Goal: Task Accomplishment & Management: Complete application form

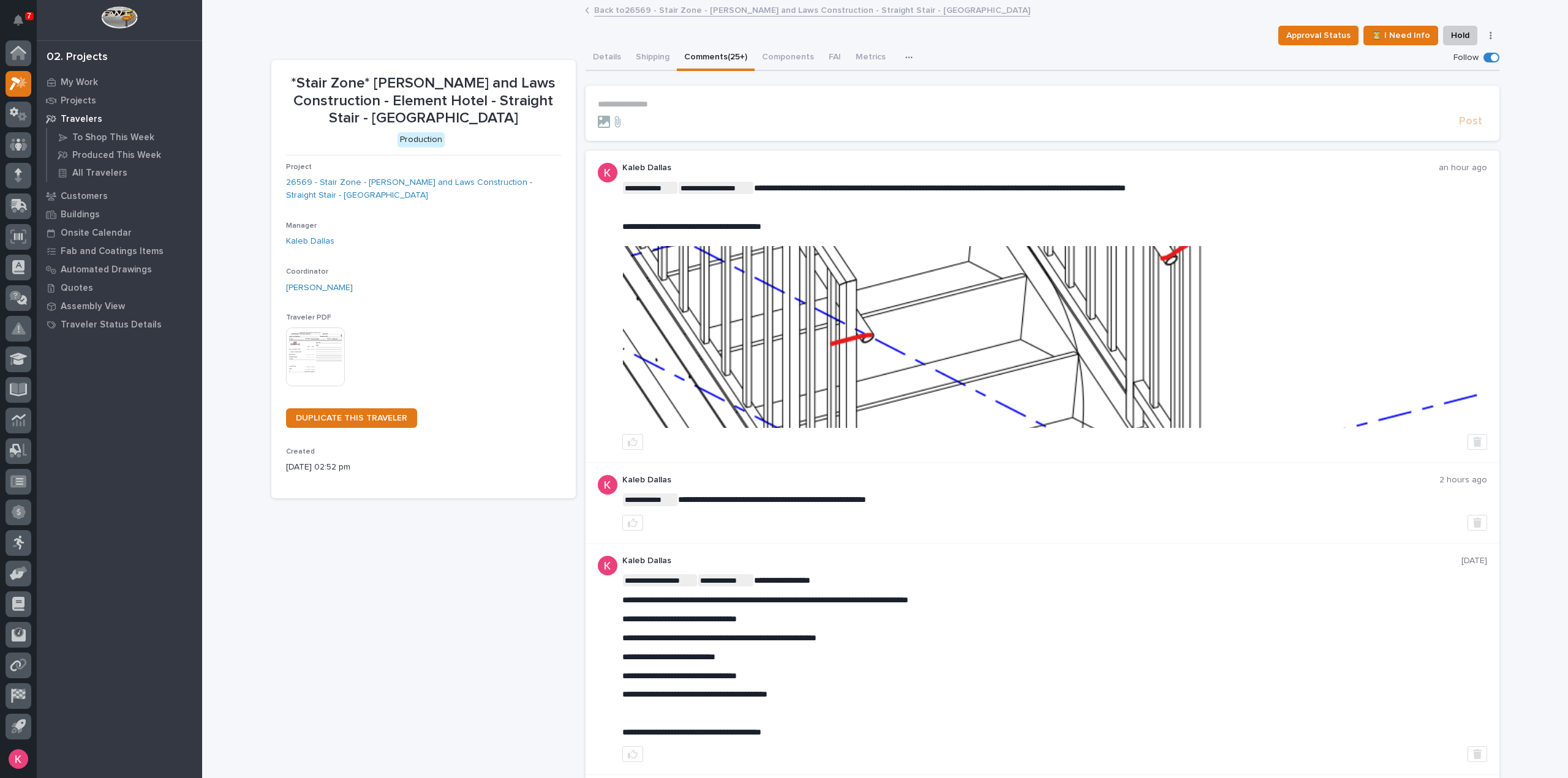
click at [940, 570] on div "**********" at bounding box center [1055, 659] width 865 height 207
click at [943, 569] on div "**********" at bounding box center [1055, 659] width 865 height 207
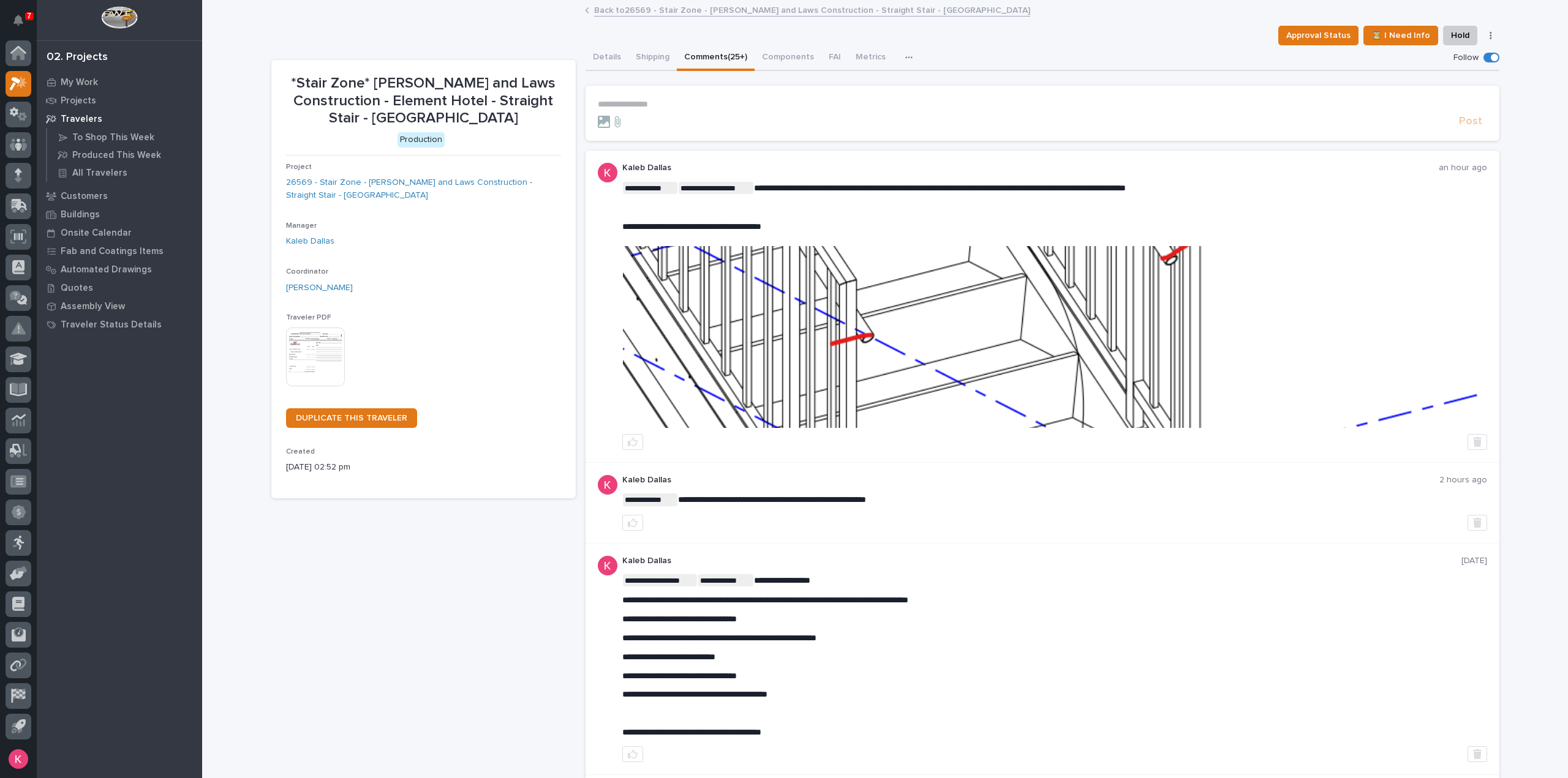
click at [943, 569] on div "**********" at bounding box center [1055, 659] width 865 height 207
click at [944, 569] on div "**********" at bounding box center [1055, 659] width 865 height 207
click at [844, 557] on p "Kaleb Dallas" at bounding box center [1042, 561] width 839 height 10
click at [816, 550] on div "**********" at bounding box center [1042, 659] width 914 height 231
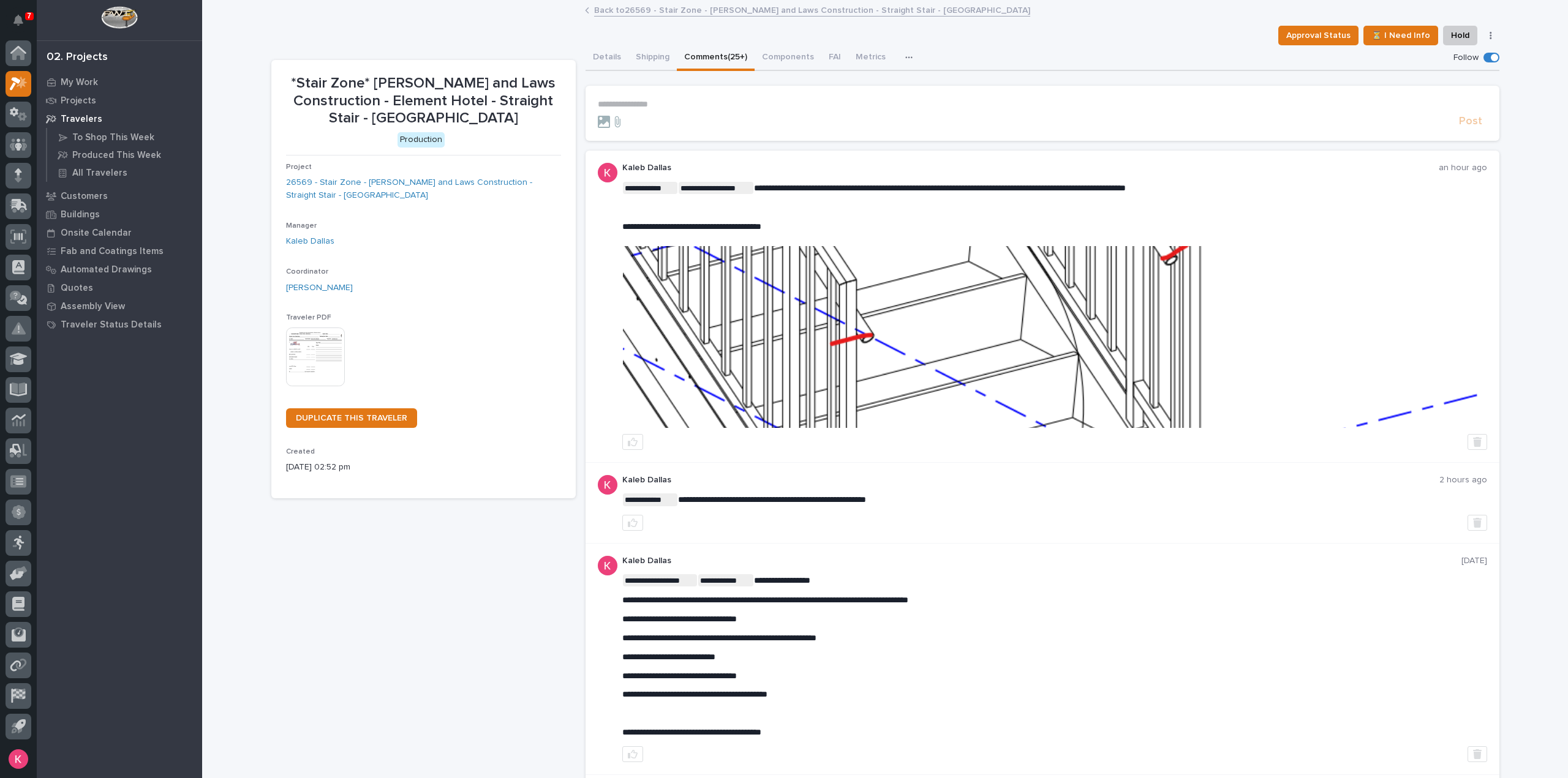
click at [819, 549] on div "**********" at bounding box center [1042, 659] width 914 height 231
click at [11, 25] on button "Notifications" at bounding box center [18, 20] width 26 height 26
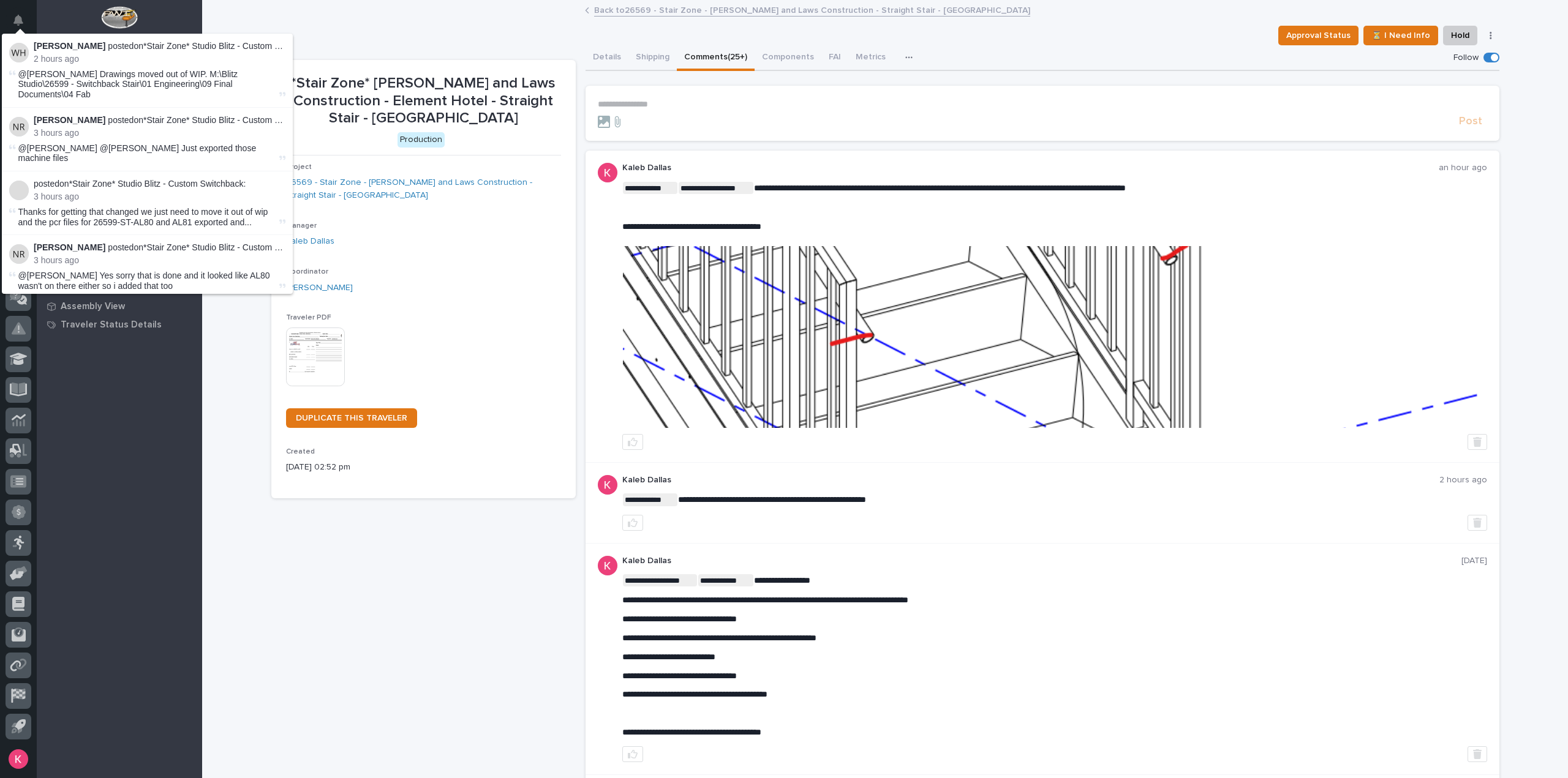
click at [149, 465] on div "My Work Projects Travelers To Shop This Week Produced This Week All Travelers C…" at bounding box center [120, 425] width 165 height 705
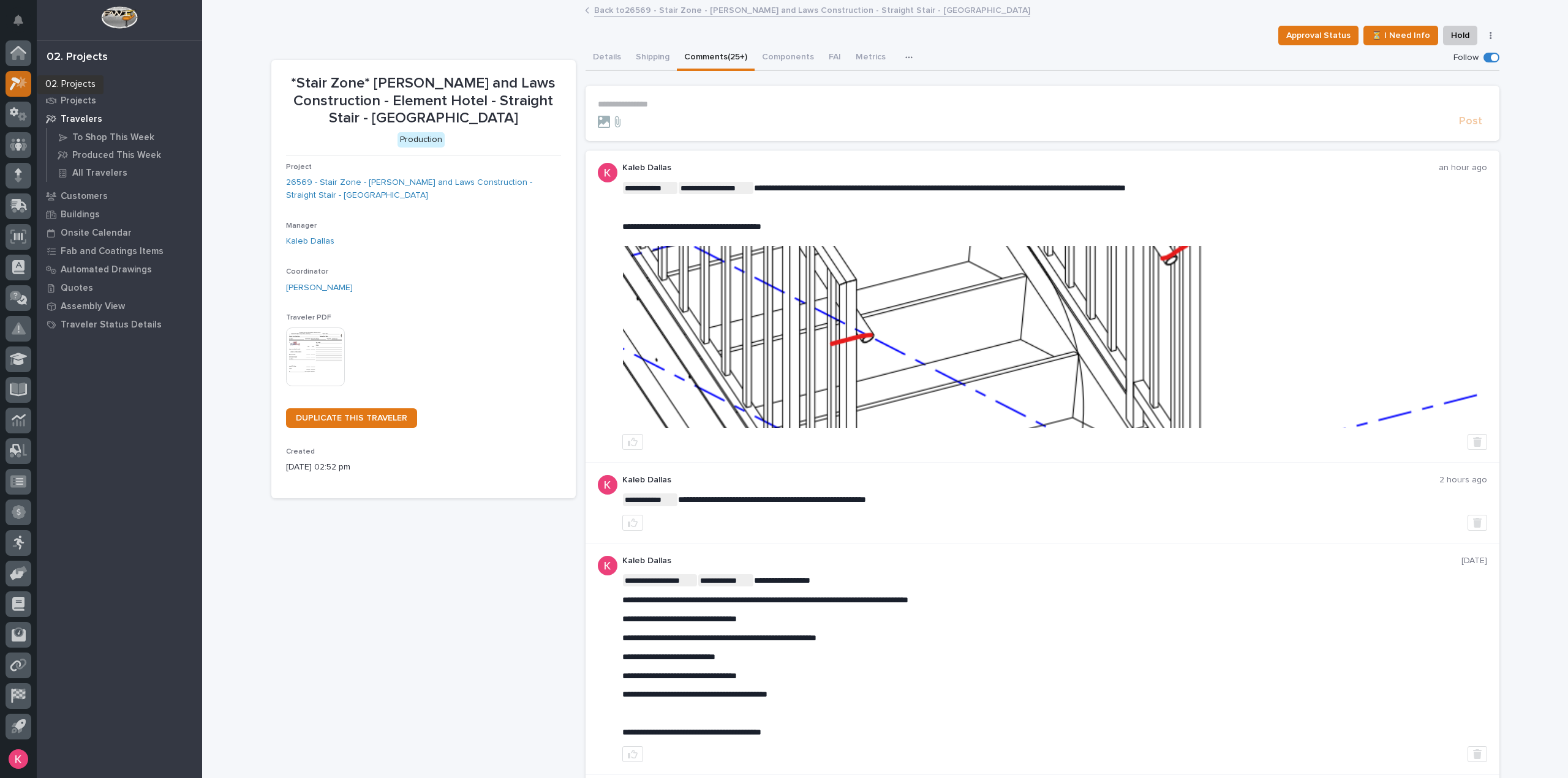
click at [26, 82] on icon at bounding box center [18, 84] width 18 height 14
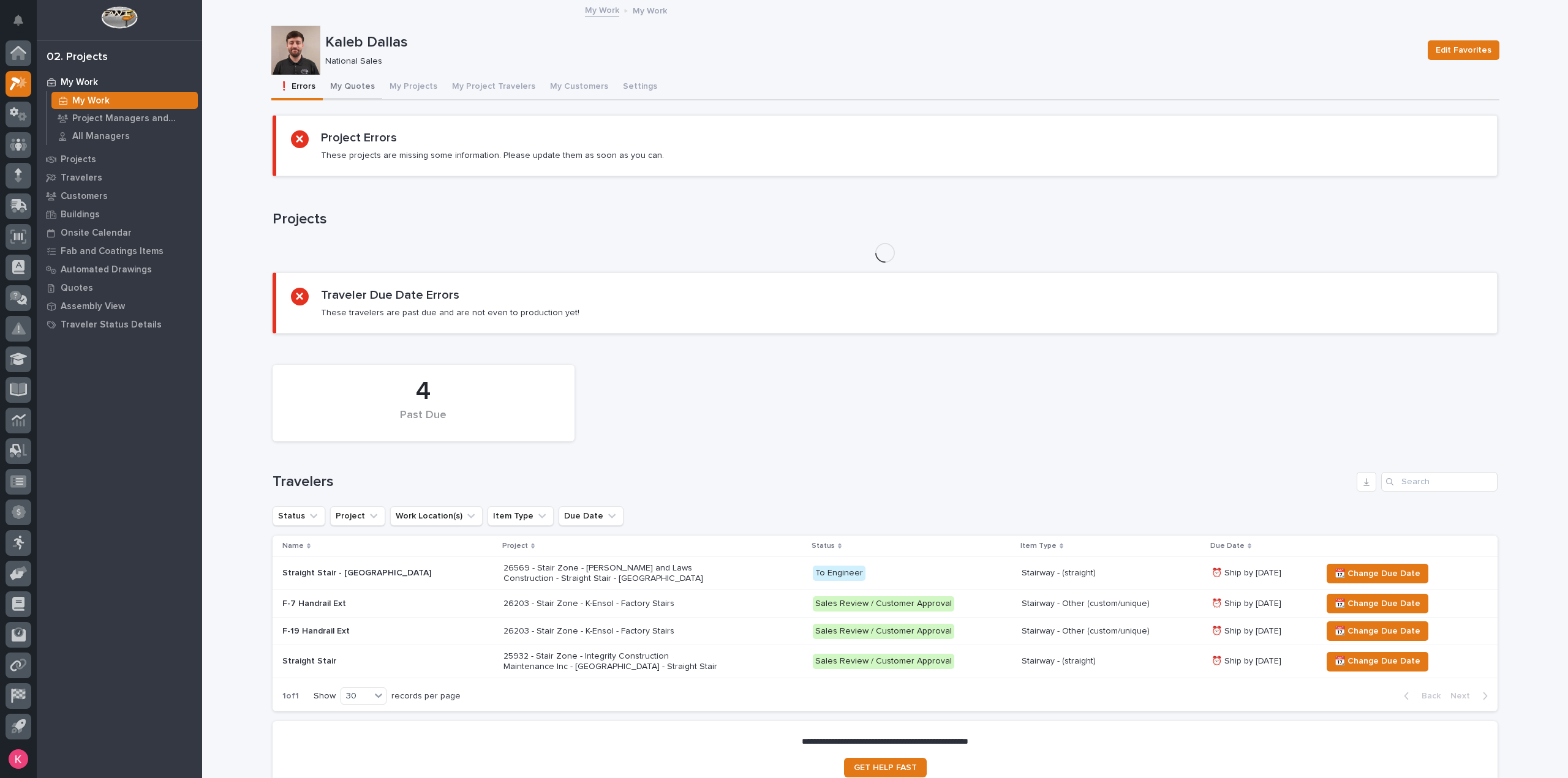
click at [359, 84] on button "My Quotes" at bounding box center [352, 88] width 59 height 26
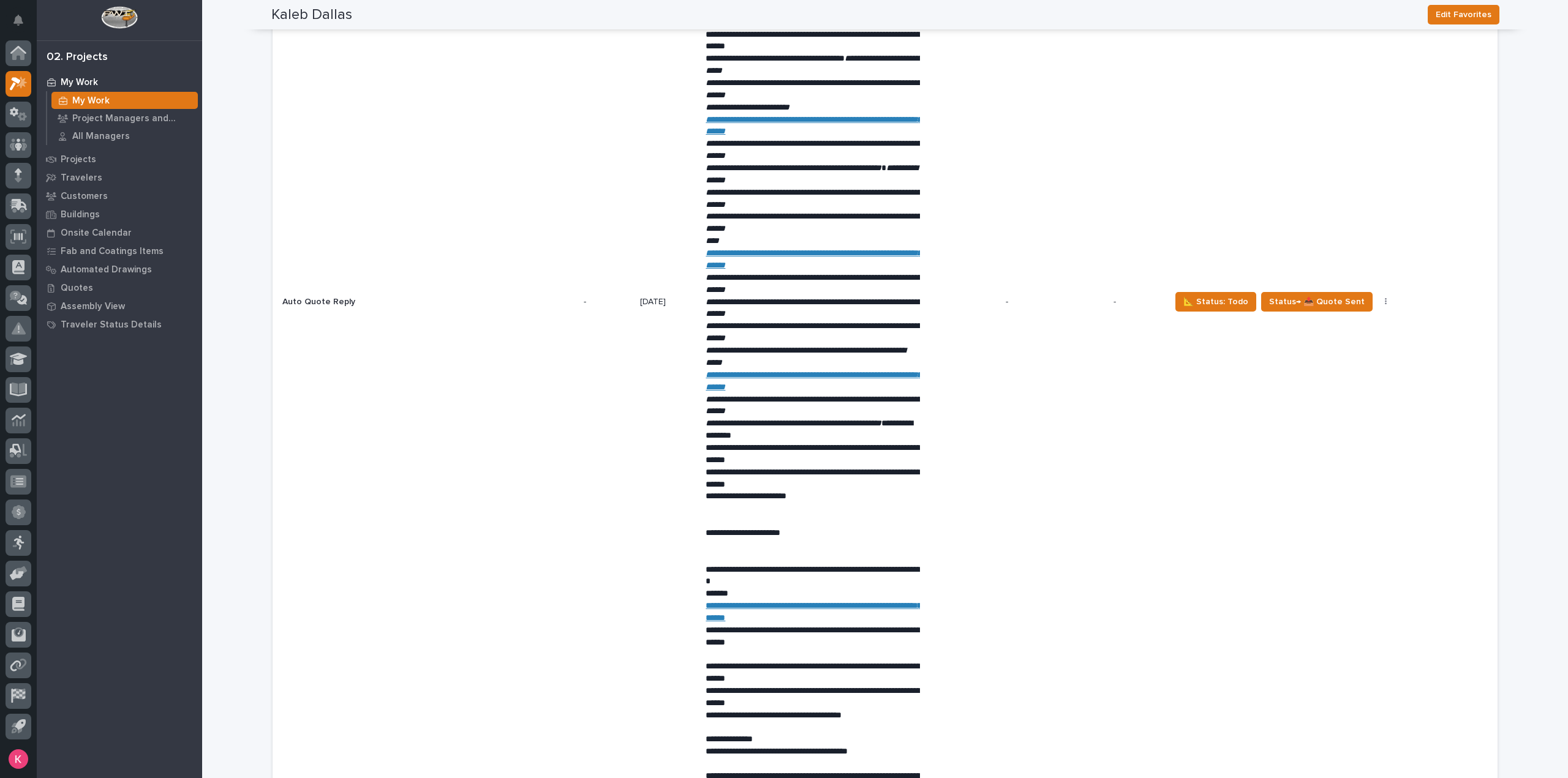
scroll to position [2693, 0]
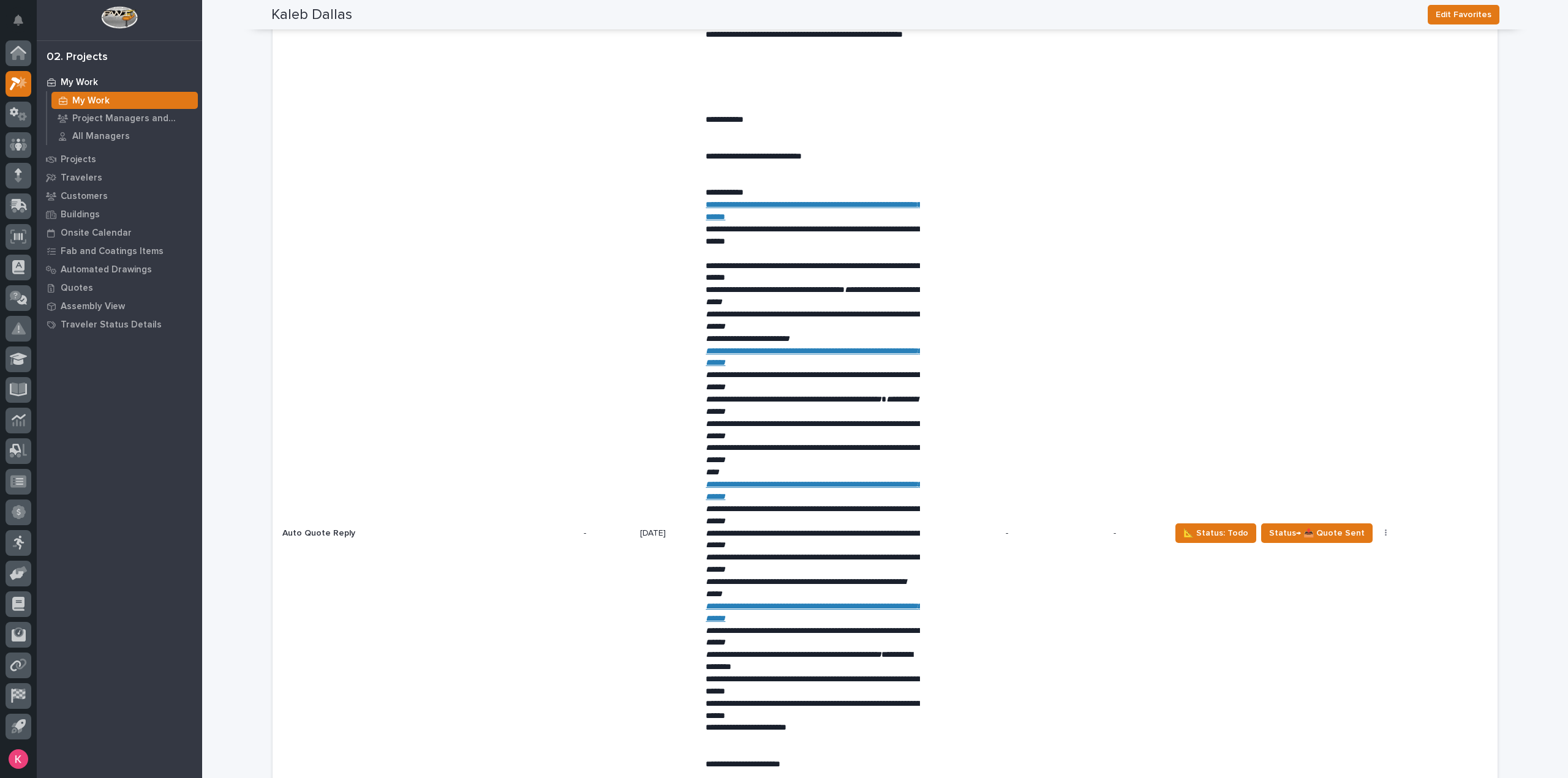
click at [1378, 537] on button "button" at bounding box center [1386, 533] width 17 height 8
click at [1348, 570] on span "Status→ 👎 Rejected" at bounding box center [1321, 575] width 80 height 15
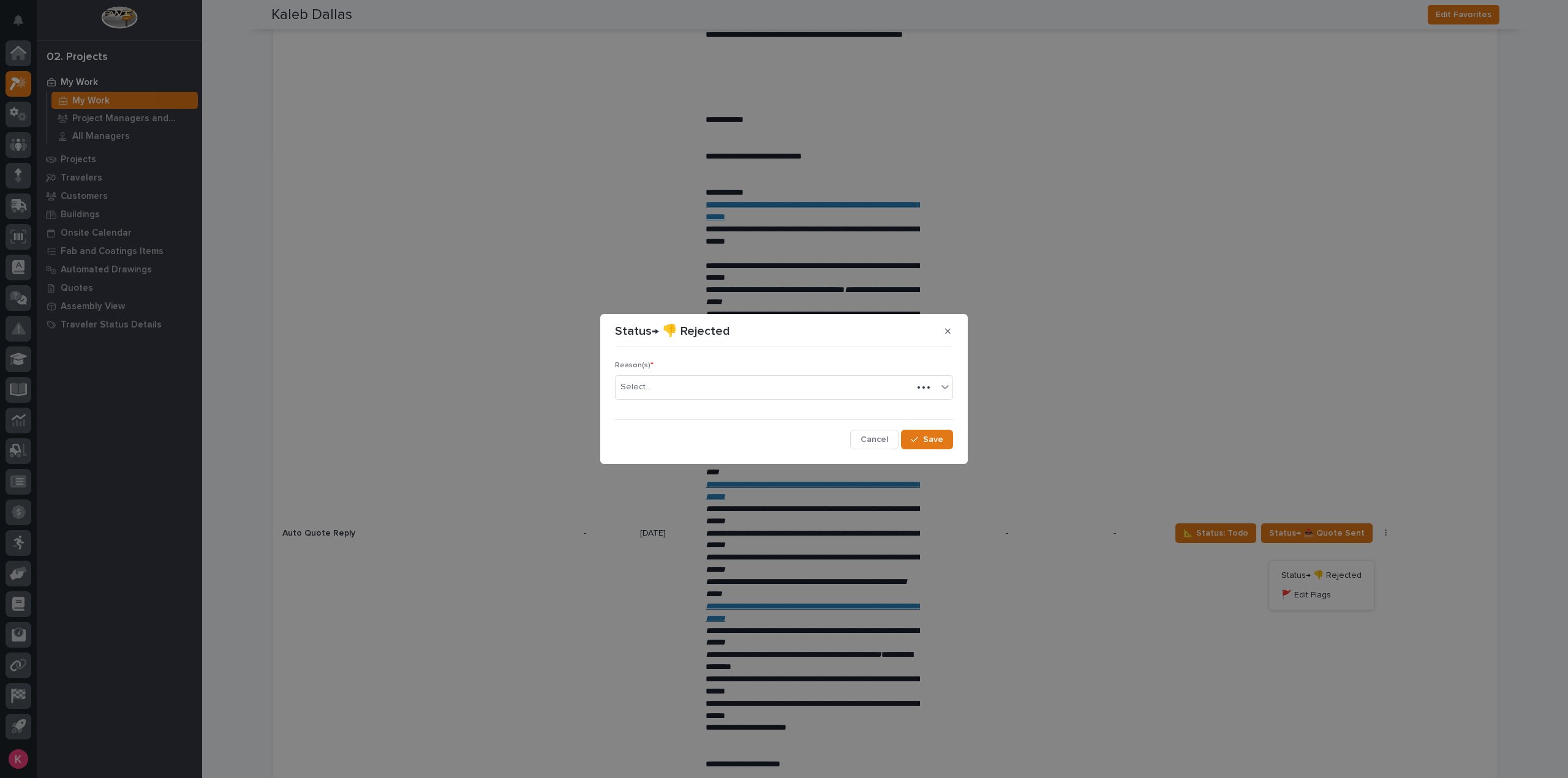
click at [762, 403] on div "Reason(s) * Select..." at bounding box center [784, 385] width 338 height 48
click at [757, 390] on div "Select..." at bounding box center [776, 387] width 322 height 20
drag, startPoint x: 920, startPoint y: 444, endPoint x: 929, endPoint y: 451, distance: 11.4
click at [920, 443] on button "Save" at bounding box center [927, 440] width 52 height 19
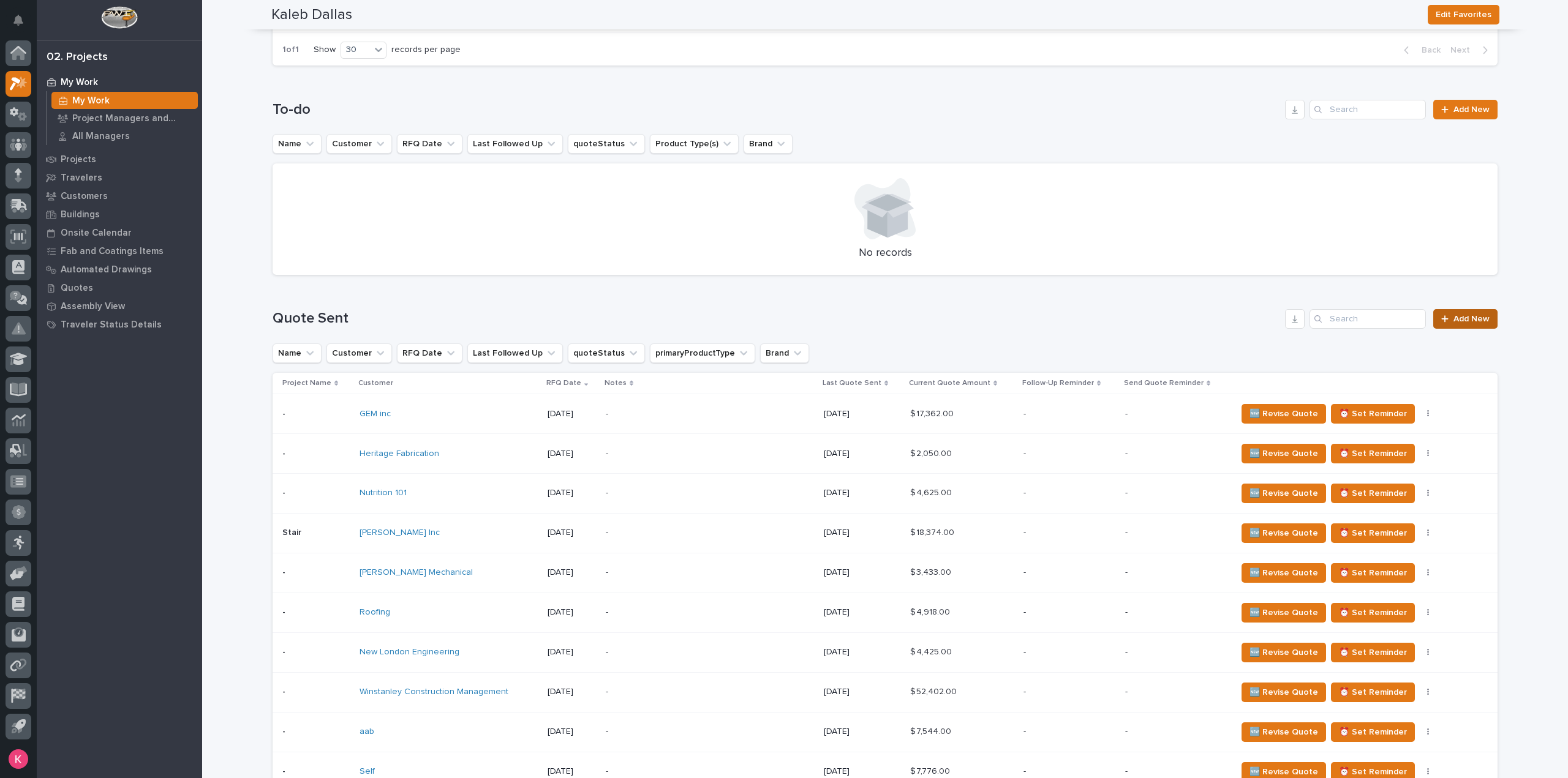
scroll to position [490, 0]
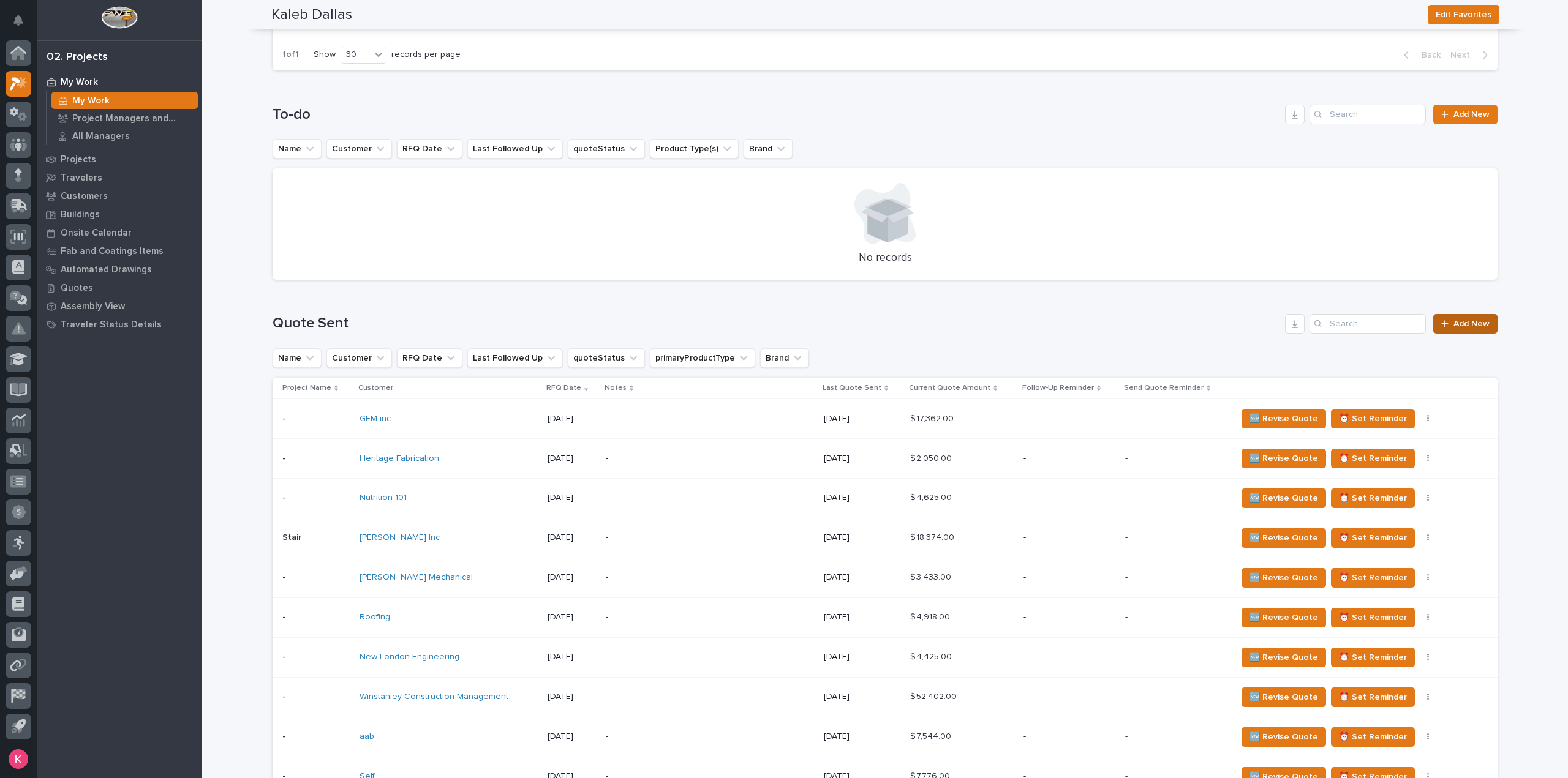
click at [1485, 327] on link "Add New" at bounding box center [1465, 323] width 64 height 19
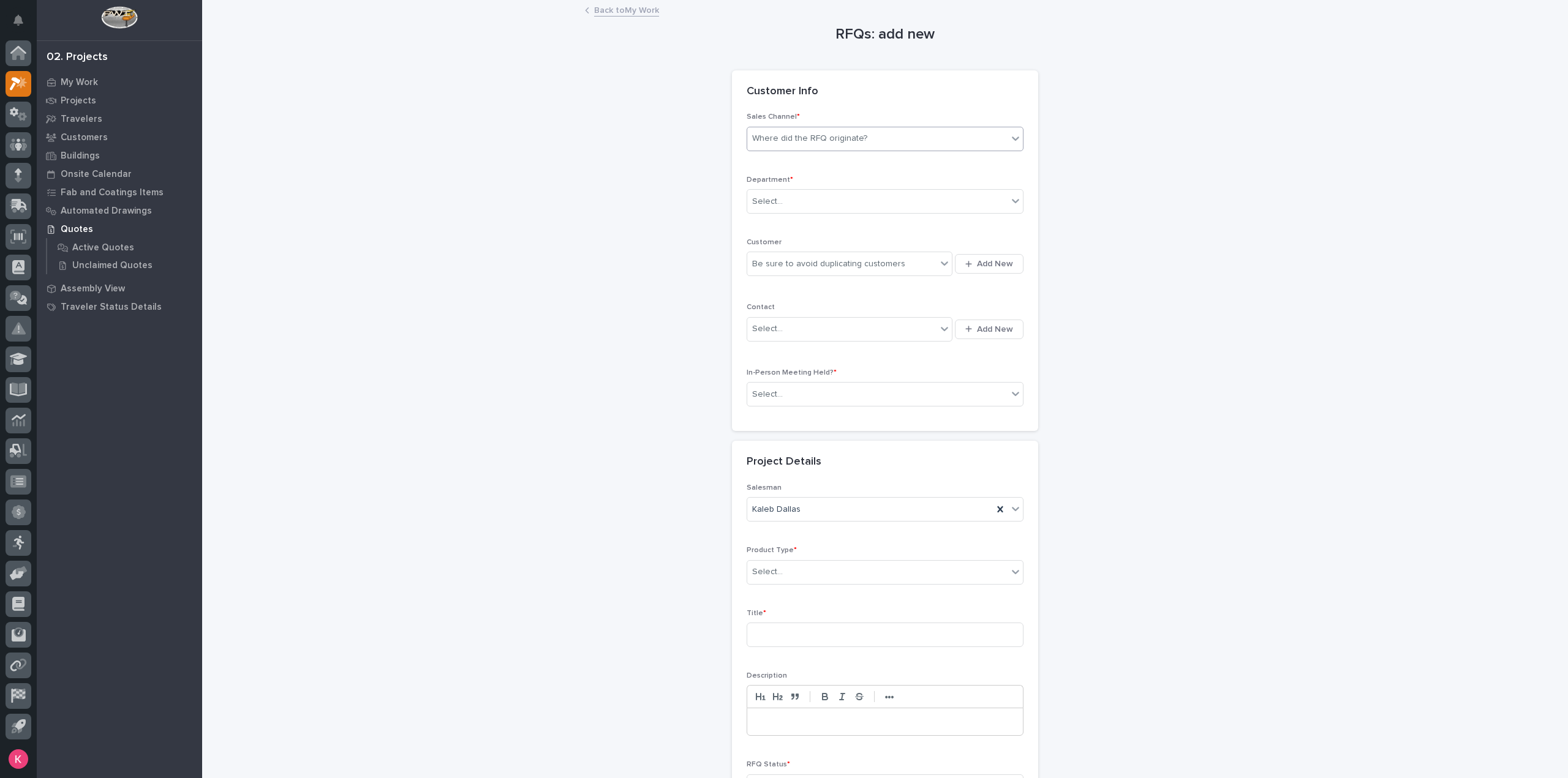
click at [861, 138] on div "Where did the RFQ originate?" at bounding box center [877, 138] width 261 height 20
click at [812, 203] on div "Stair Zone" at bounding box center [880, 205] width 276 height 21
click at [829, 192] on div "Select..." at bounding box center [877, 201] width 261 height 20
click at [820, 222] on div "National Sales" at bounding box center [880, 223] width 276 height 21
click at [811, 264] on div "Be sure to avoid duplicating customers" at bounding box center [829, 264] width 153 height 13
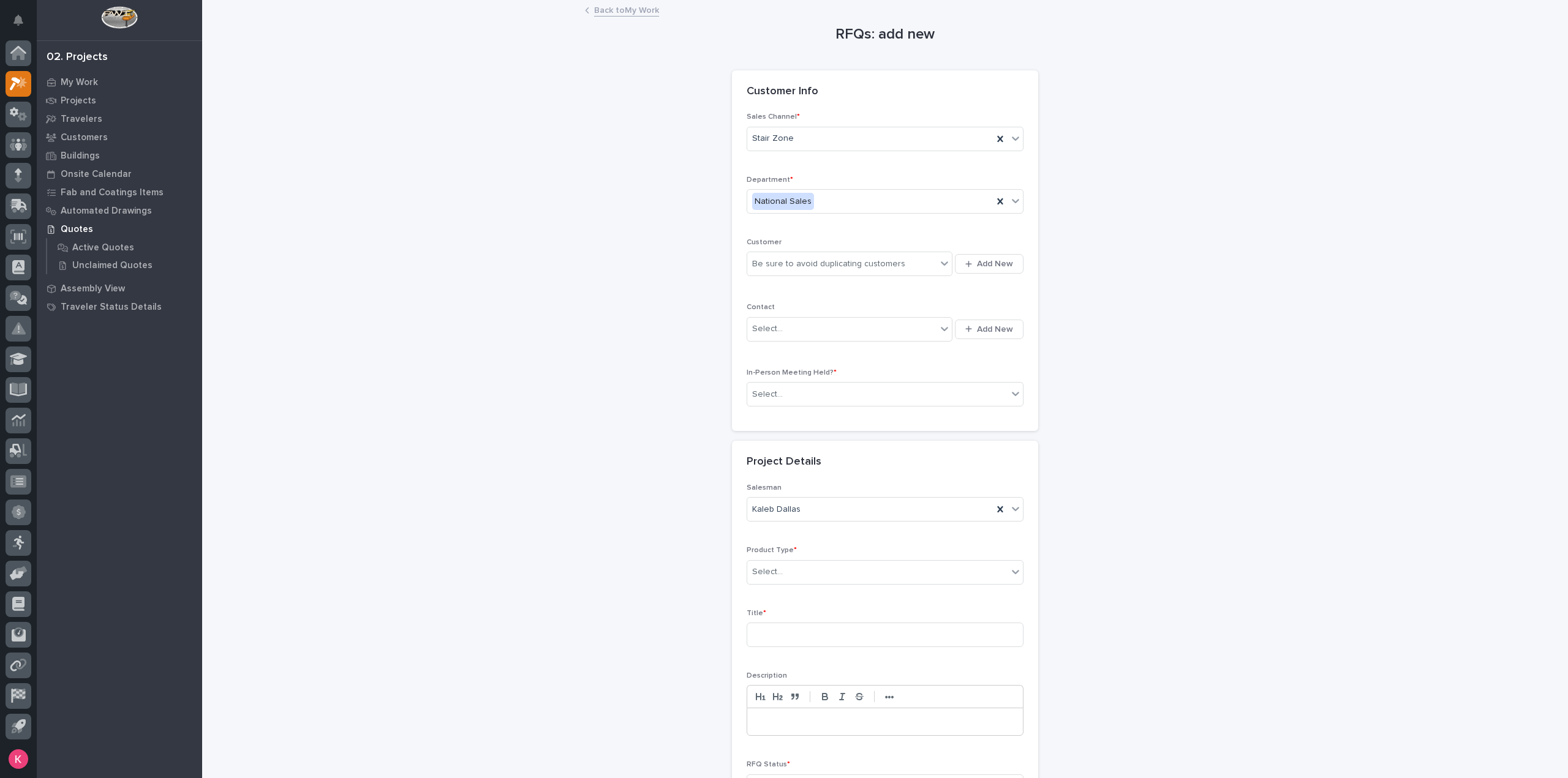
click at [1027, 258] on div "Sales Channel * Stair Zone Department * National Sales Customer Be sure to avoi…" at bounding box center [884, 271] width 306 height 318
click at [993, 270] on button "Add New" at bounding box center [989, 264] width 69 height 19
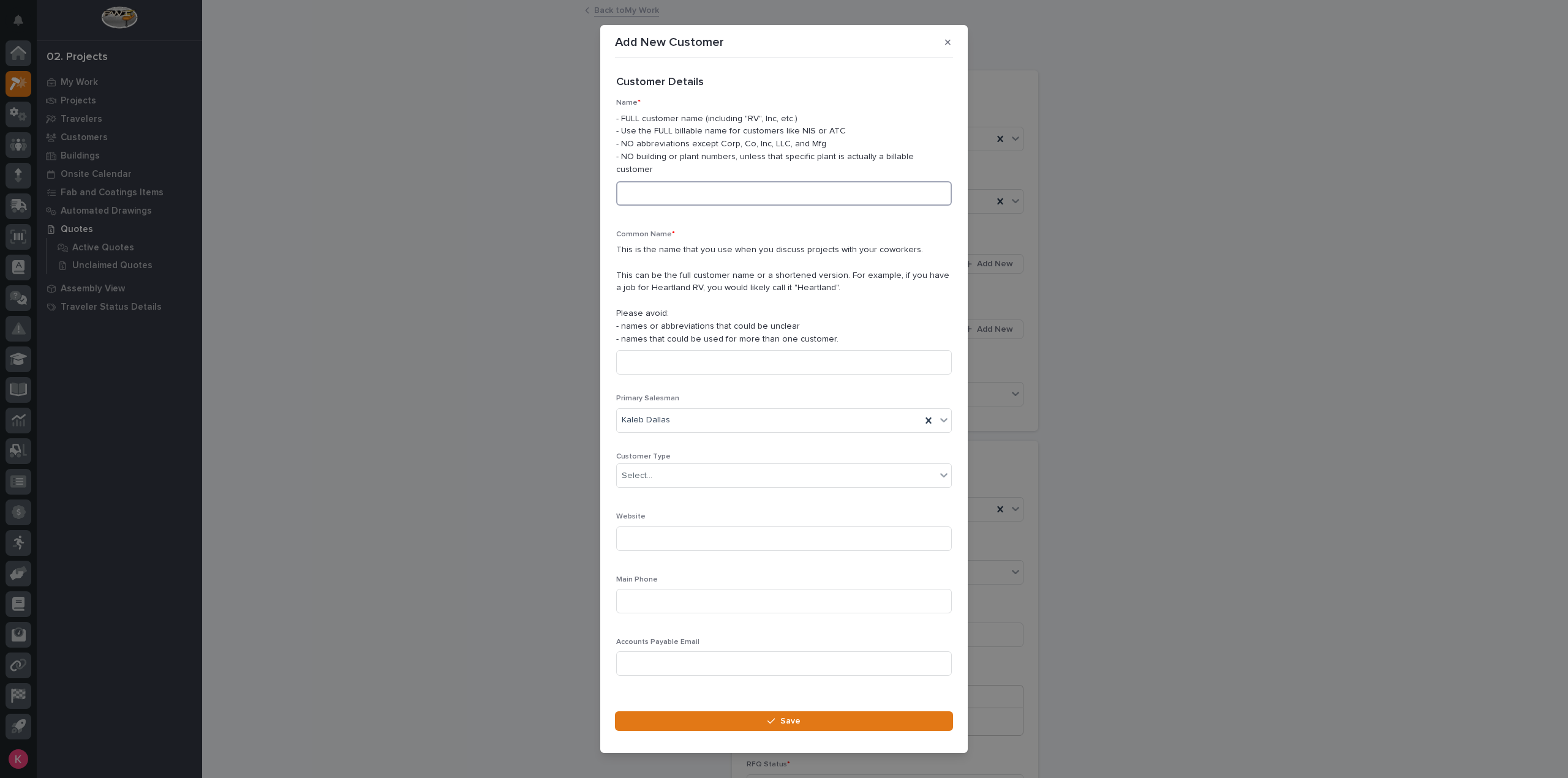
click at [696, 182] on input at bounding box center [784, 194] width 335 height 25
click at [704, 194] on input at bounding box center [784, 194] width 335 height 25
paste input "King Construction and Overhead Door, Inc."
type input "King Construction and Overhead Door, Inc."
click at [683, 337] on p "This is the name that you use when you discuss projects with your coworkers. Th…" at bounding box center [784, 294] width 335 height 101
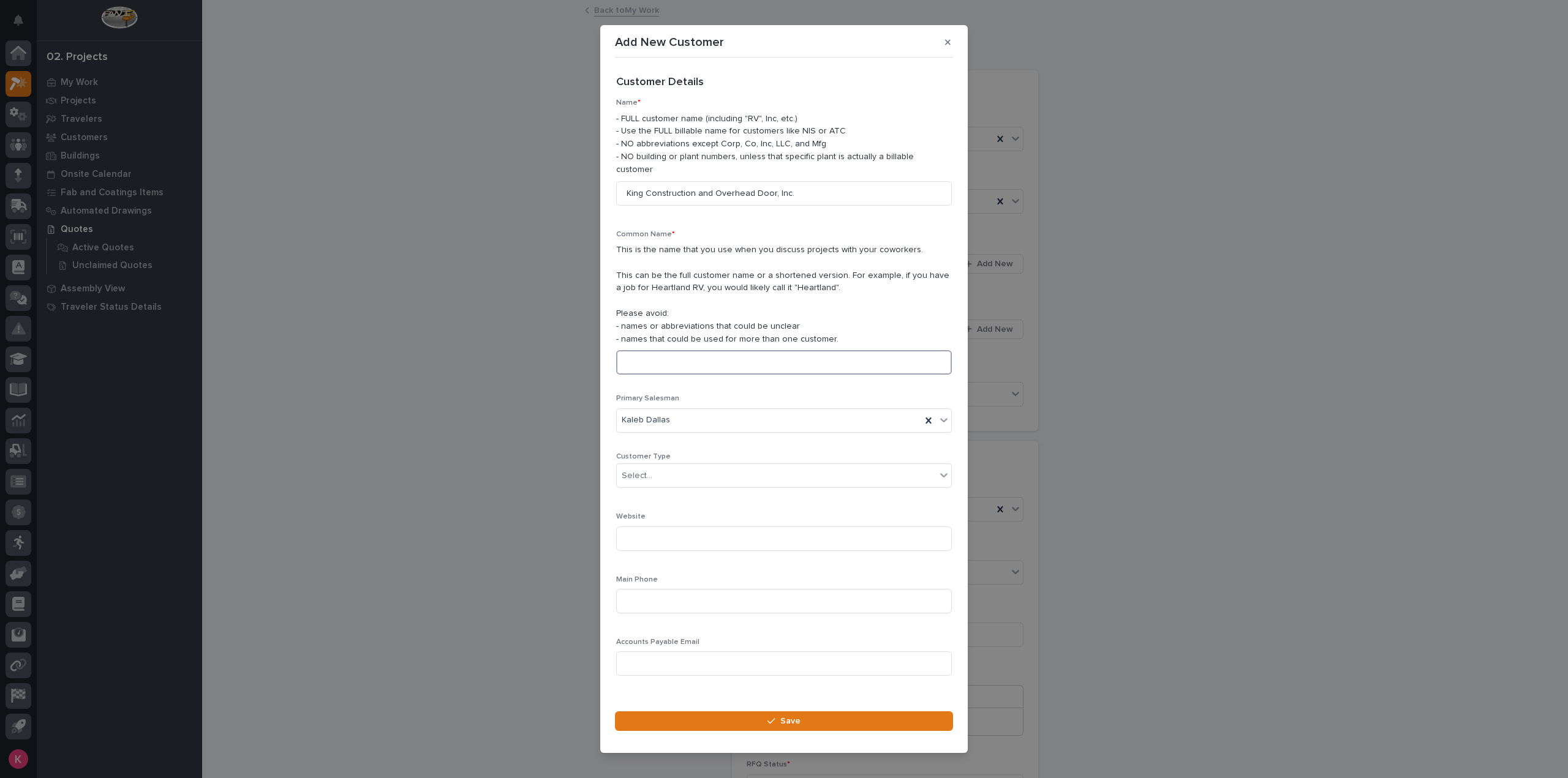
click at [689, 362] on input at bounding box center [784, 362] width 335 height 25
paste input "King Construction and Overhead Door, Inc."
type input "King Construction and Overhead Door, Inc."
click at [689, 485] on div "Customer Type Select..." at bounding box center [784, 475] width 335 height 45
click at [695, 472] on div "Select..." at bounding box center [776, 475] width 319 height 20
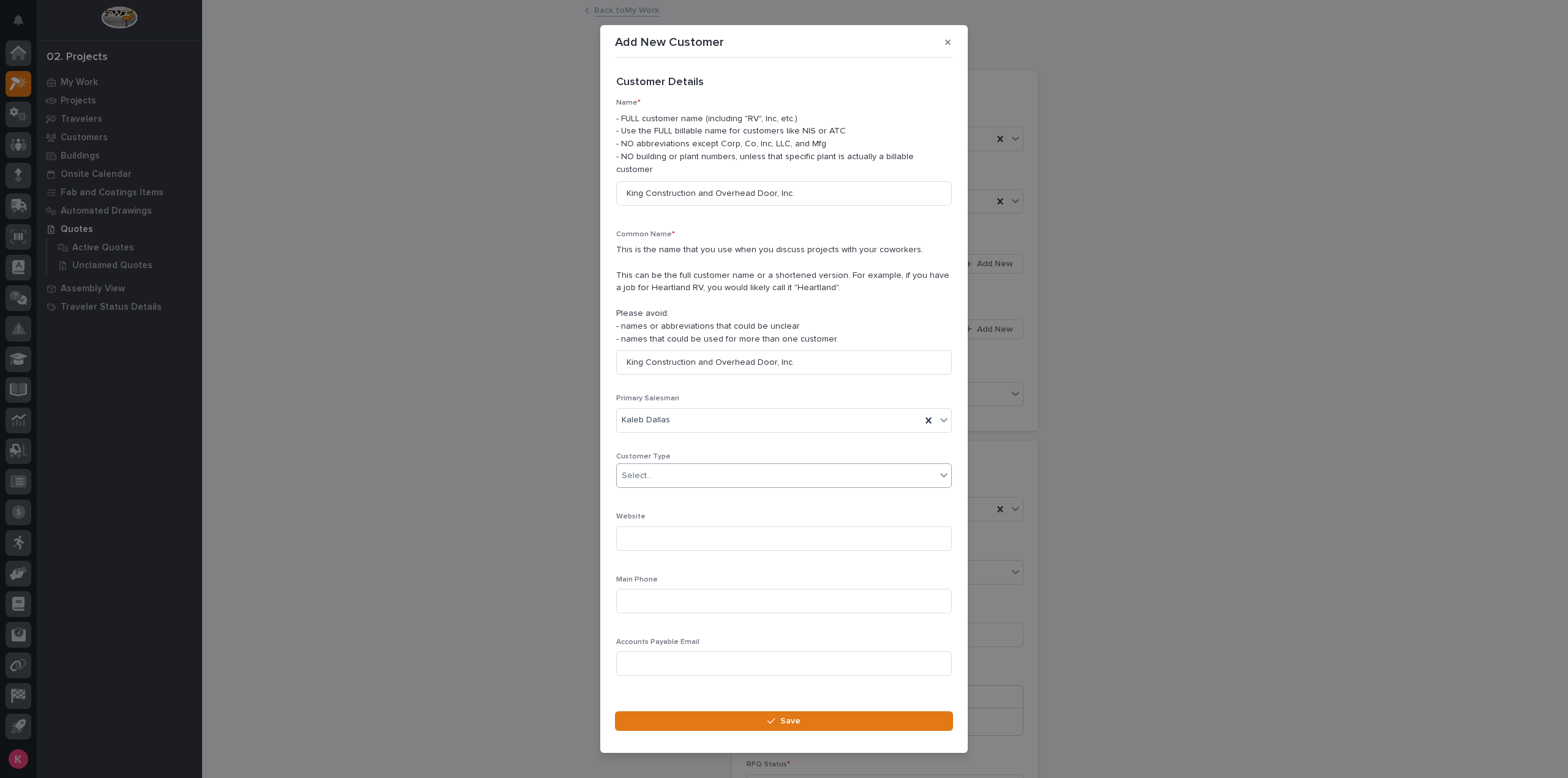
click at [695, 466] on div "Select..." at bounding box center [776, 475] width 319 height 20
click at [683, 601] on input at bounding box center [784, 601] width 335 height 25
type input "641 373 3006"
click at [700, 701] on section "Add New Customer Loading... Saving… Loading... Saving… Loading... Saving… Custo…" at bounding box center [784, 390] width 367 height 729
click at [723, 713] on button "Save" at bounding box center [784, 721] width 338 height 19
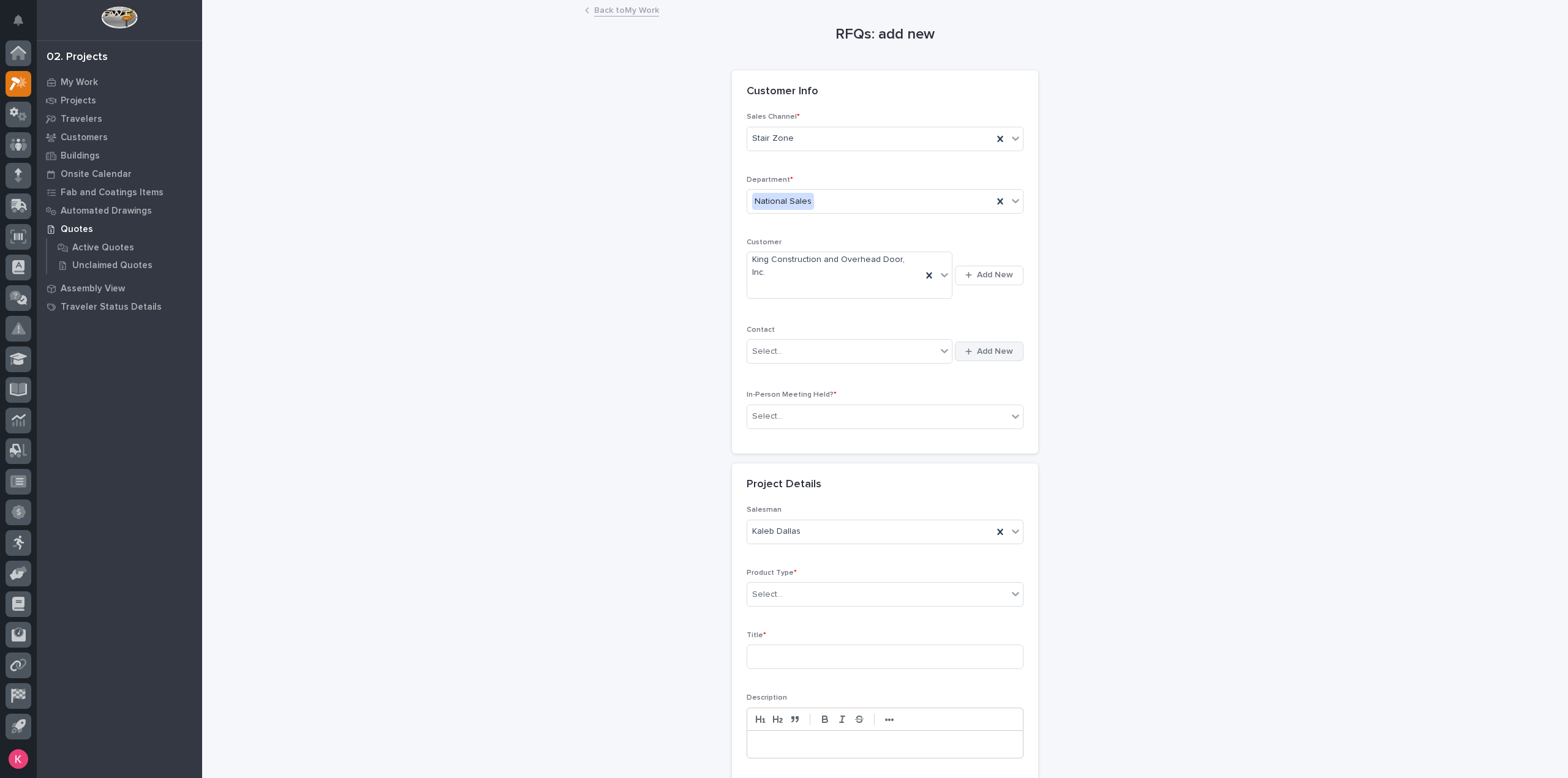
drag, startPoint x: 1025, startPoint y: 316, endPoint x: 1016, endPoint y: 320, distance: 9.8
click at [1025, 316] on div "Sales Channel * Stair Zone Department * National Sales Customer King Constructi…" at bounding box center [884, 282] width 306 height 340
click at [1001, 345] on span "Add New" at bounding box center [995, 351] width 36 height 11
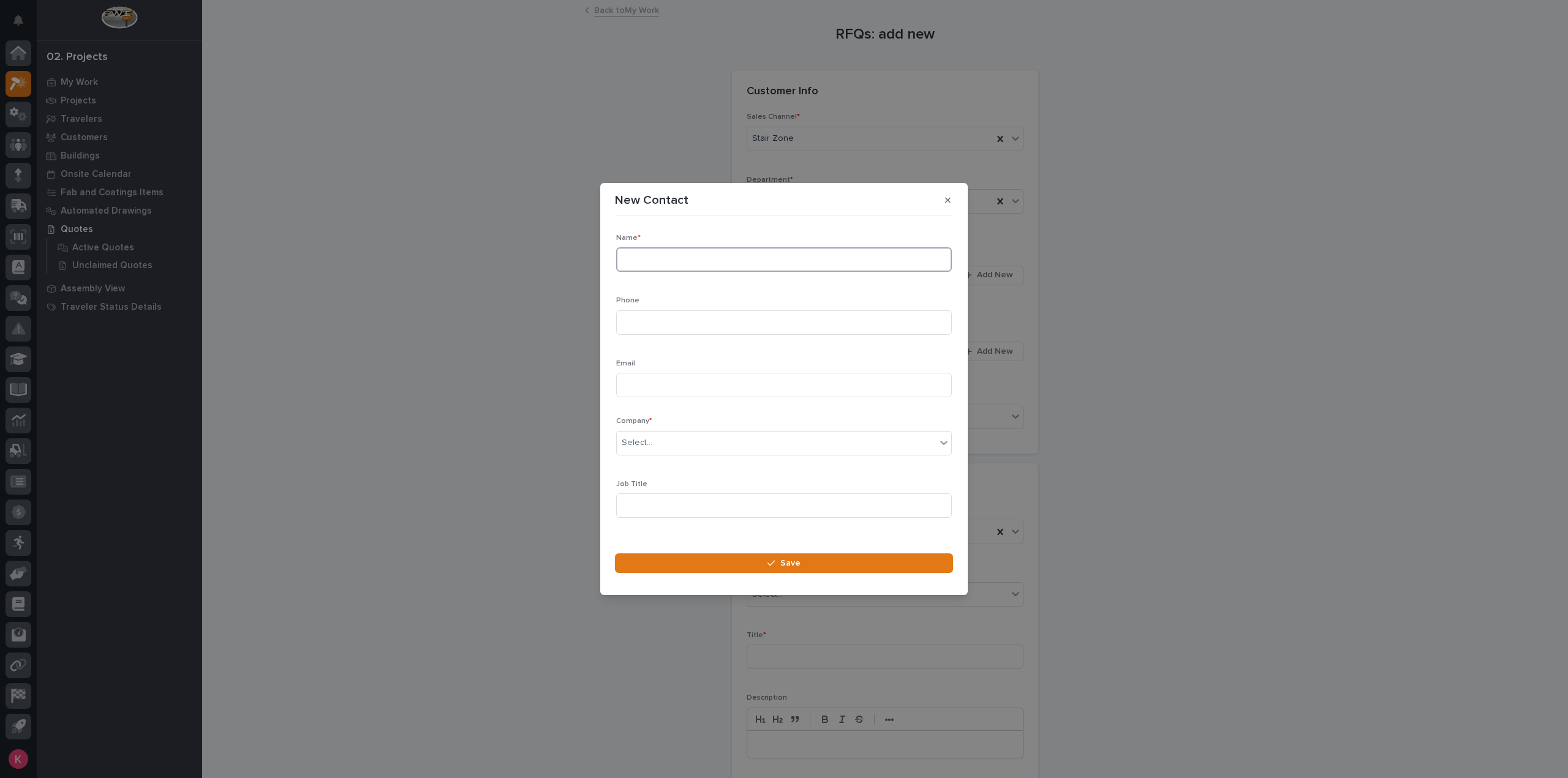
click at [669, 262] on input at bounding box center [784, 260] width 335 height 25
type input "Joshua Wolf"
click at [705, 324] on input at bounding box center [784, 323] width 335 height 25
paste input "641-373-3006"
type input "641-373-3006"
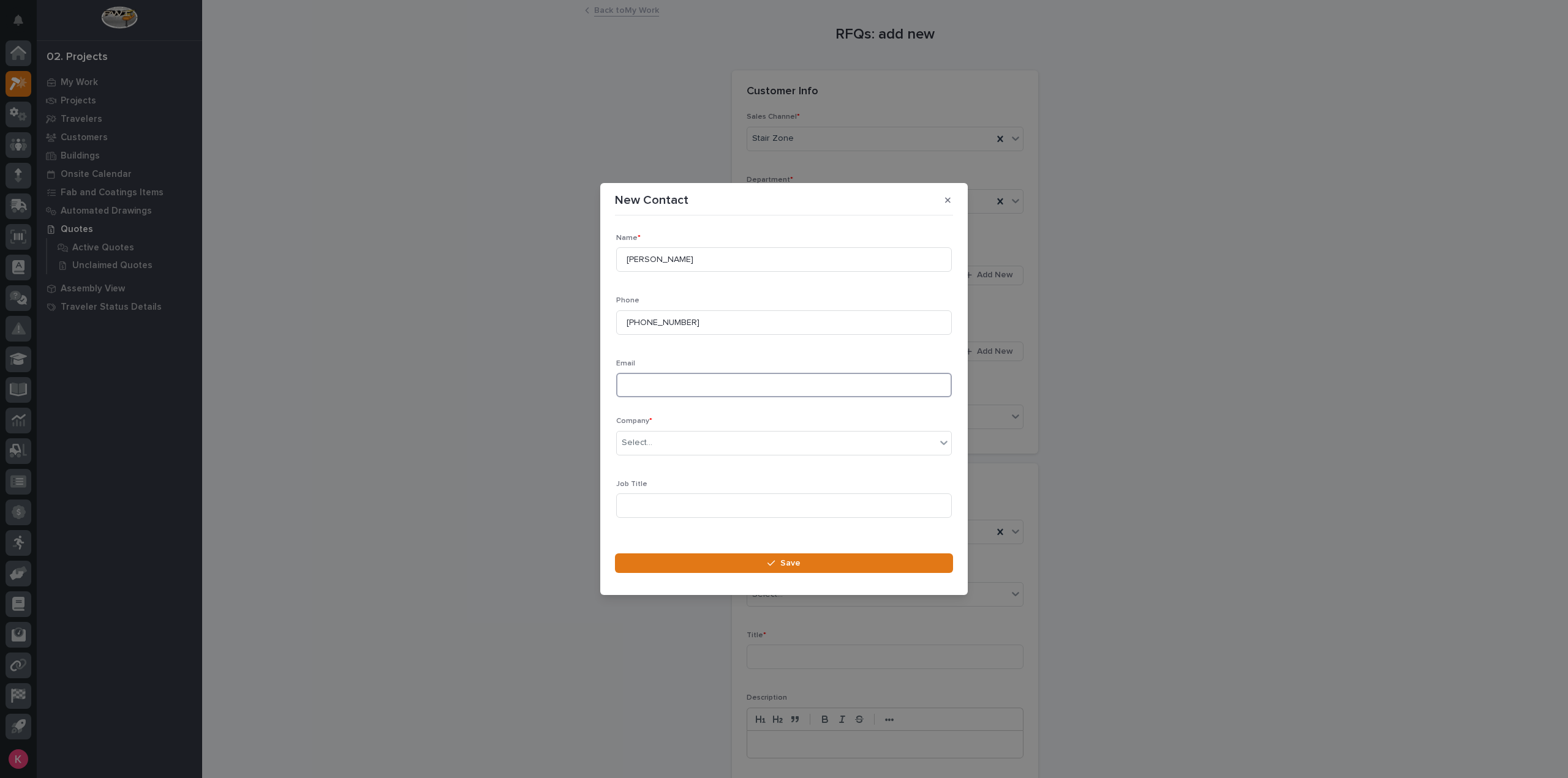
drag, startPoint x: 1549, startPoint y: 610, endPoint x: 680, endPoint y: 375, distance: 900.2
click at [680, 375] on input at bounding box center [784, 385] width 335 height 25
paste input "641-373-3006"
type input "641-373-3006"
drag, startPoint x: 709, startPoint y: 383, endPoint x: 475, endPoint y: 384, distance: 234.0
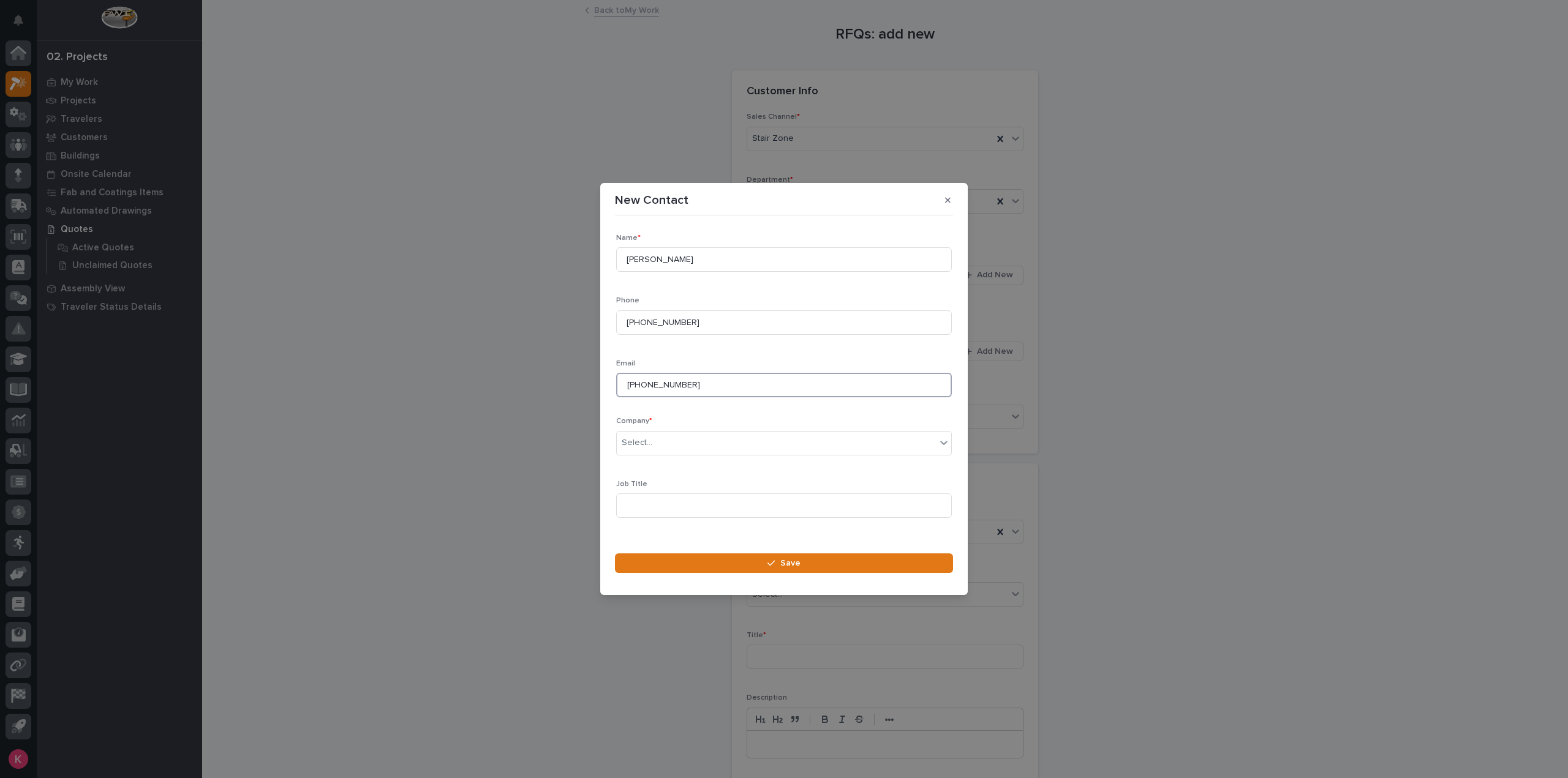
click at [487, 382] on div "New Contact Loading... Saving… Loading... Saving… Loading... Saving… Name * Jos…" at bounding box center [784, 389] width 1568 height 778
drag, startPoint x: 663, startPoint y: 386, endPoint x: 671, endPoint y: 388, distance: 8.2
click at [664, 385] on input at bounding box center [784, 385] width 335 height 25
paste input "josh.w@kingconstruction.biz"
type input "josh.w@kingconstruction.biz"
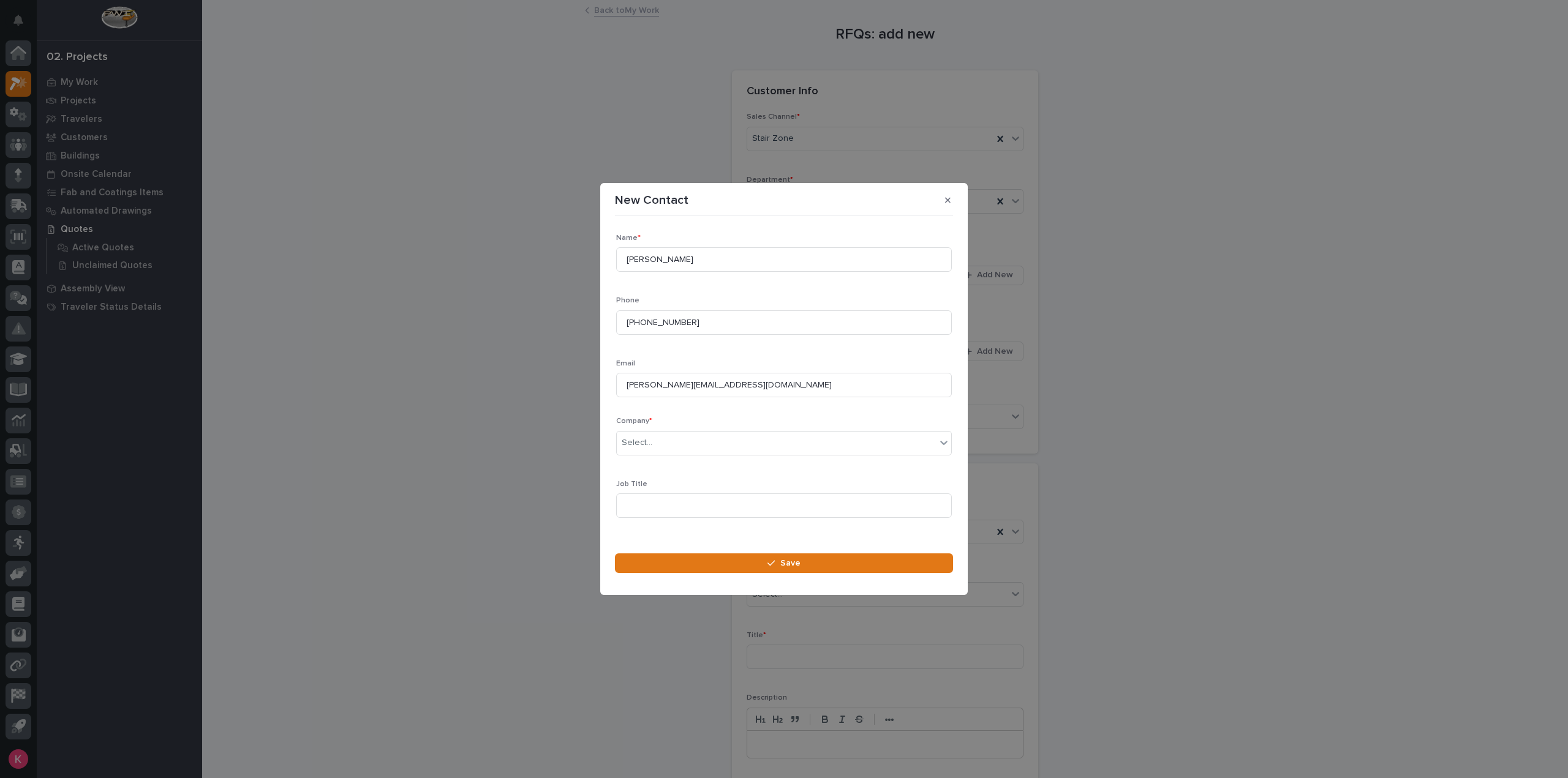
drag, startPoint x: 703, startPoint y: 455, endPoint x: 704, endPoint y: 464, distance: 9.1
click at [703, 456] on div "Company * Select..." at bounding box center [784, 441] width 335 height 48
click at [699, 445] on div "Select..." at bounding box center [776, 442] width 319 height 20
type input "********"
click at [697, 488] on div "King Construction and Overhead Door, Inc." at bounding box center [779, 487] width 325 height 21
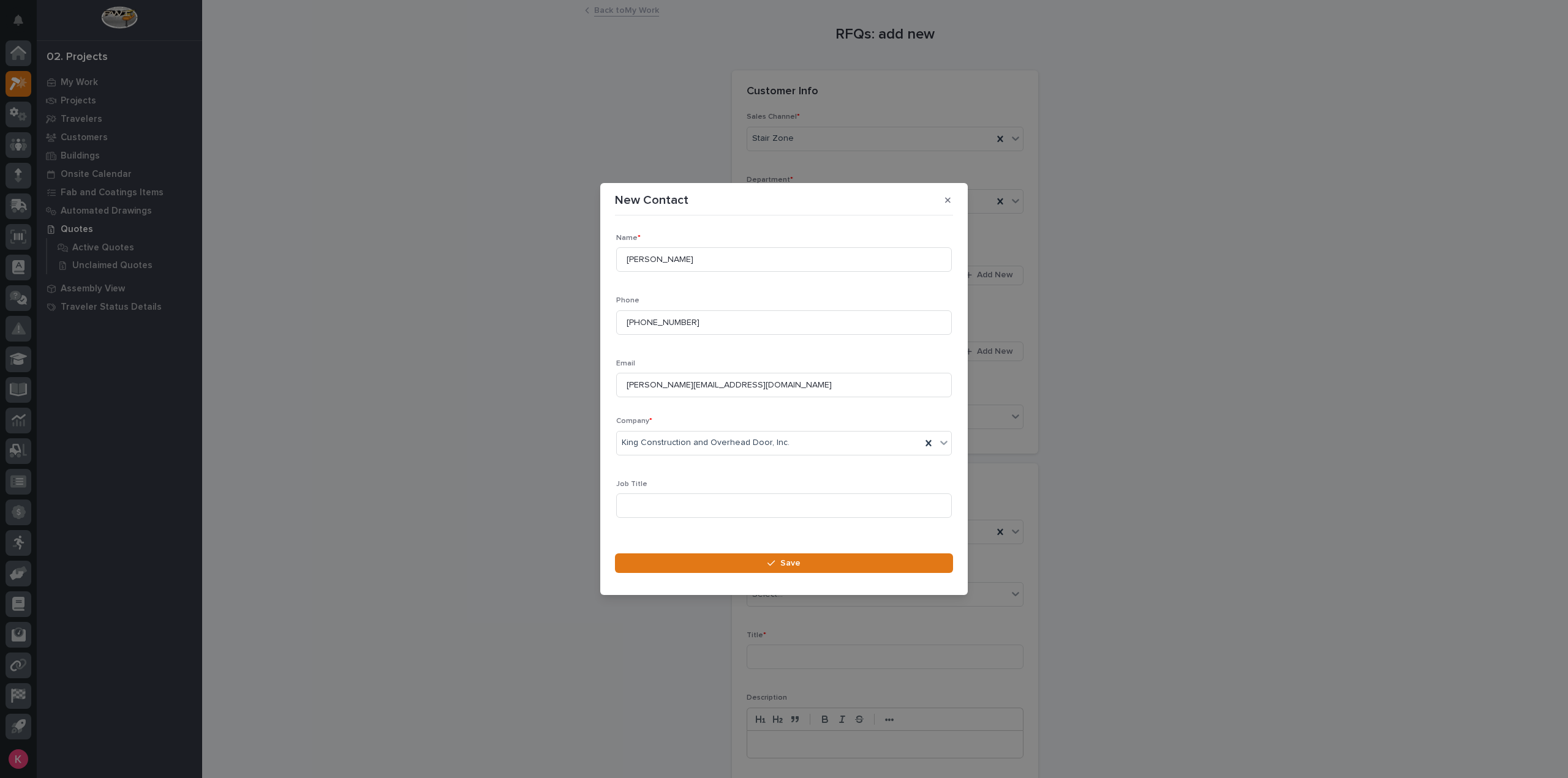
click at [450, 724] on div "New Contact Loading... Saving… Loading... Saving… Loading... Saving… Name * Jos…" at bounding box center [784, 389] width 1568 height 778
click at [682, 583] on section "New Contact Loading... Saving… Loading... Saving… Loading... Saving… Name * Jos…" at bounding box center [784, 389] width 367 height 412
drag, startPoint x: 690, startPoint y: 566, endPoint x: 700, endPoint y: 584, distance: 20.6
click at [690, 565] on button "Save" at bounding box center [784, 563] width 338 height 19
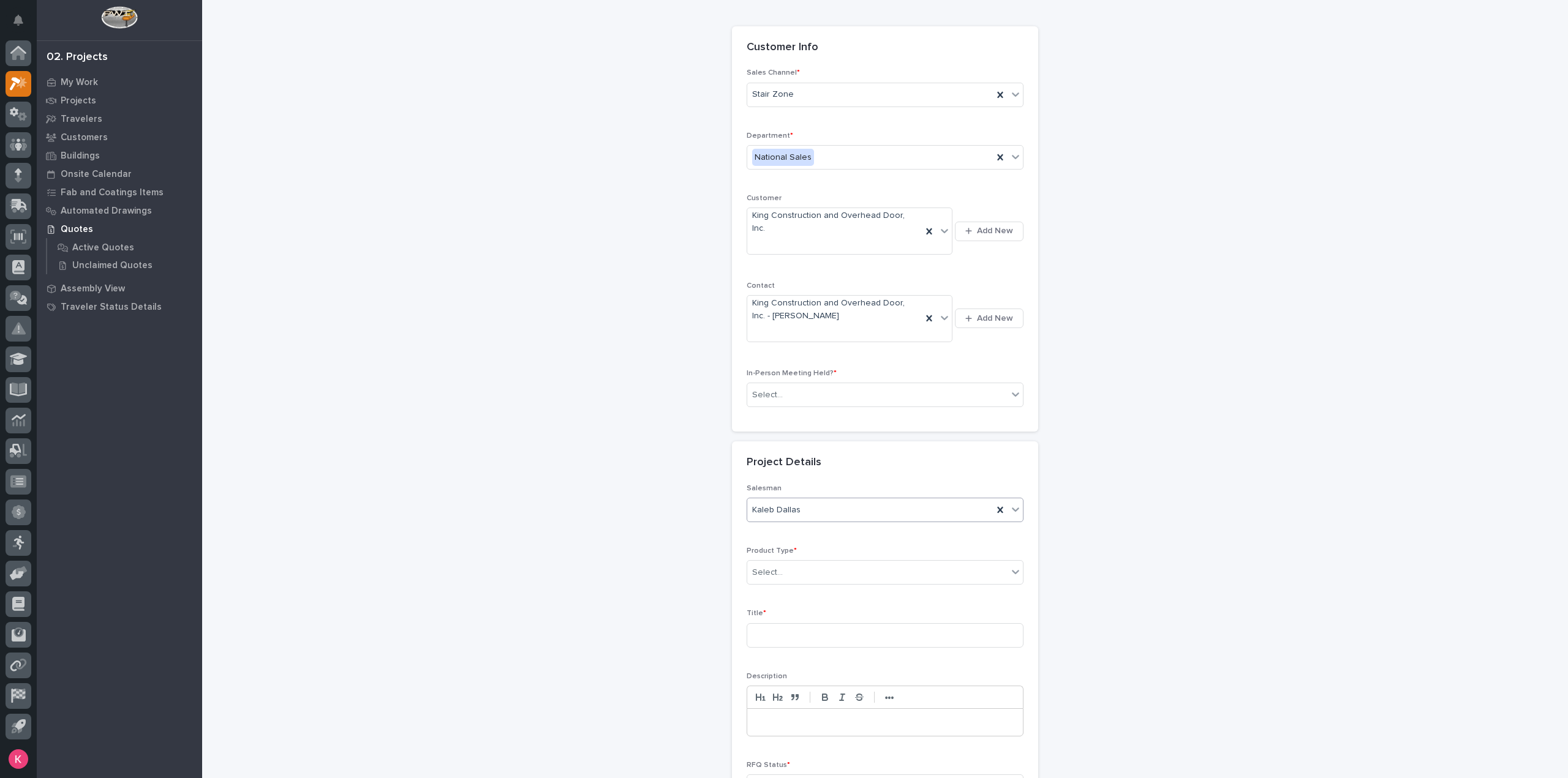
scroll to position [122, 0]
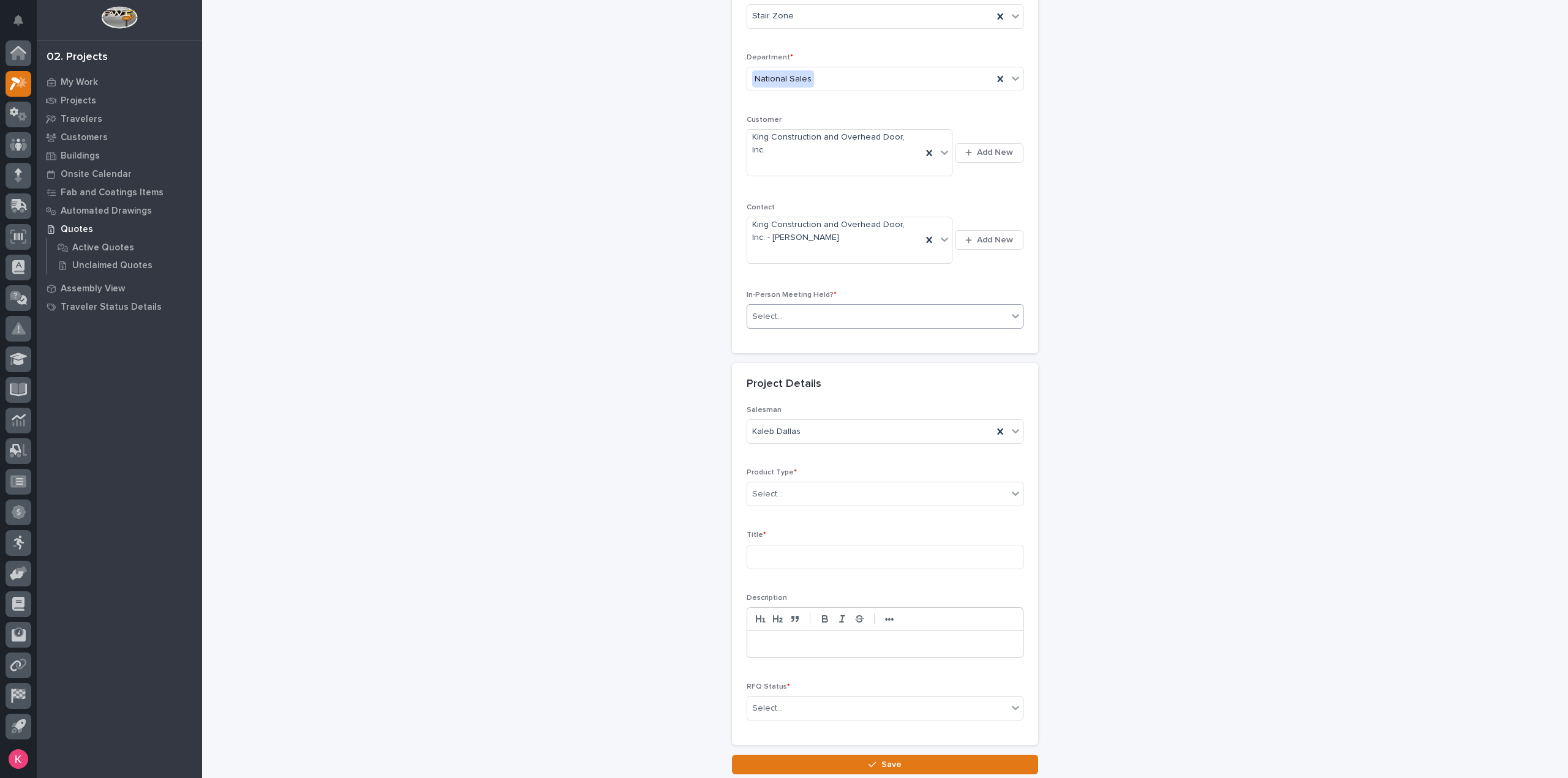
click at [808, 307] on div "Select..." at bounding box center [877, 316] width 261 height 20
click at [801, 343] on div "No" at bounding box center [880, 336] width 276 height 21
click at [791, 484] on div "Select..." at bounding box center [877, 494] width 261 height 20
type input "**"
click at [789, 507] on div "Stairs & Ladders" at bounding box center [880, 514] width 276 height 21
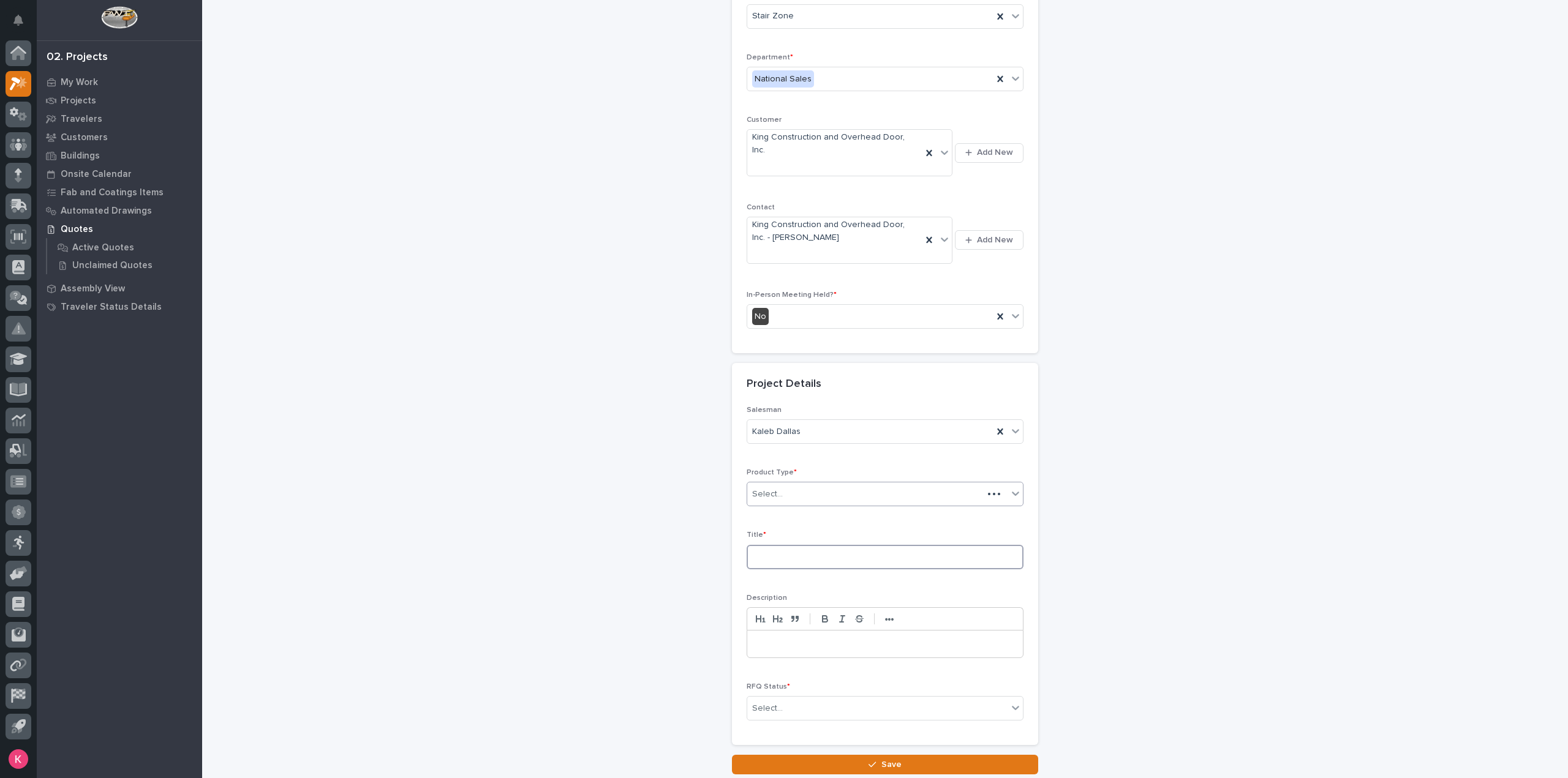
click at [791, 545] on input at bounding box center [885, 557] width 277 height 25
type input "L Stair"
click at [782, 698] on div "Select..." at bounding box center [877, 708] width 261 height 20
click at [786, 575] on div "Quote Sent" at bounding box center [880, 573] width 276 height 21
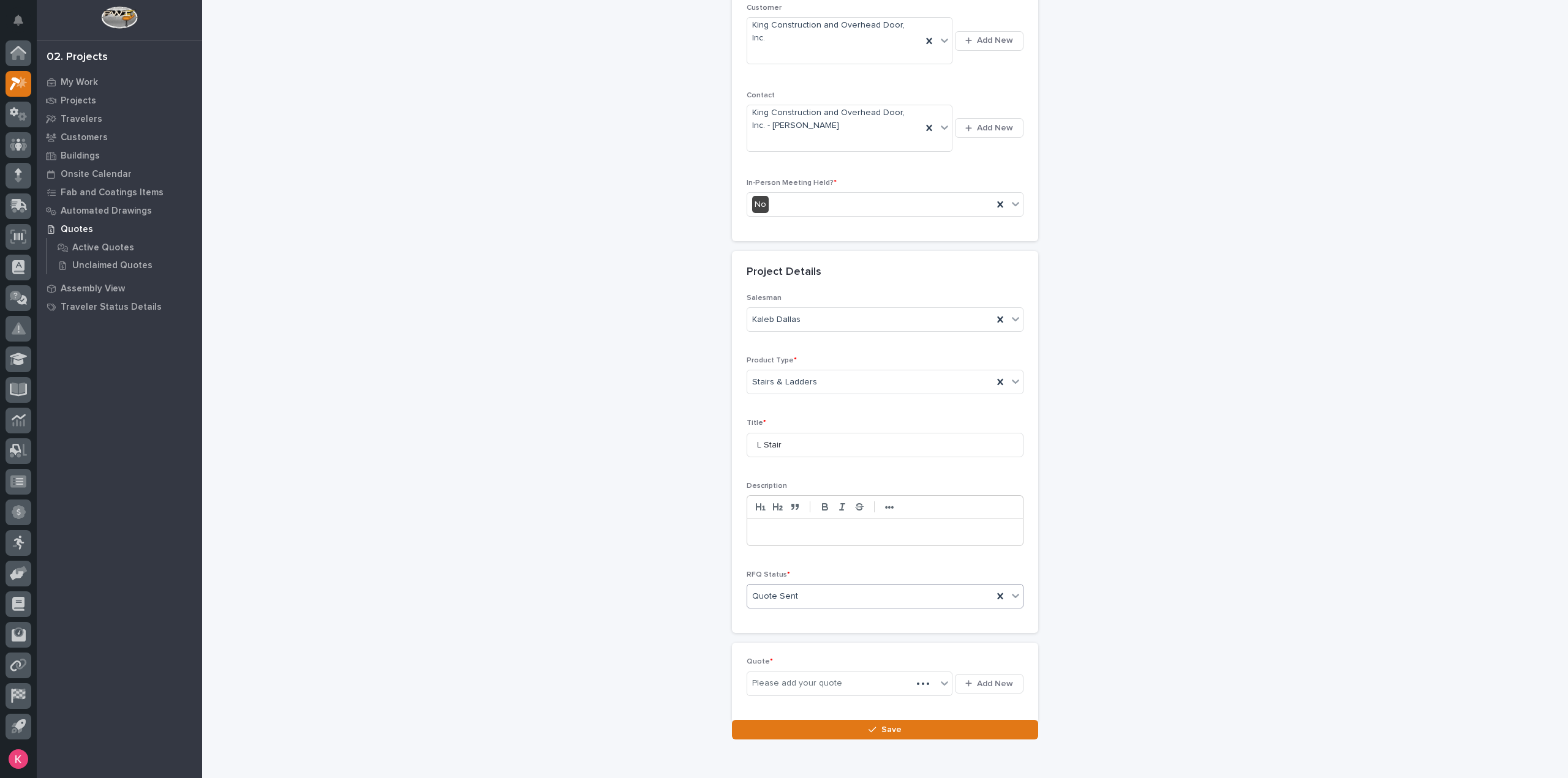
scroll to position [234, 0]
drag, startPoint x: 825, startPoint y: 644, endPoint x: 888, endPoint y: 660, distance: 65.0
click at [830, 669] on div "Please add your quote Add New" at bounding box center [885, 683] width 277 height 29
click at [1003, 678] on span "Add New" at bounding box center [995, 683] width 36 height 11
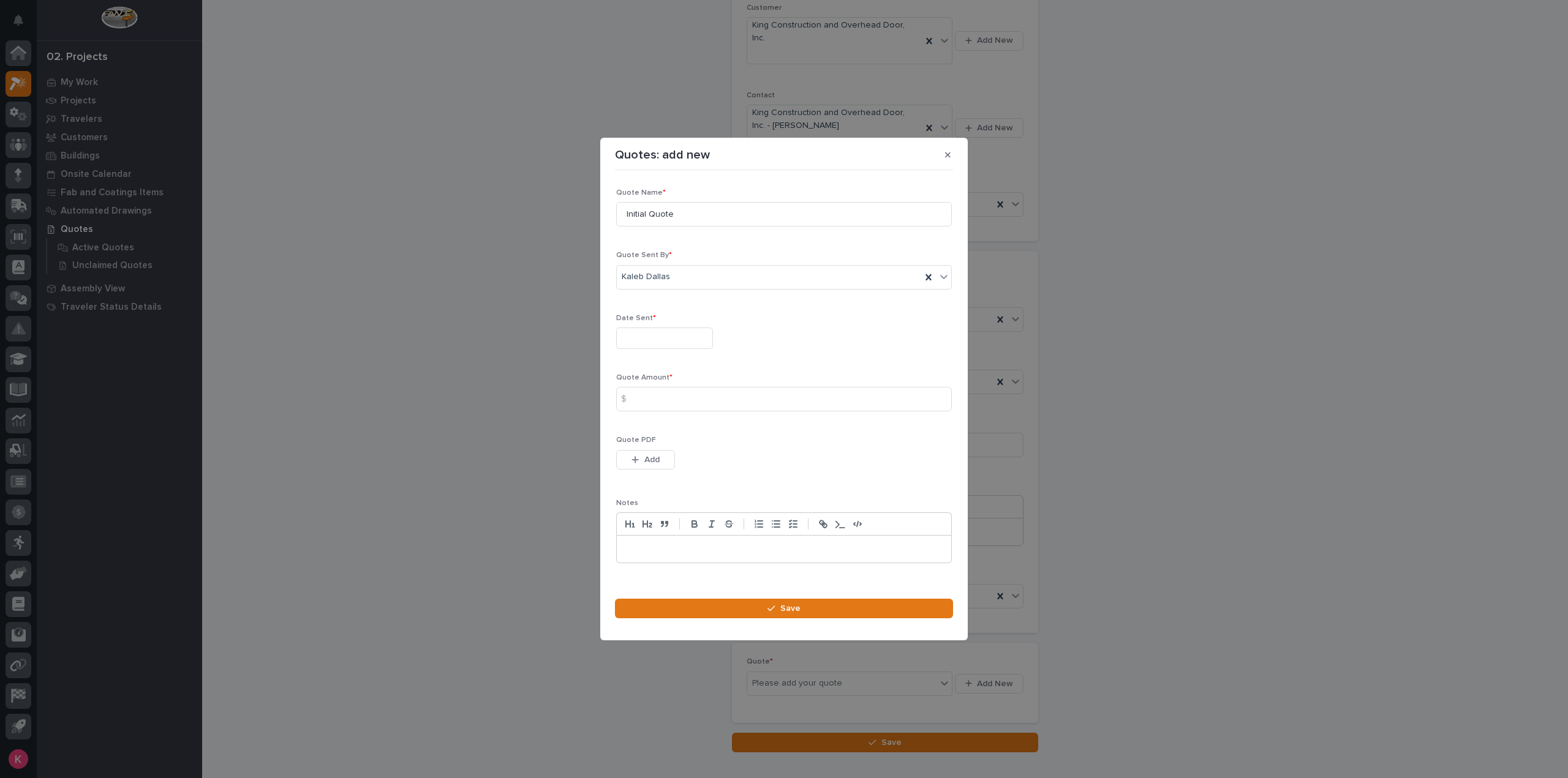
click at [674, 327] on div "Date Sent *" at bounding box center [784, 336] width 335 height 45
click at [688, 335] on input "text" at bounding box center [664, 338] width 97 height 21
click at [665, 407] on input at bounding box center [784, 399] width 335 height 25
click at [671, 340] on input "text" at bounding box center [664, 338] width 97 height 21
click at [644, 282] on div "26" at bounding box center [641, 278] width 16 height 16
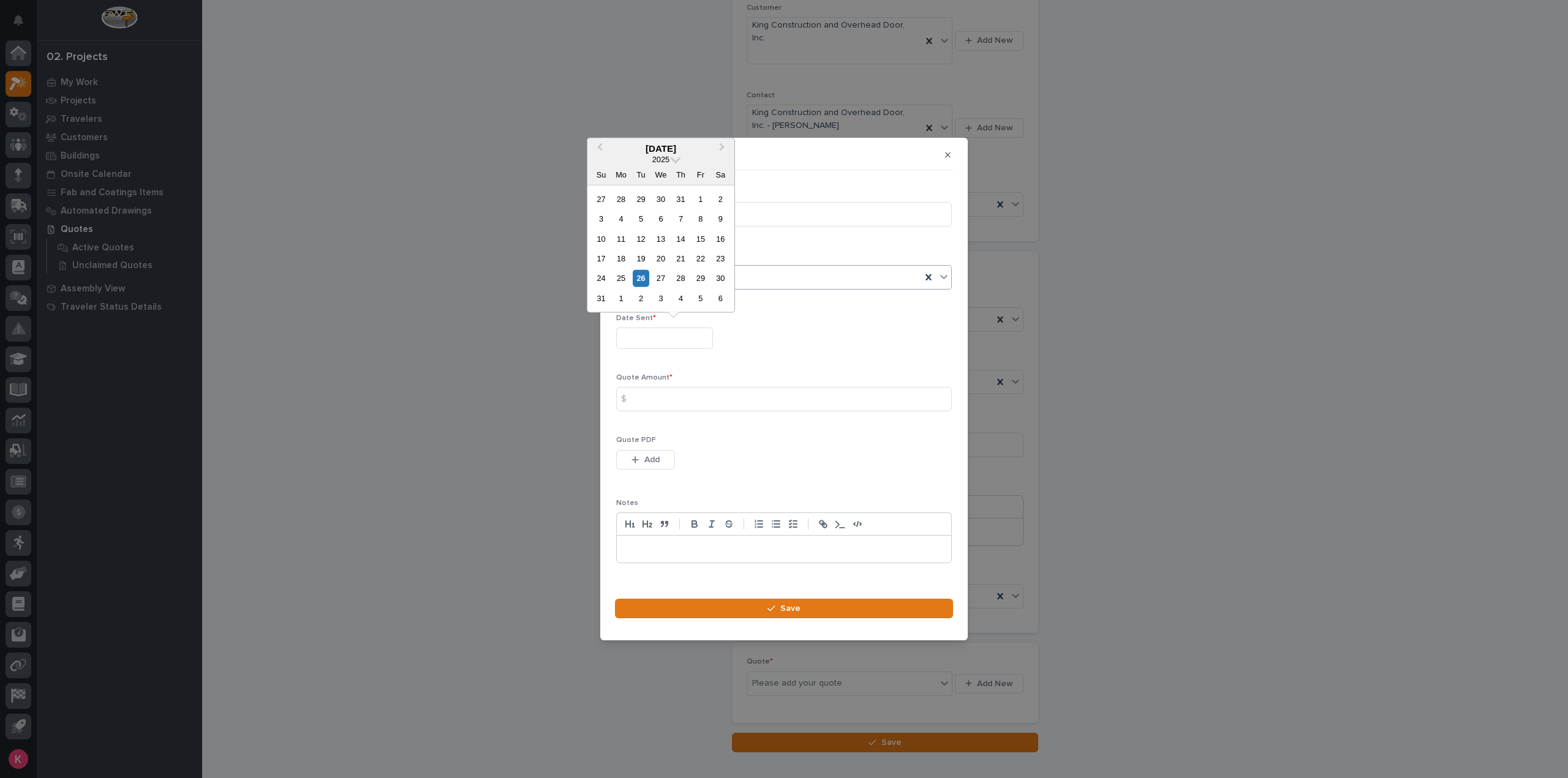
type input "**********"
drag, startPoint x: 662, startPoint y: 425, endPoint x: 667, endPoint y: 418, distance: 8.6
click at [662, 425] on div "**********" at bounding box center [784, 381] width 335 height 384
click at [676, 399] on input at bounding box center [784, 399] width 335 height 25
click at [717, 391] on input at bounding box center [784, 399] width 335 height 25
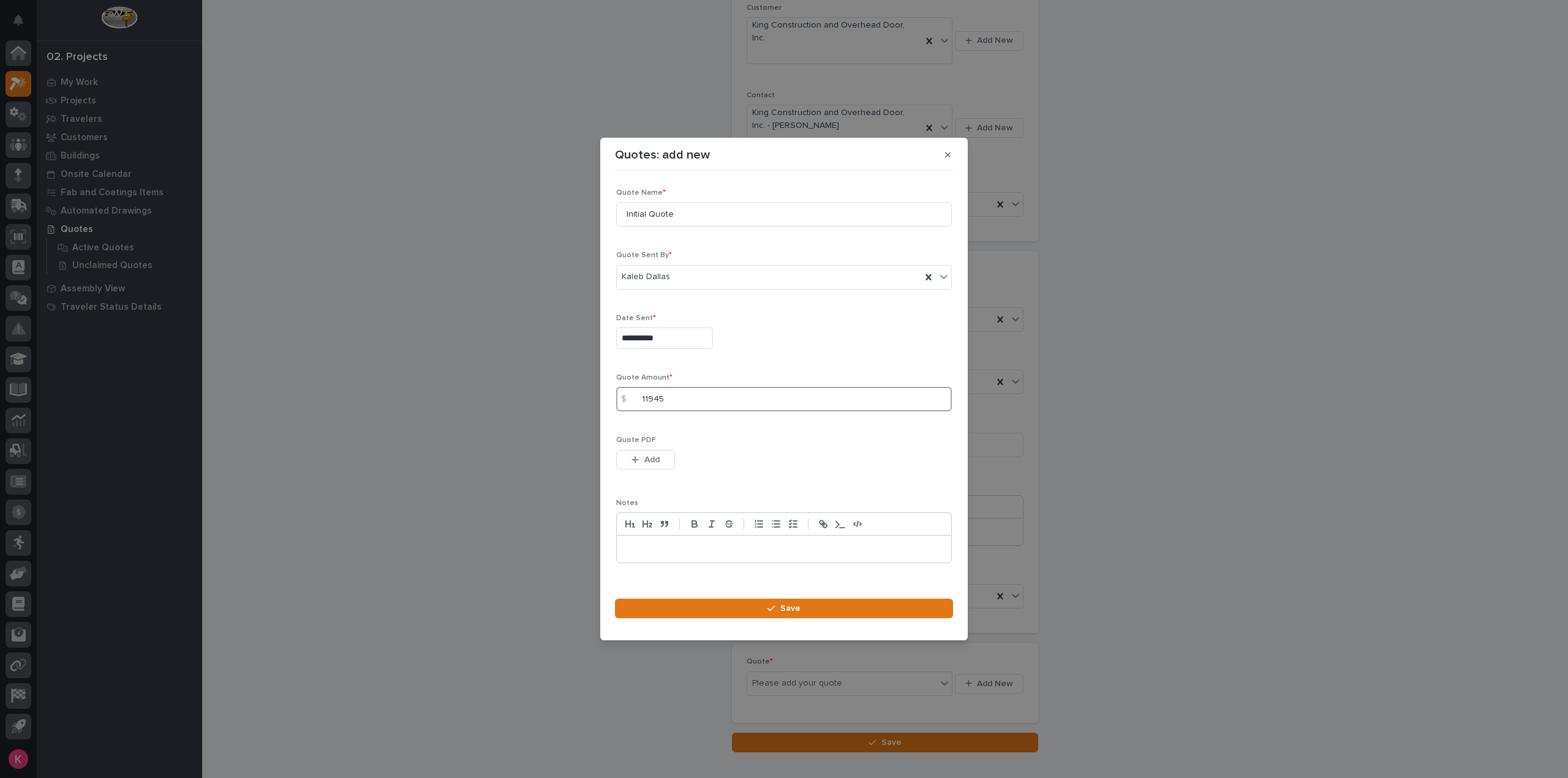
type input "11945"
click at [641, 458] on div "button" at bounding box center [637, 459] width 12 height 8
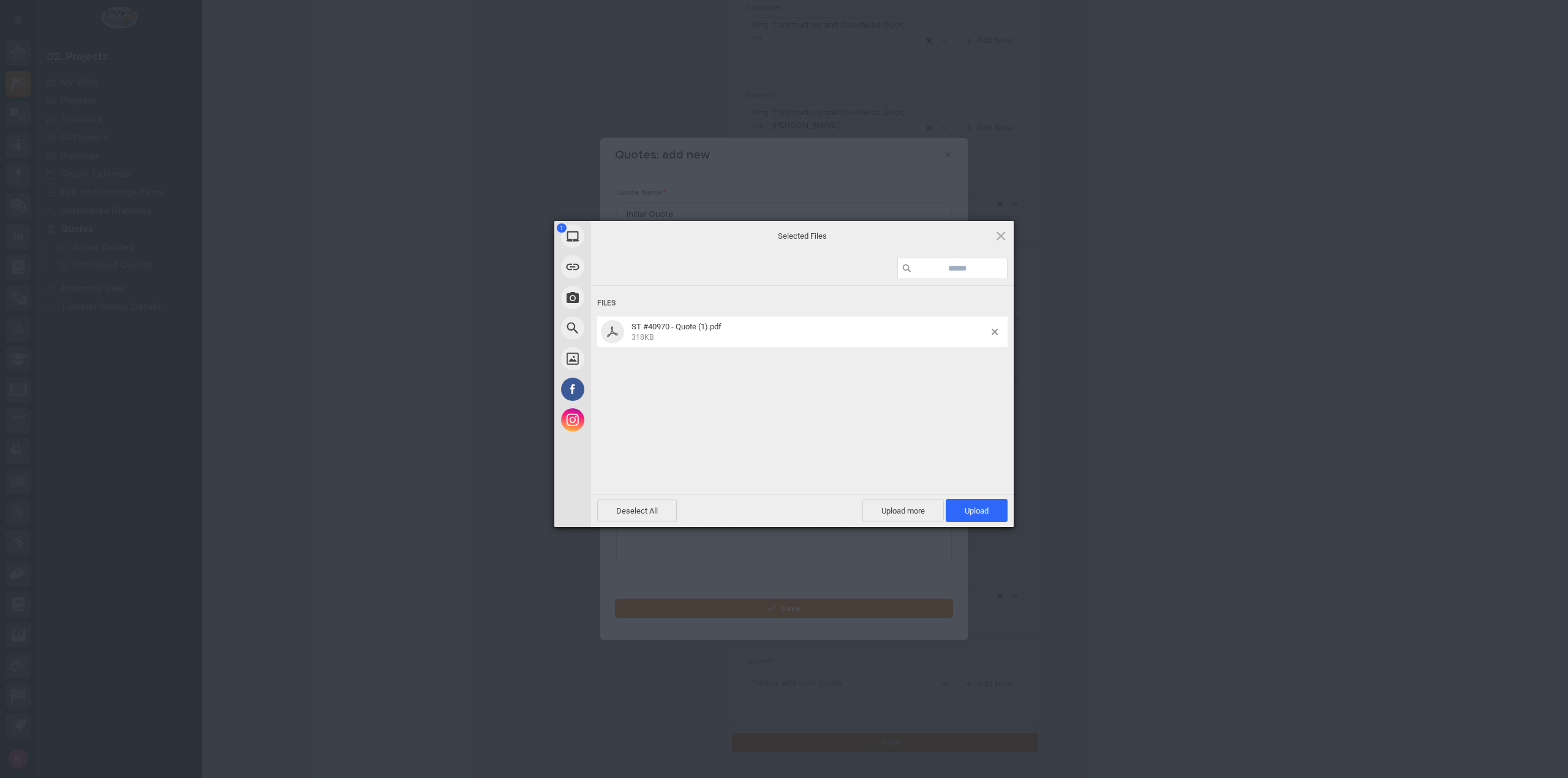
click at [1009, 523] on div "Deselect All Upload more Upload 1" at bounding box center [802, 510] width 422 height 33
click at [984, 506] on span "Upload 1" at bounding box center [976, 510] width 62 height 23
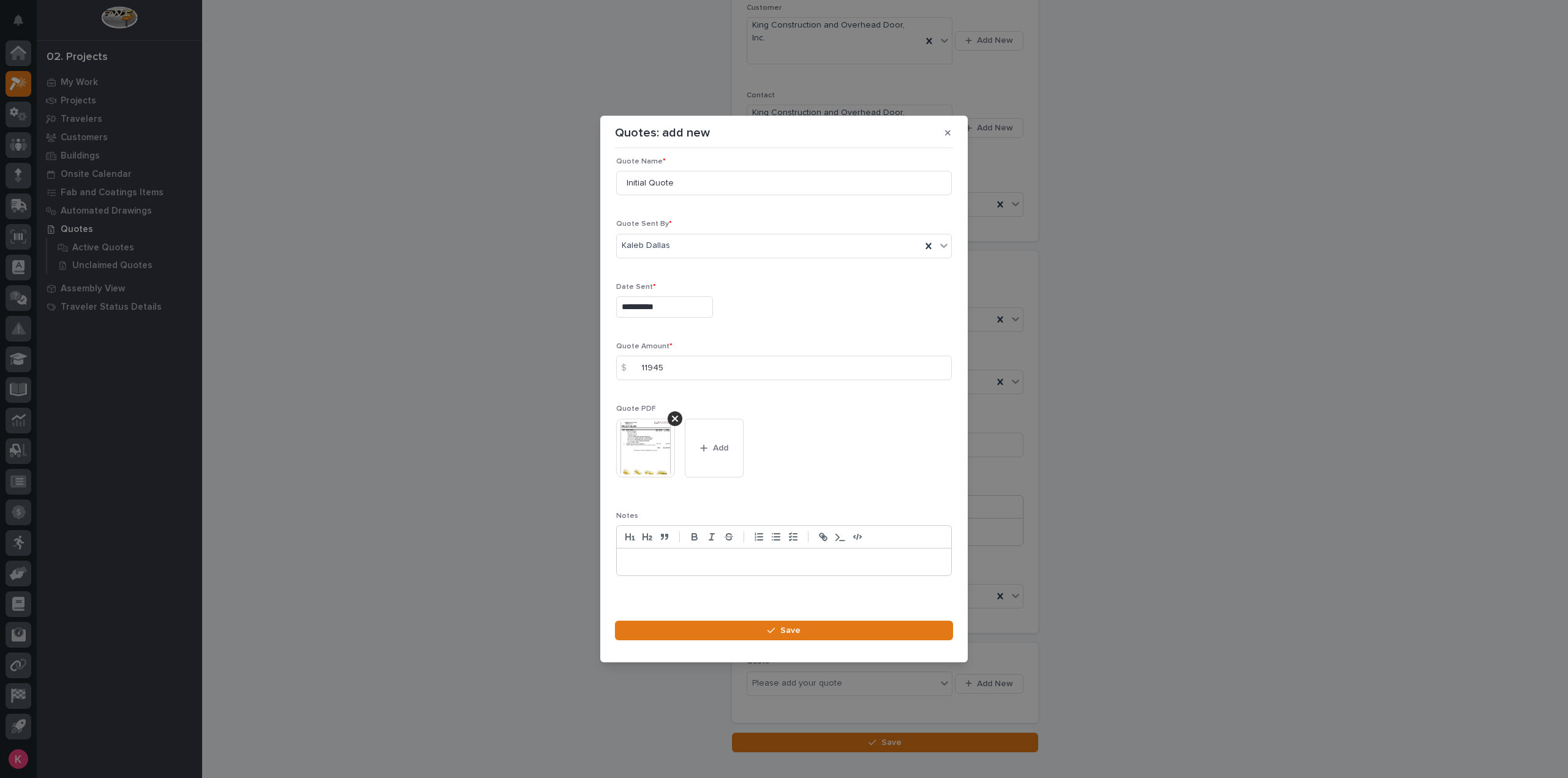
scroll to position [17, 0]
click at [814, 644] on footer "Save" at bounding box center [784, 634] width 338 height 27
click at [821, 627] on button "Save" at bounding box center [784, 631] width 338 height 19
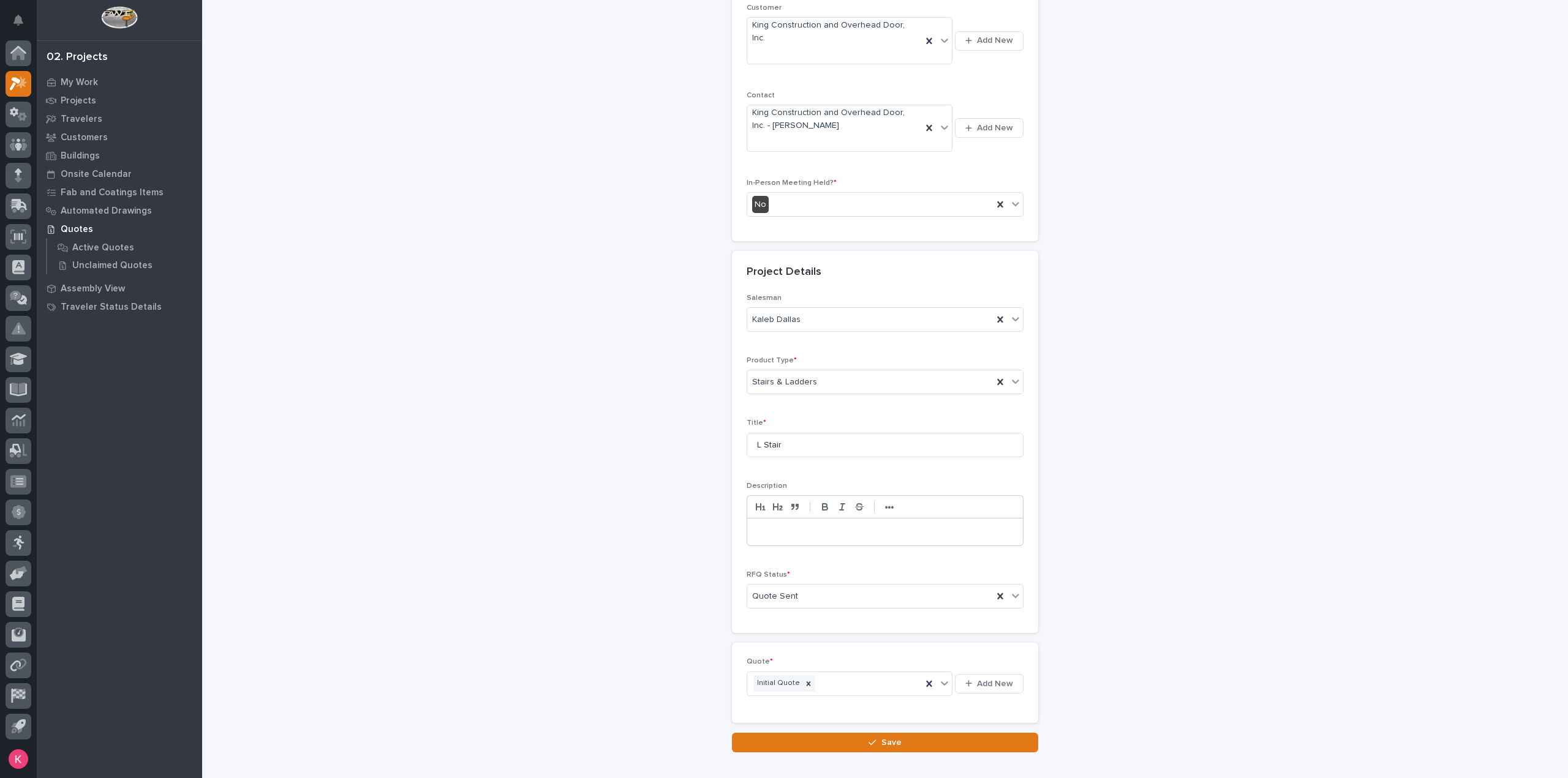
scroll to position [277, 0]
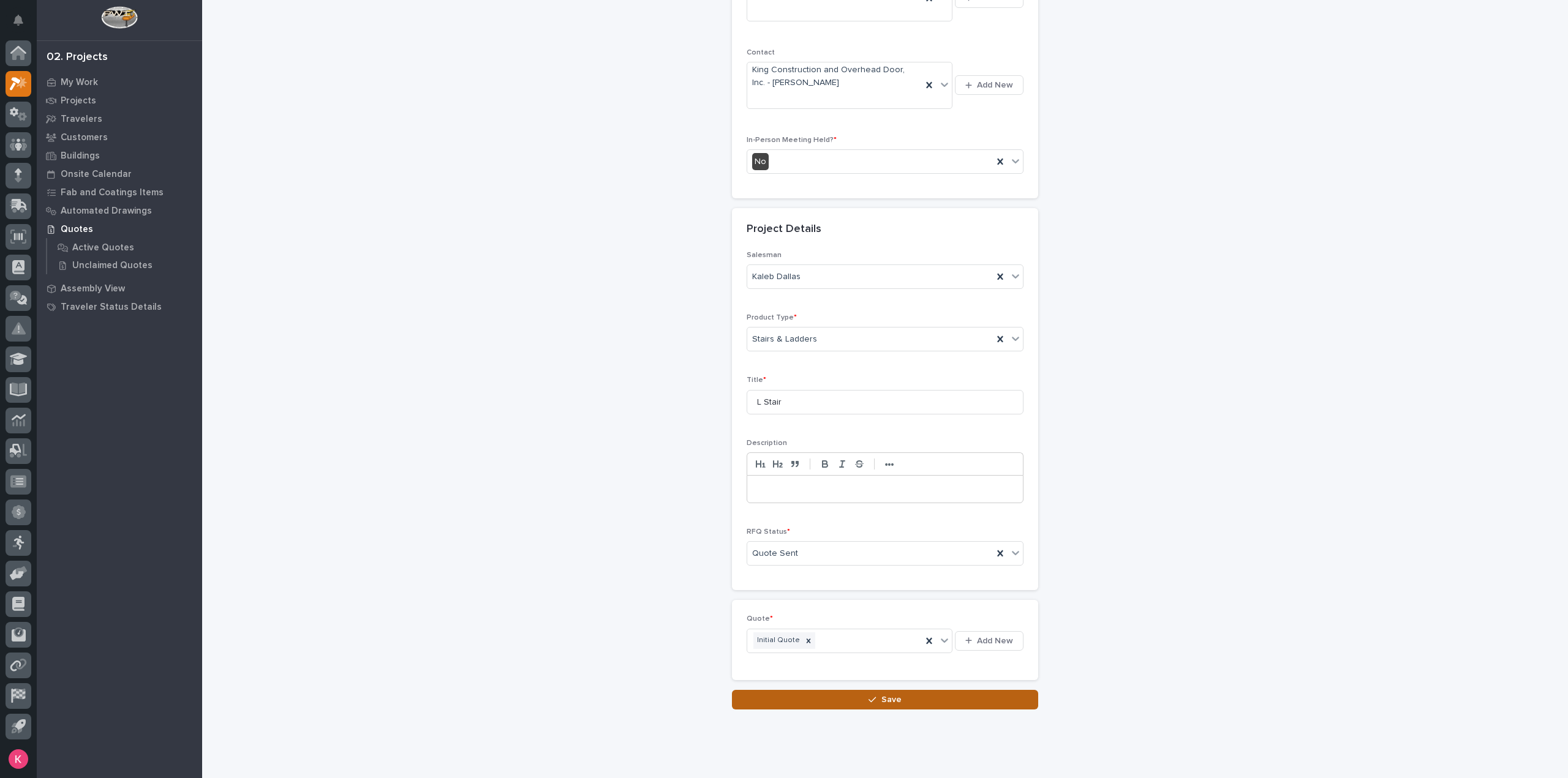
click at [855, 690] on button "Save" at bounding box center [884, 699] width 306 height 19
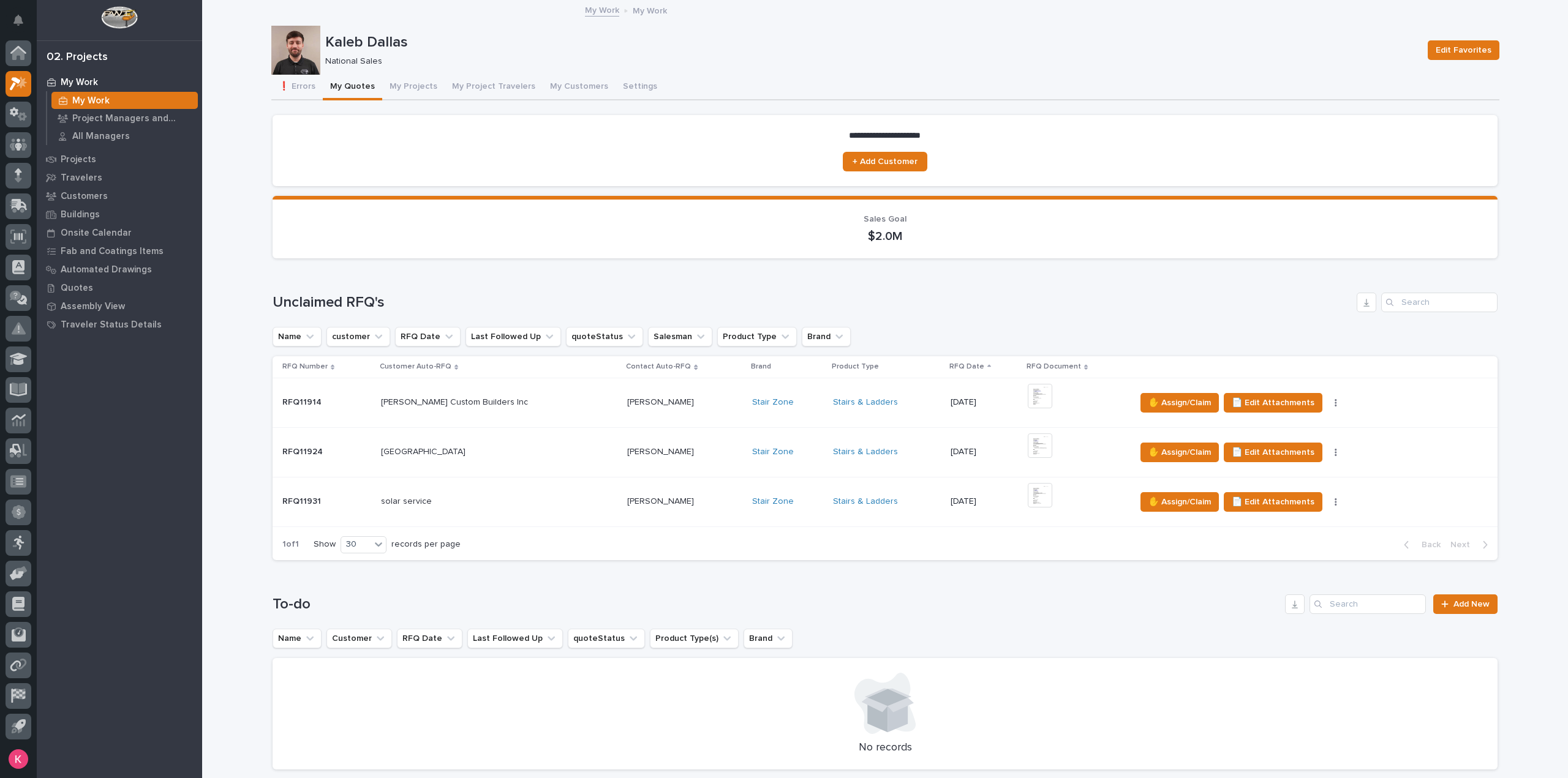
scroll to position [490, 0]
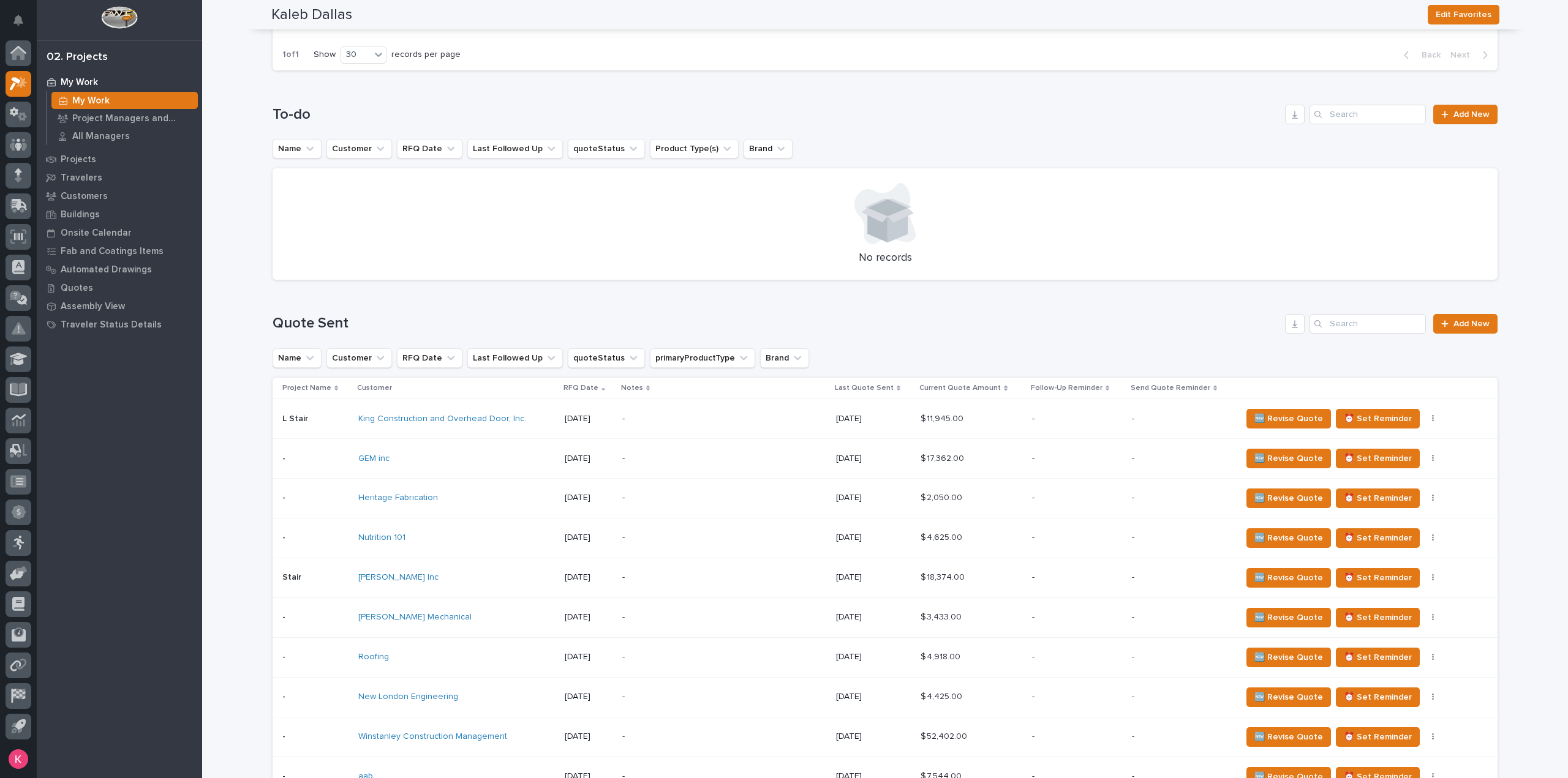
click at [805, 421] on p "-" at bounding box center [725, 419] width 204 height 10
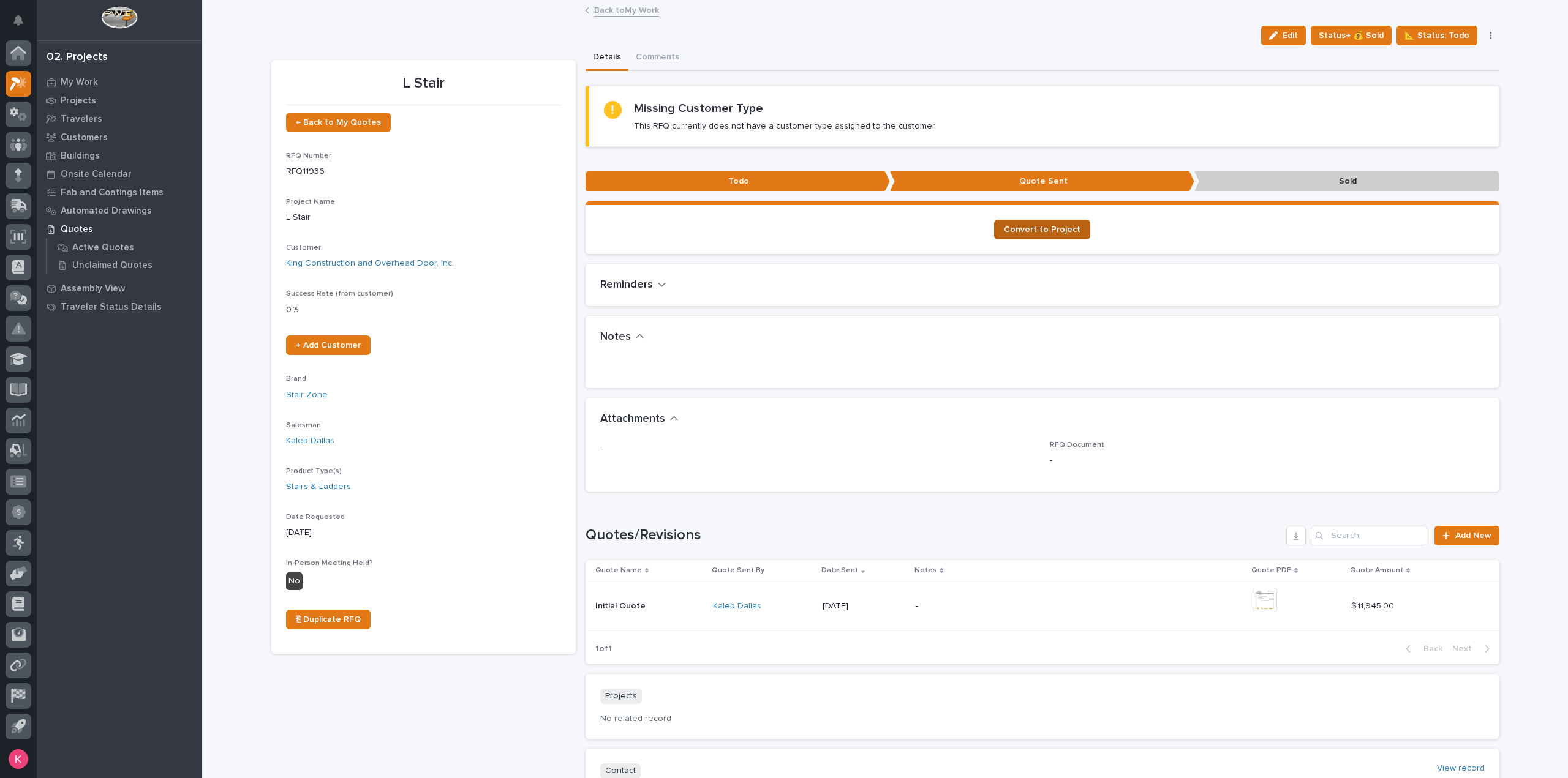
click at [1043, 227] on span "Convert to Project" at bounding box center [1042, 229] width 77 height 8
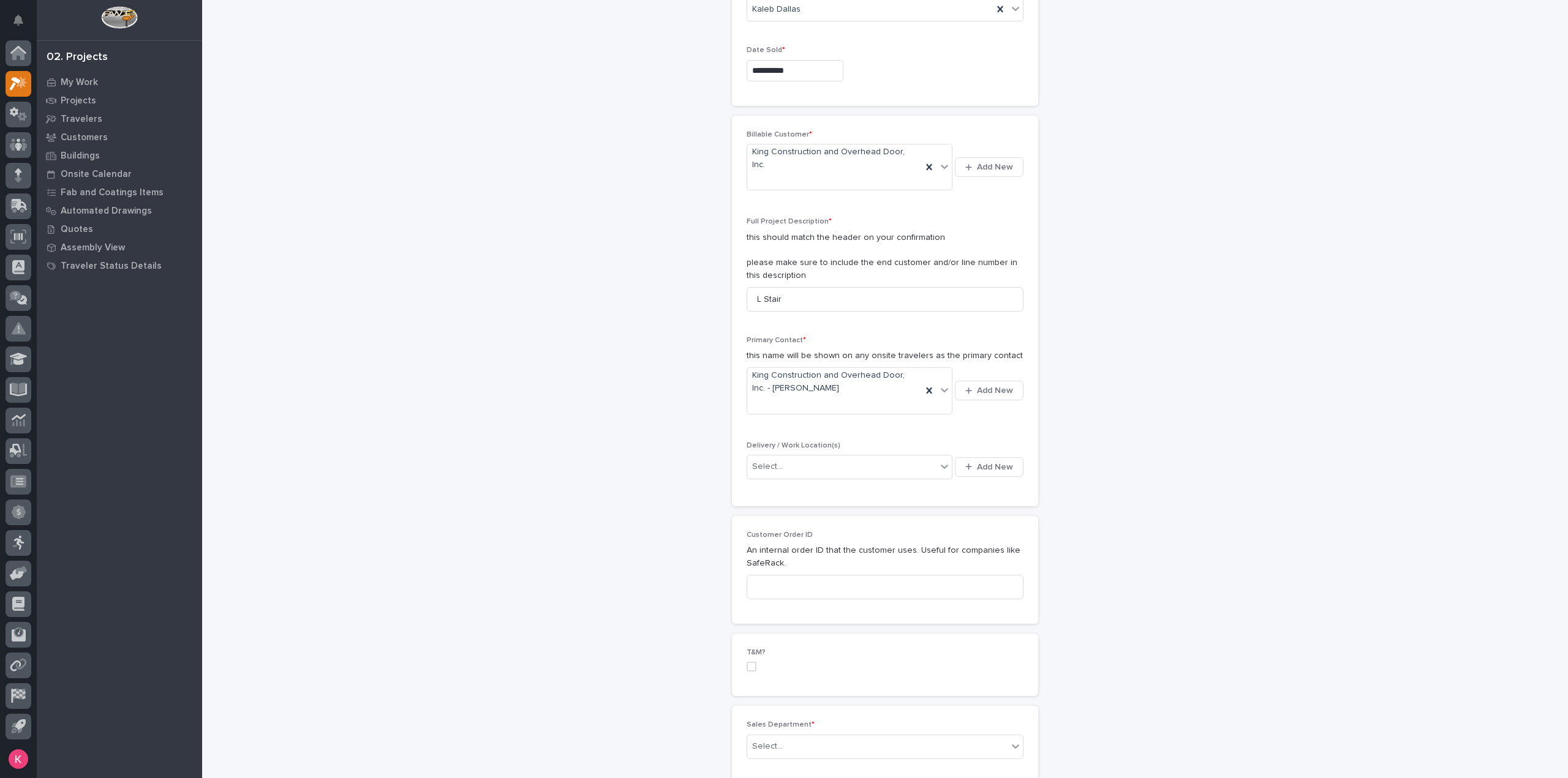
scroll to position [184, 0]
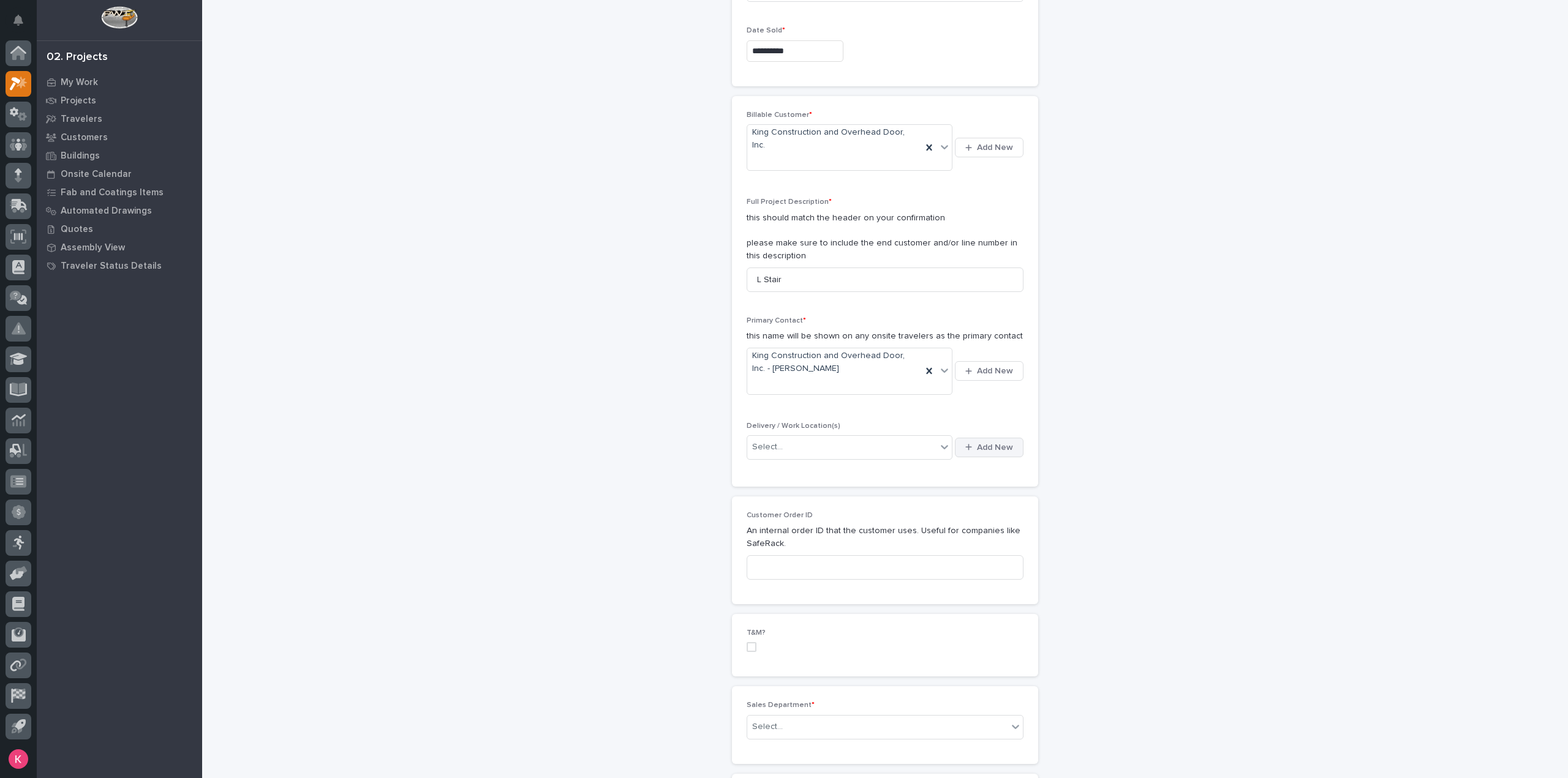
click at [977, 438] on button "Add New" at bounding box center [989, 447] width 69 height 19
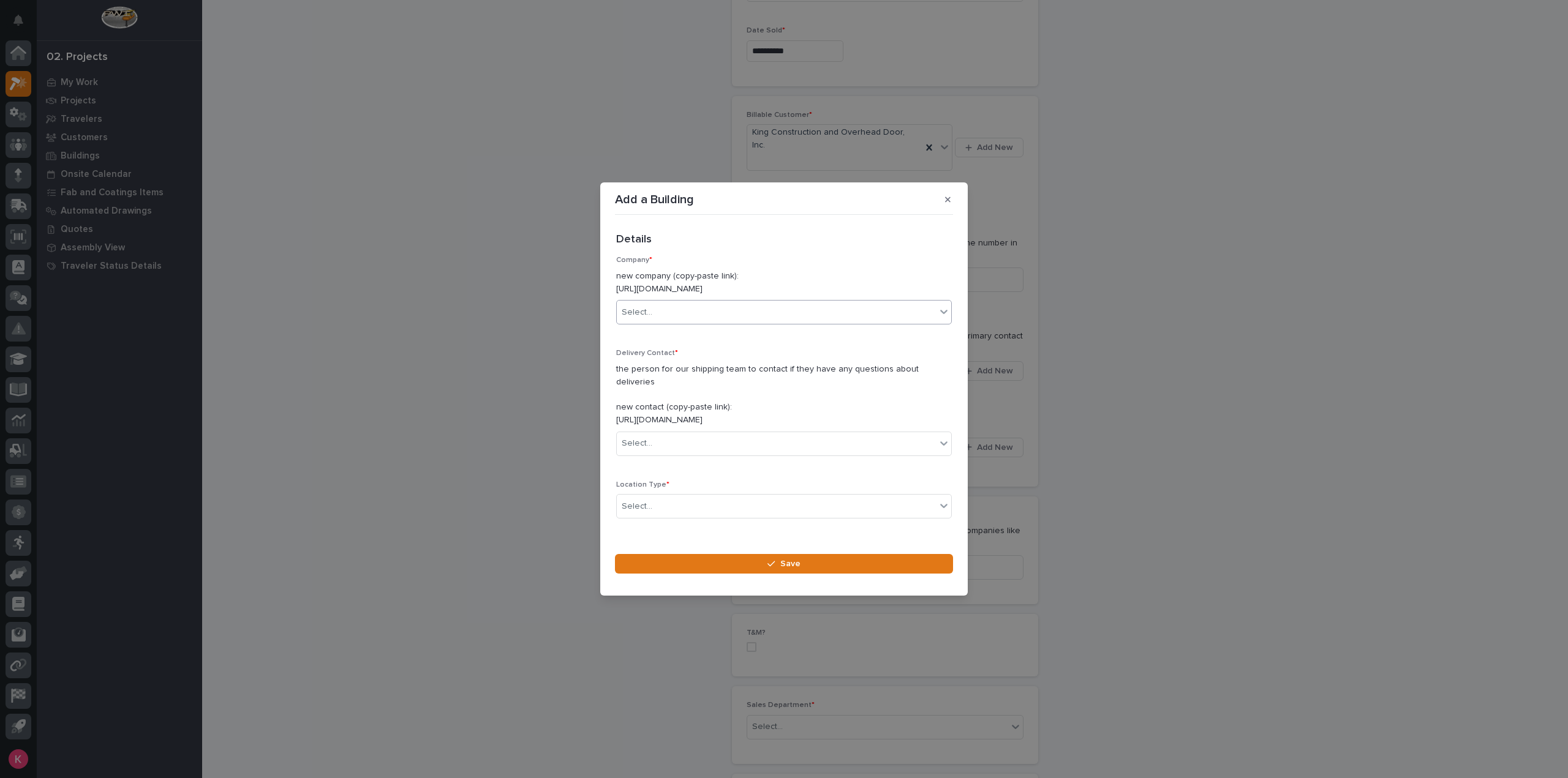
click at [707, 323] on div "Select..." at bounding box center [776, 312] width 319 height 20
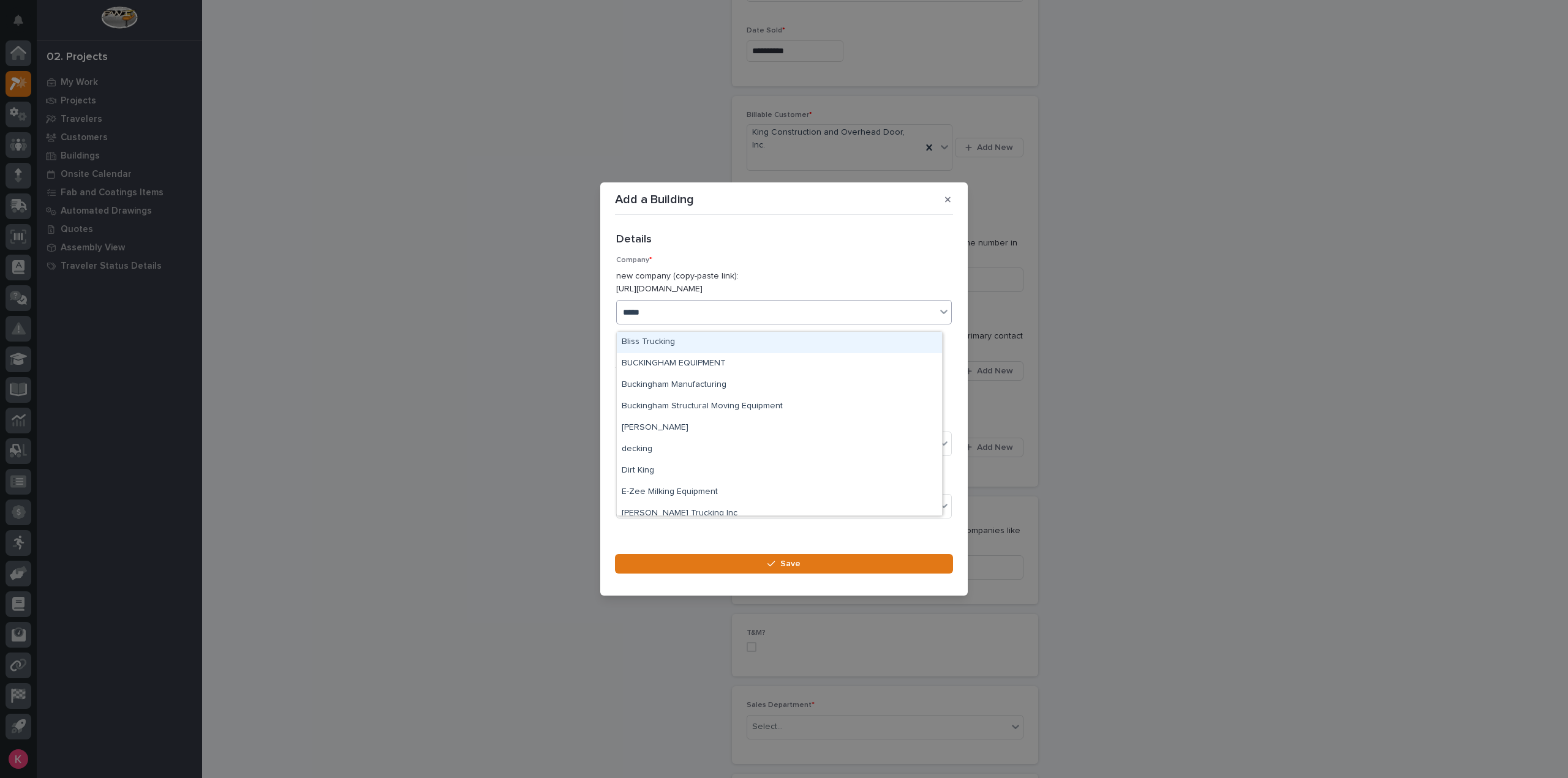
type input "******"
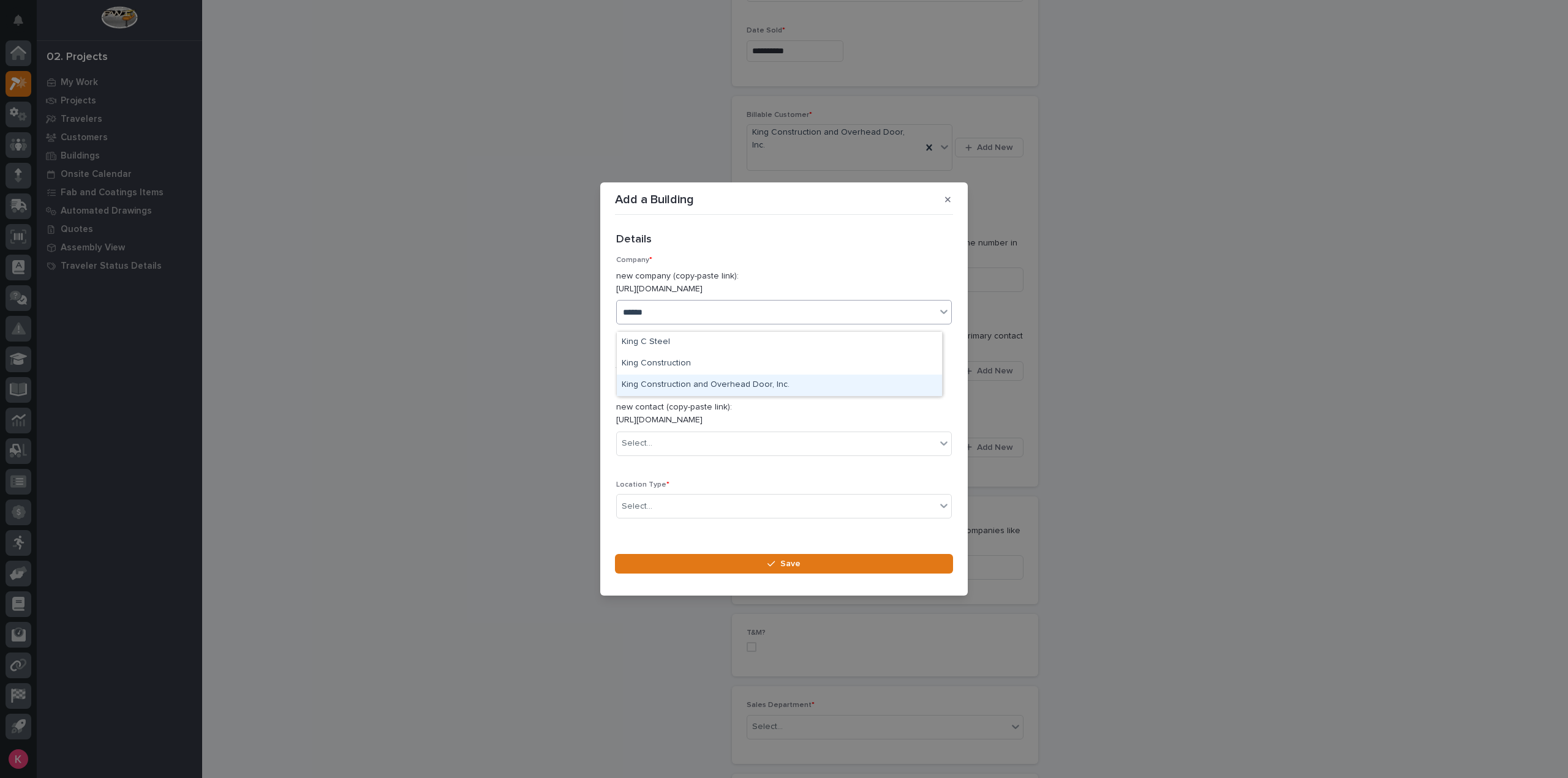
click at [723, 388] on div "King Construction and Overhead Door, Inc." at bounding box center [779, 385] width 325 height 21
click at [693, 431] on div "Select..." at bounding box center [784, 444] width 335 height 25
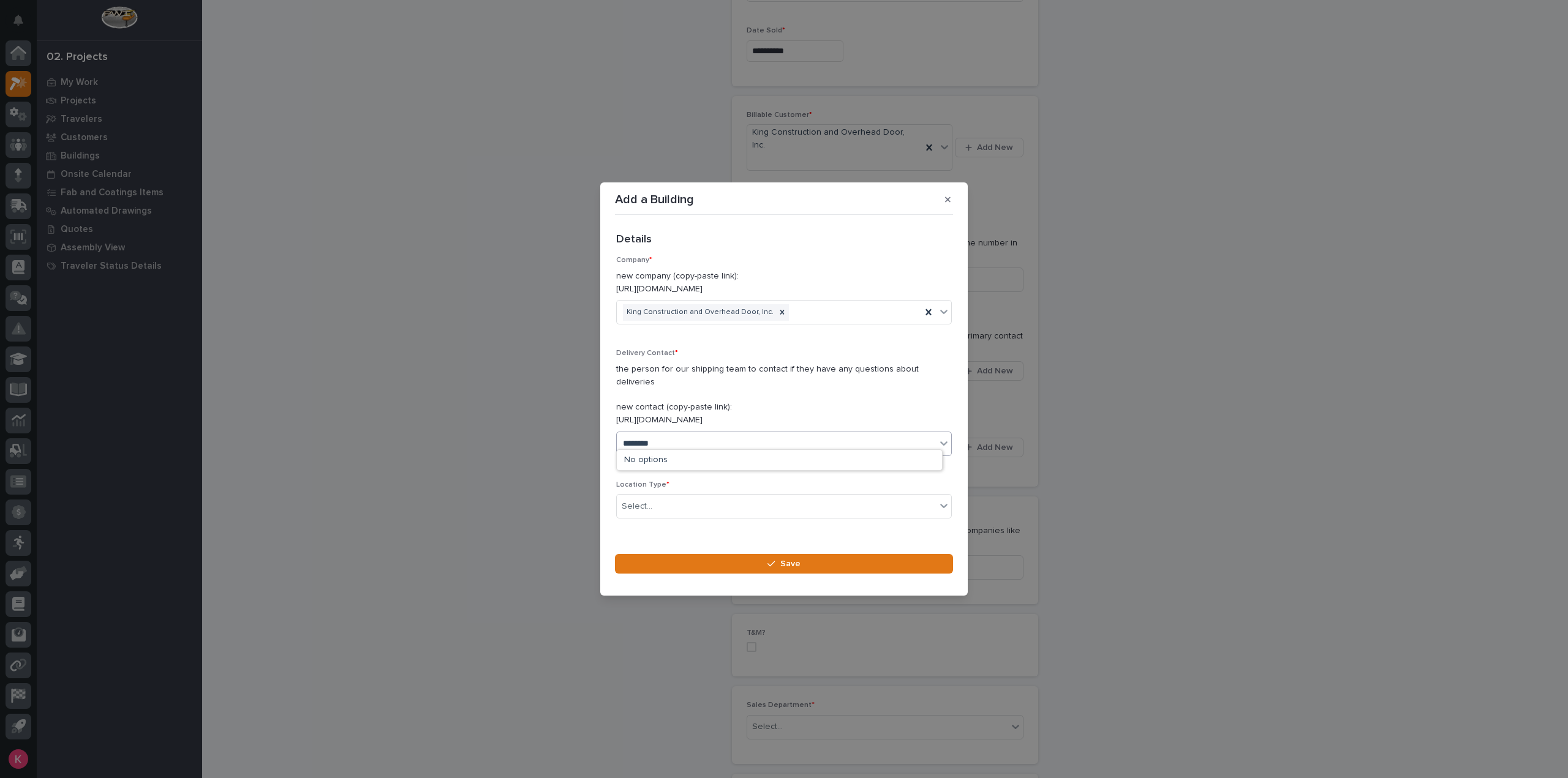
type input "*********"
drag, startPoint x: 703, startPoint y: 455, endPoint x: 702, endPoint y: 475, distance: 20.0
click at [703, 455] on div "King Construction and Overhead Door, Inc. - [PERSON_NAME]" at bounding box center [779, 460] width 325 height 21
click at [689, 497] on div "Select..." at bounding box center [776, 506] width 319 height 20
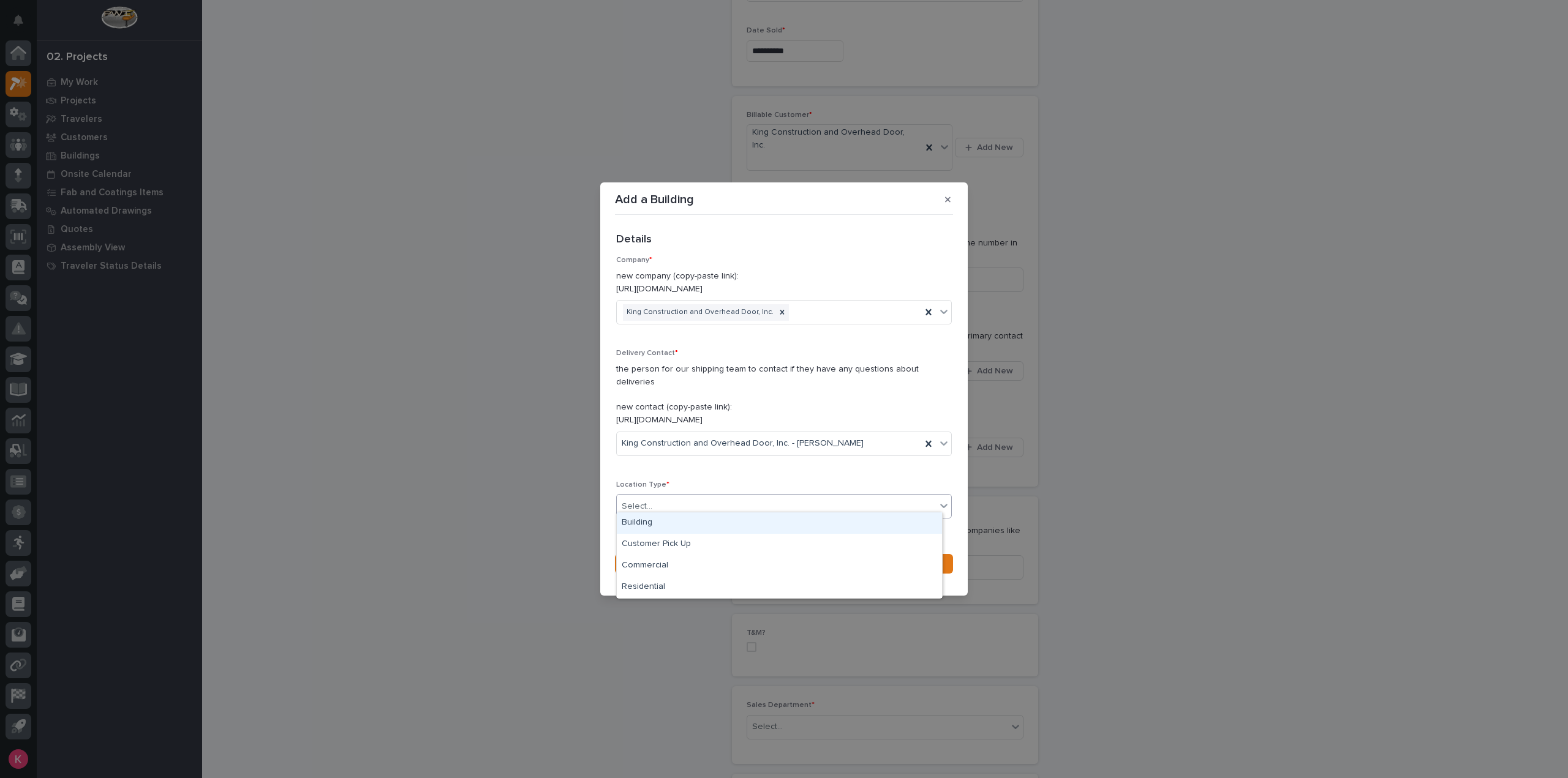
click at [697, 521] on div "Building" at bounding box center [779, 523] width 325 height 21
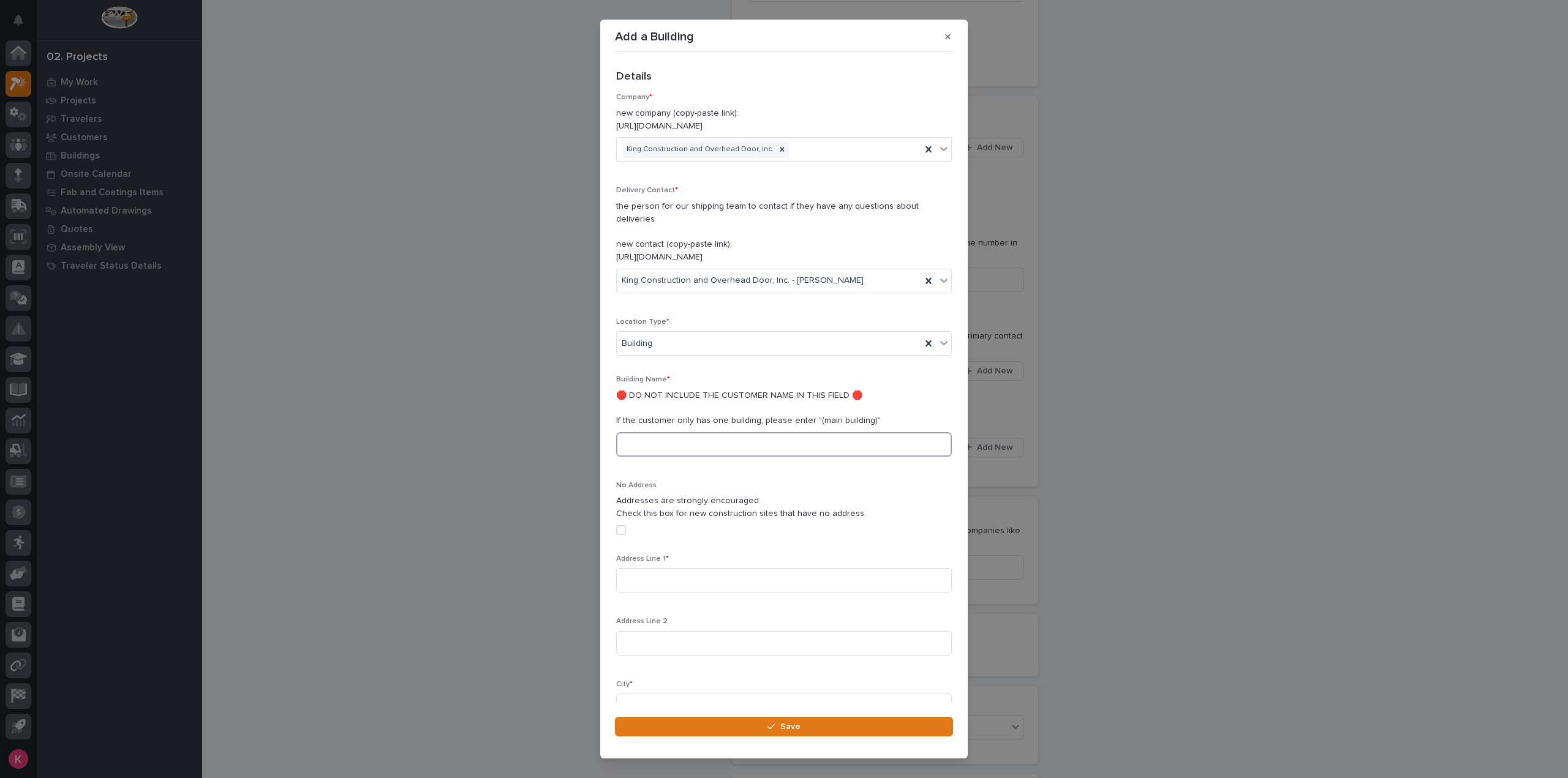
click at [719, 433] on input at bounding box center [784, 444] width 335 height 25
click at [922, 337] on icon at bounding box center [928, 343] width 12 height 12
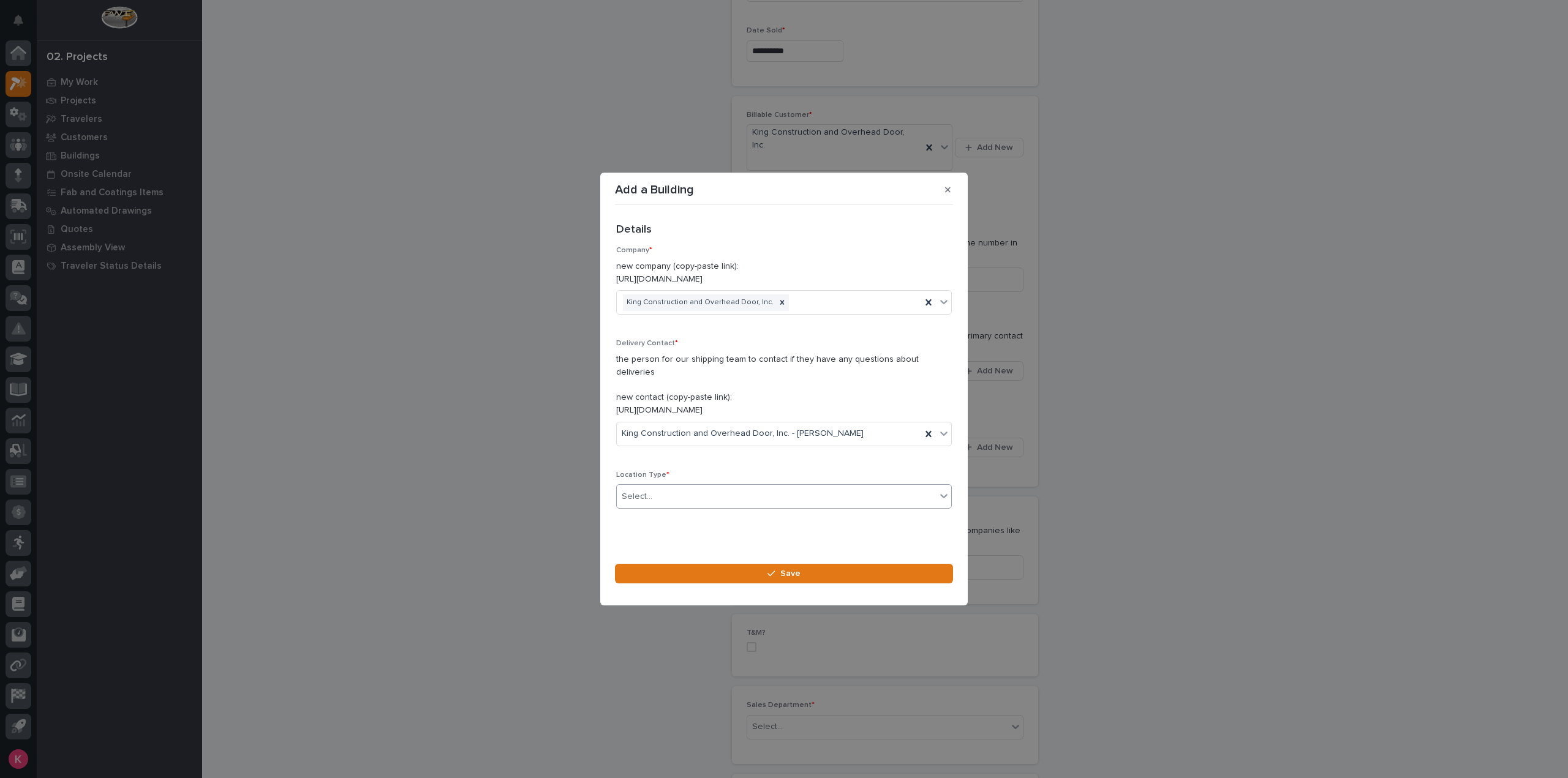
click at [703, 336] on div "Company * new company (copy-paste link): [URL][DOMAIN_NAME] King Construction a…" at bounding box center [784, 382] width 335 height 272
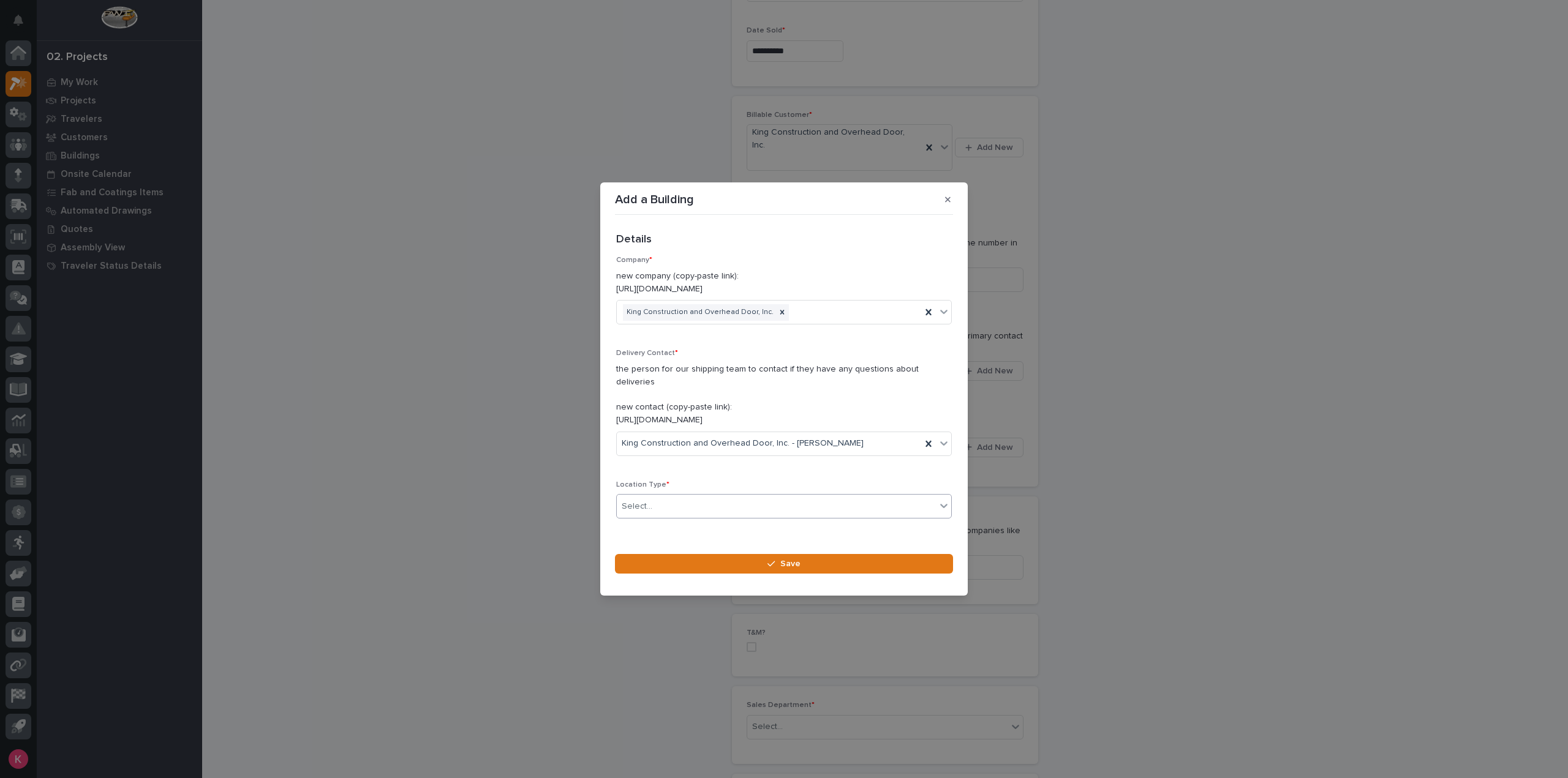
click at [695, 497] on div "Select..." at bounding box center [776, 506] width 319 height 20
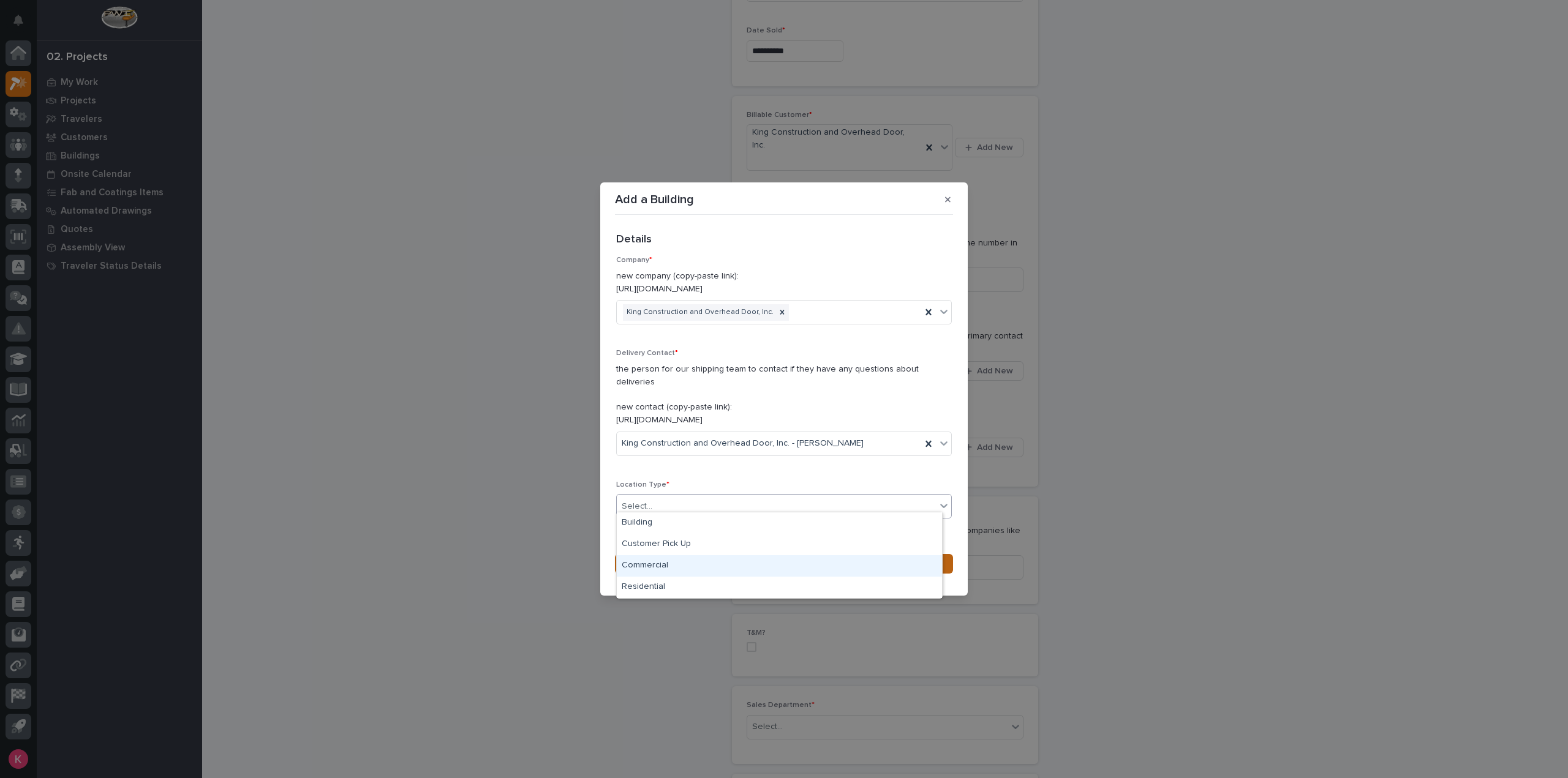
click at [678, 564] on div "Commercial" at bounding box center [779, 566] width 325 height 21
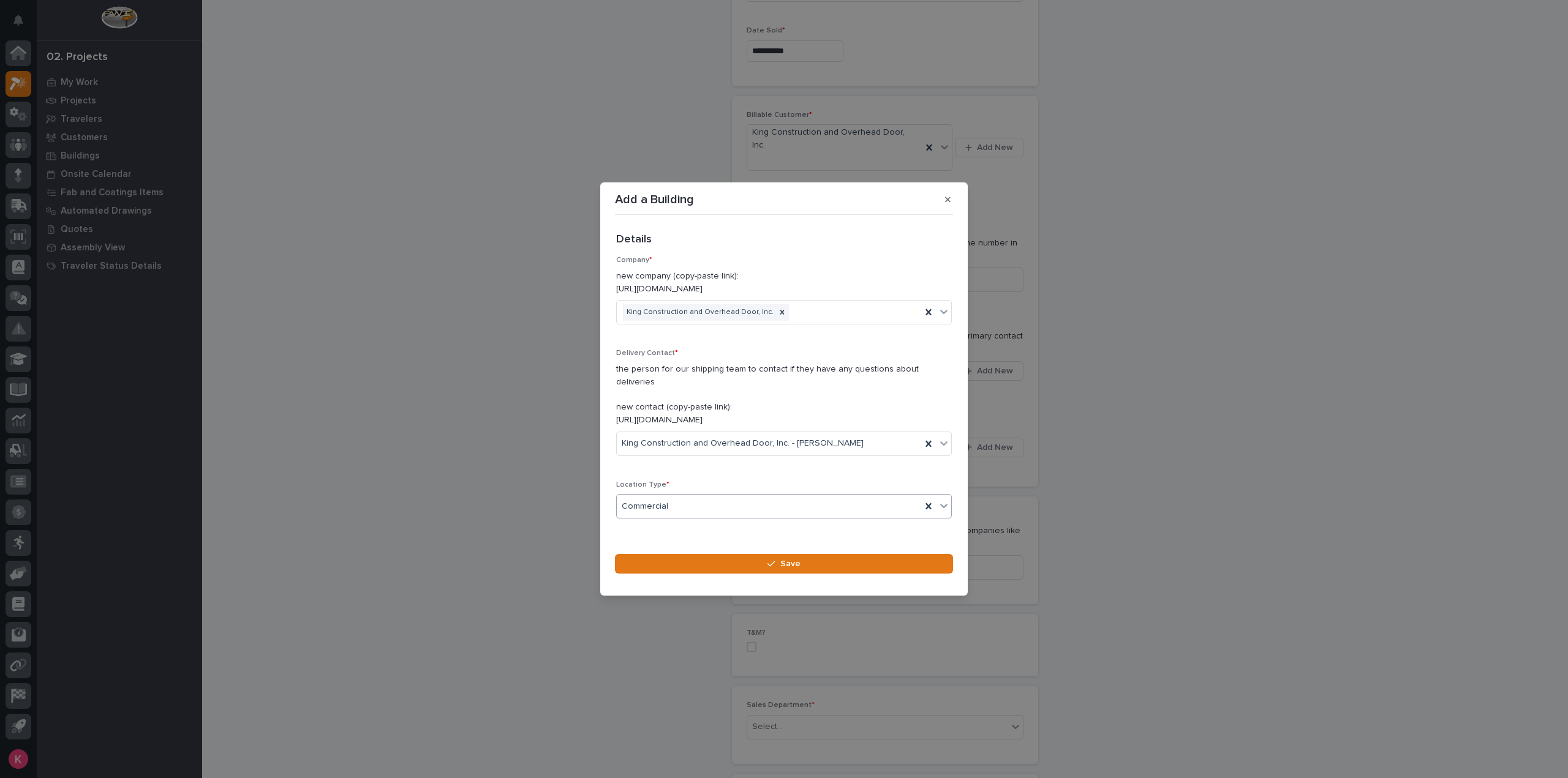
click at [724, 500] on div "Commercial" at bounding box center [769, 506] width 304 height 20
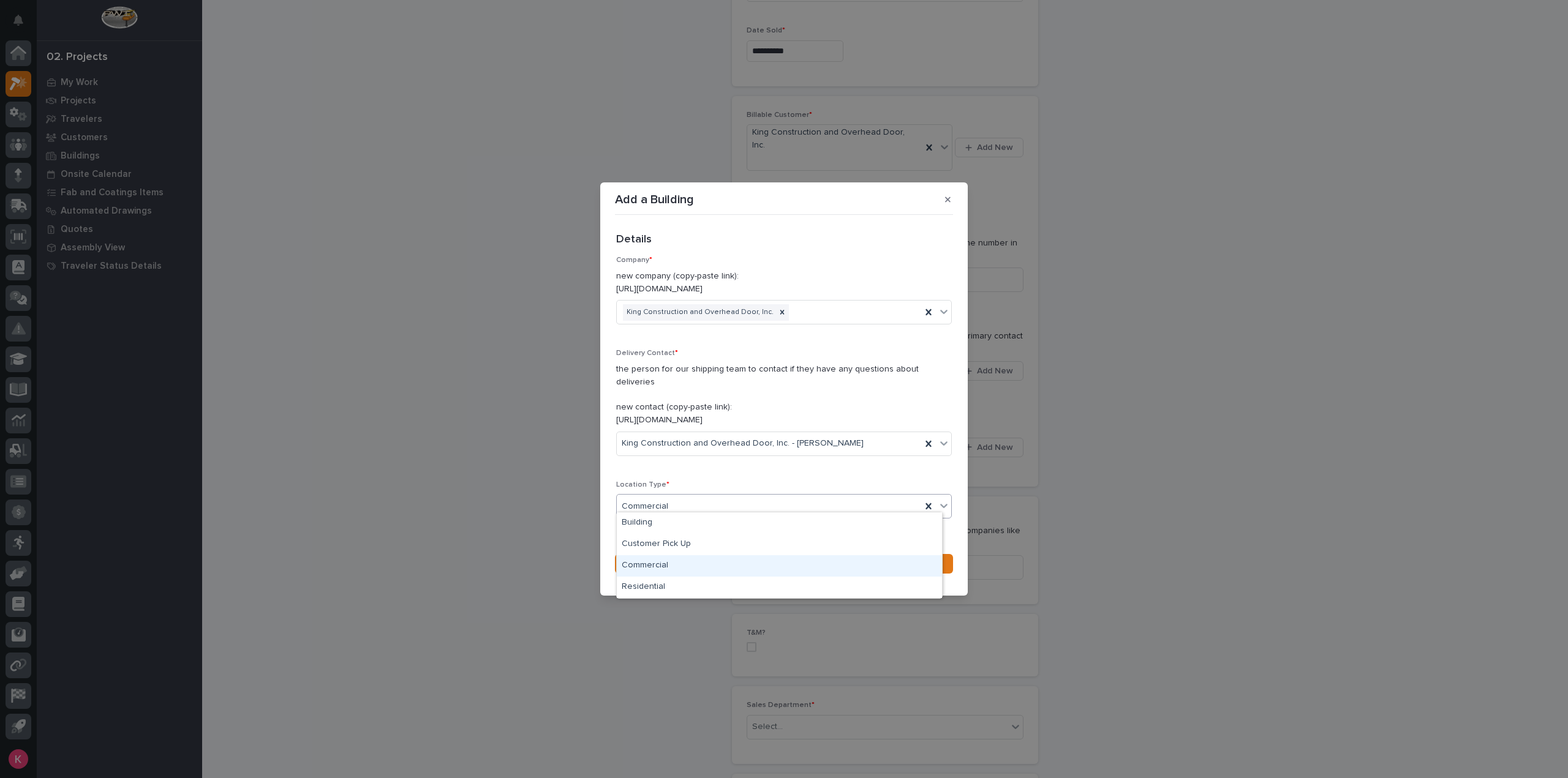
click at [681, 565] on div "Commercial" at bounding box center [779, 566] width 325 height 21
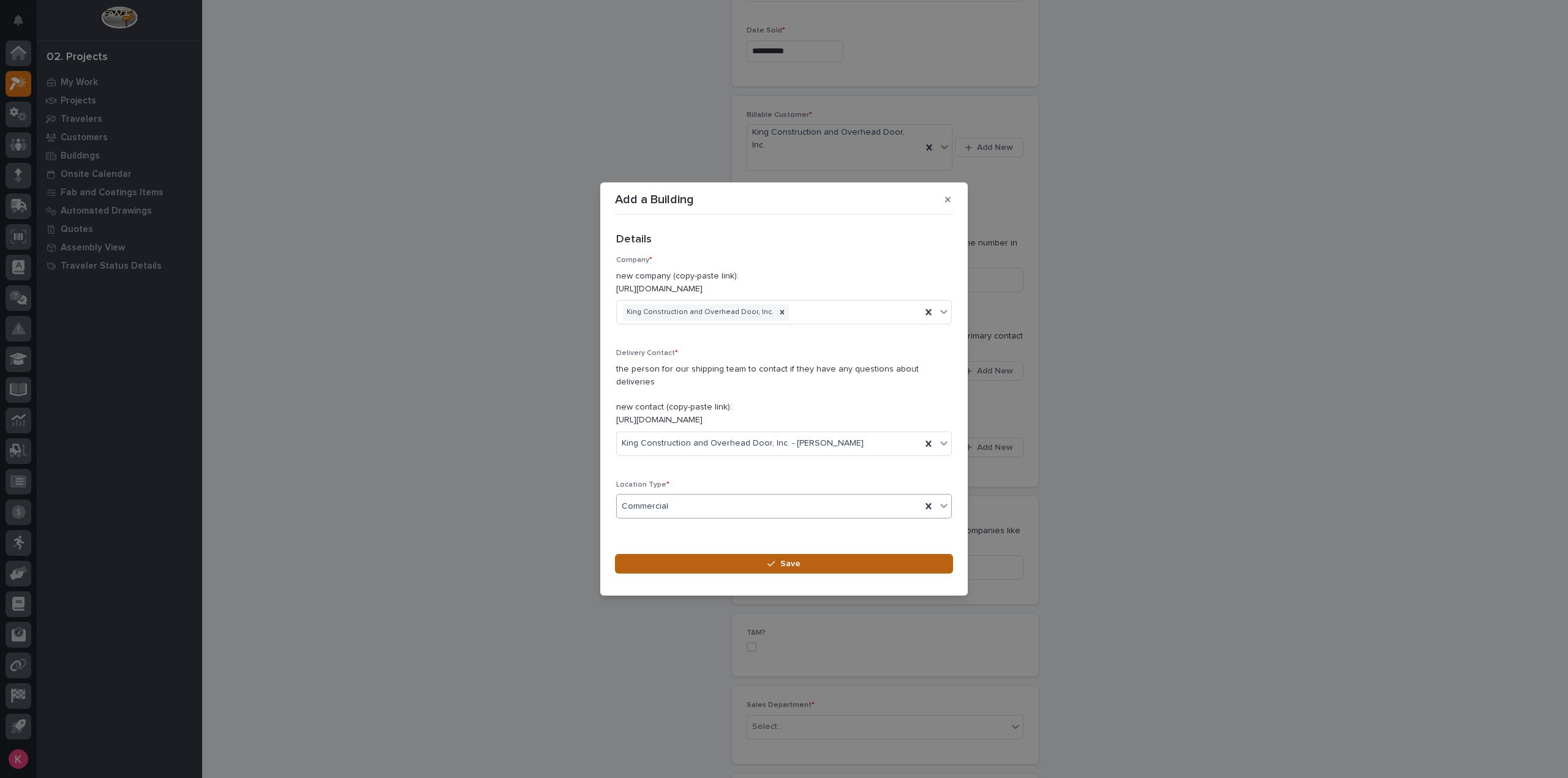
click at [687, 557] on button "Save" at bounding box center [784, 564] width 338 height 19
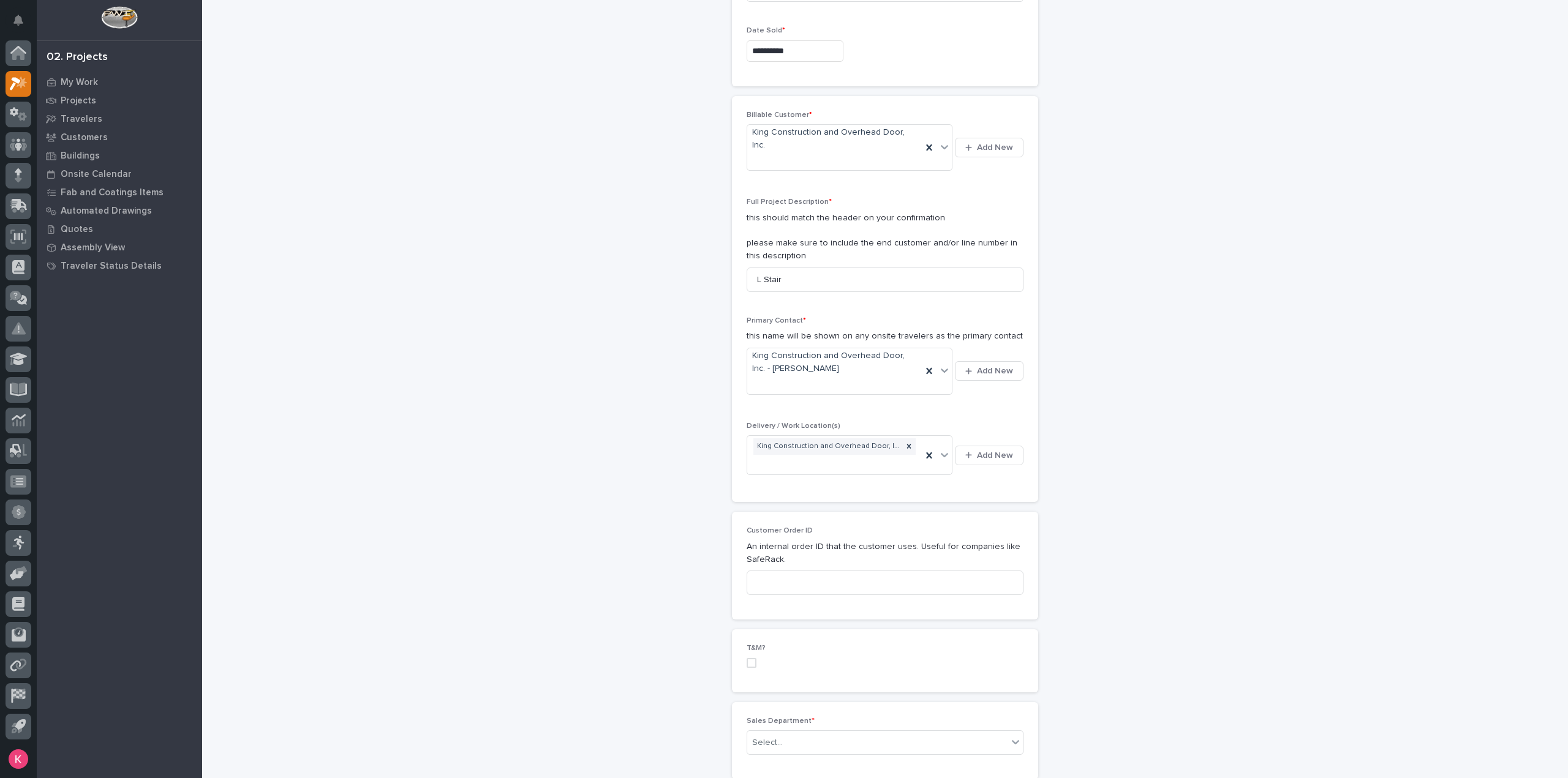
scroll to position [367, 0]
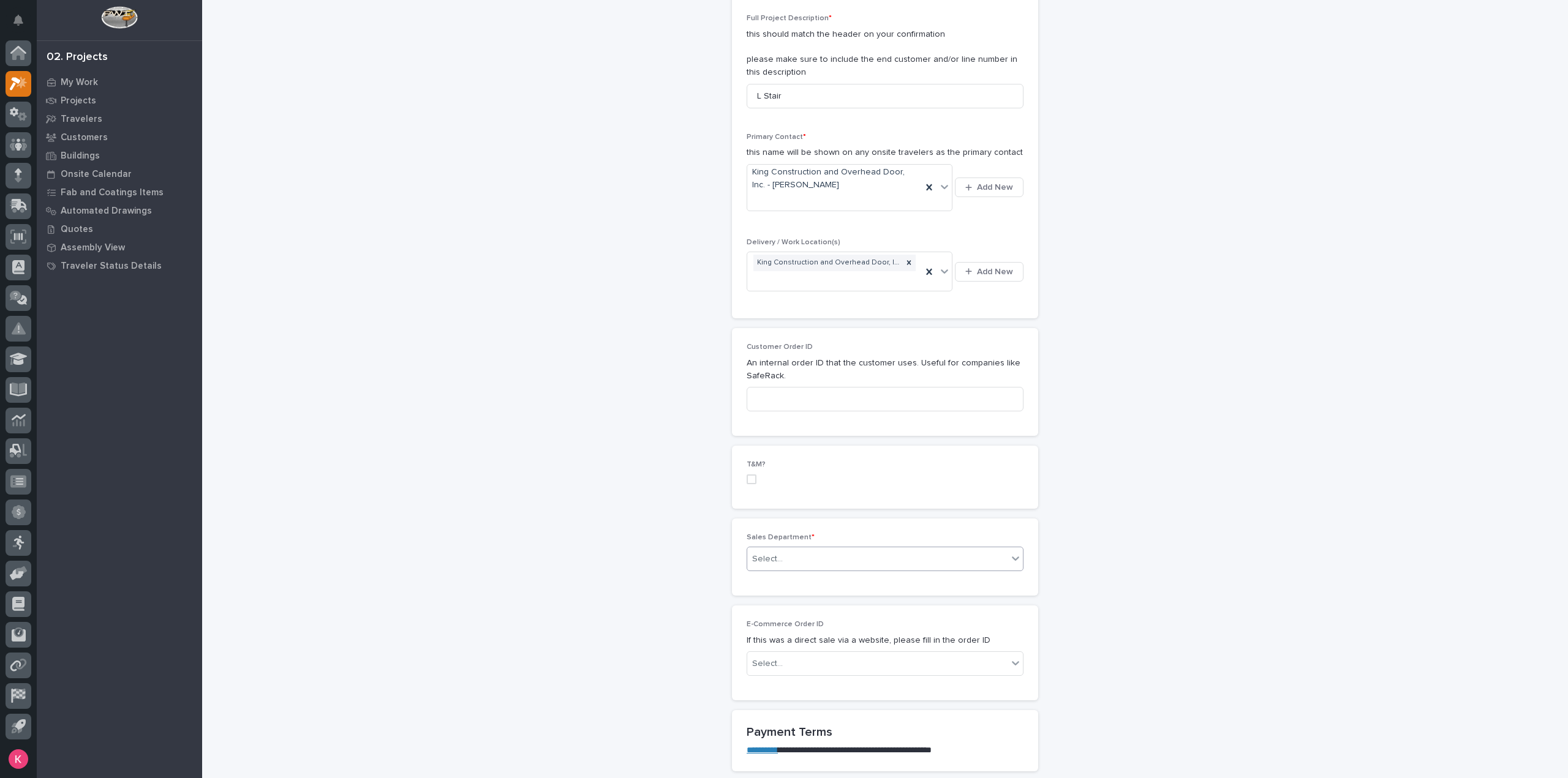
click at [782, 549] on div "Select..." at bounding box center [877, 558] width 261 height 20
click at [786, 537] on span "National Sales" at bounding box center [778, 540] width 62 height 14
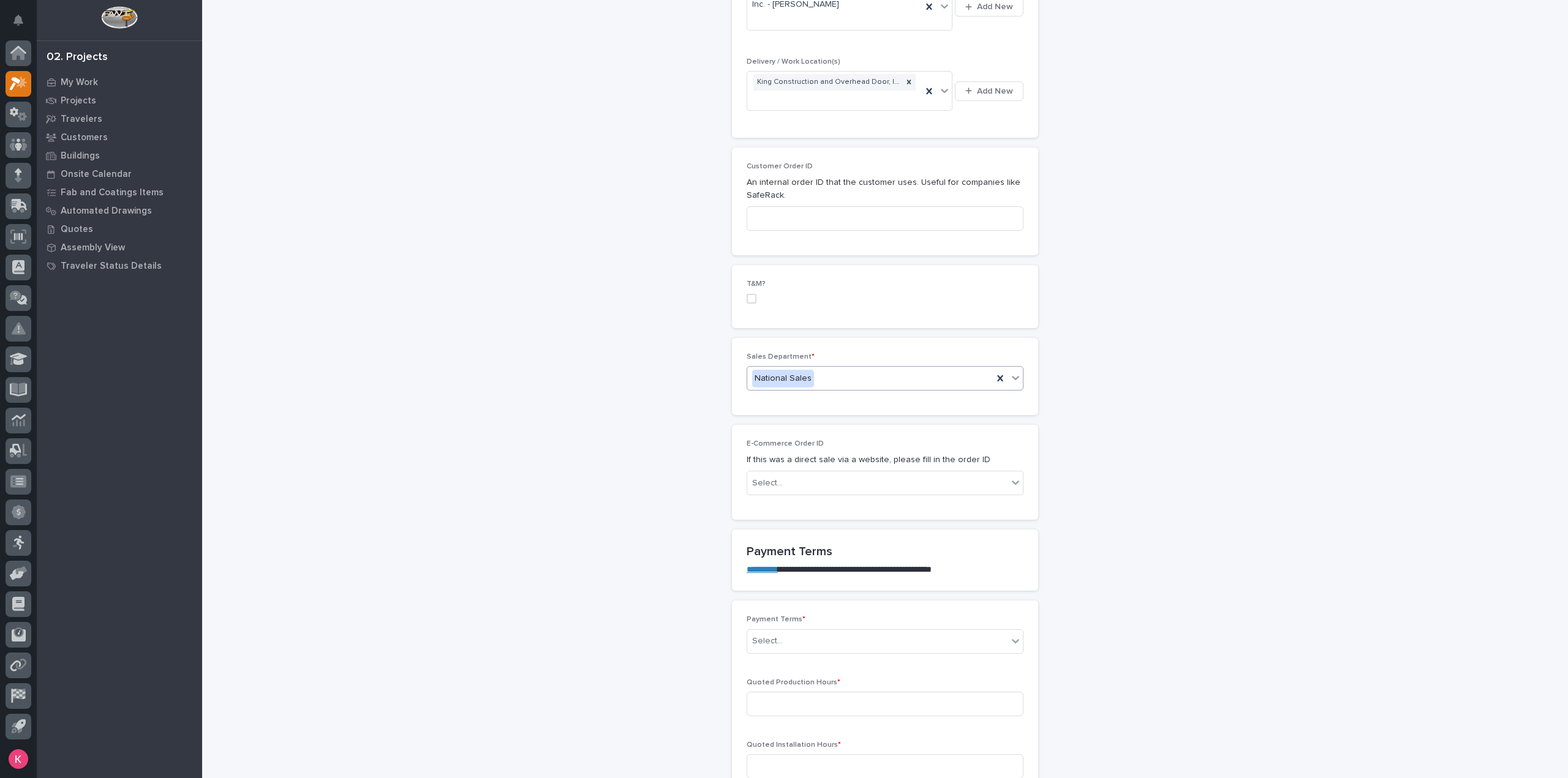
scroll to position [612, 0]
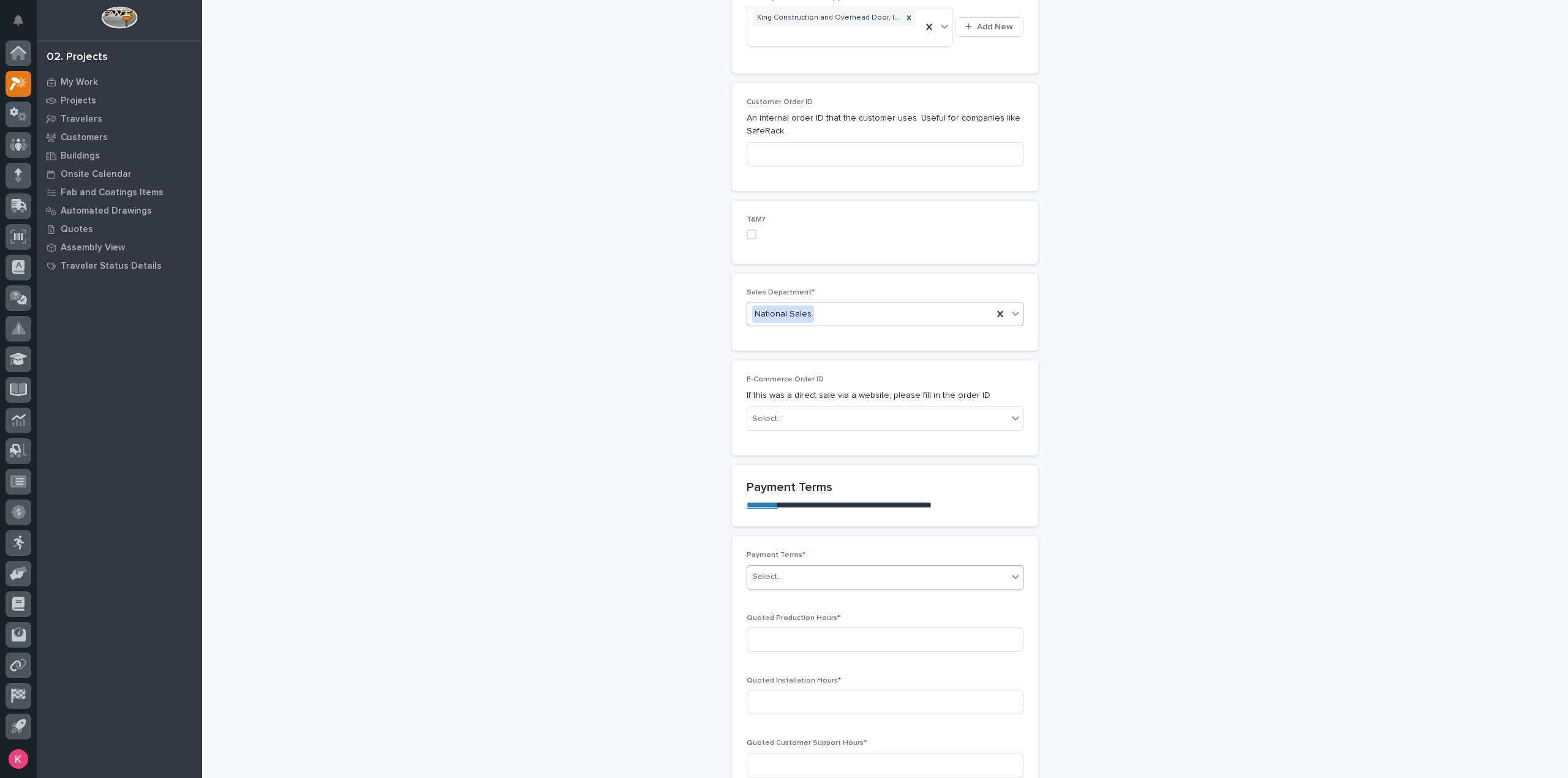
click at [802, 567] on div "Select..." at bounding box center [877, 577] width 261 height 20
click at [784, 668] on div "Other" at bounding box center [880, 665] width 276 height 21
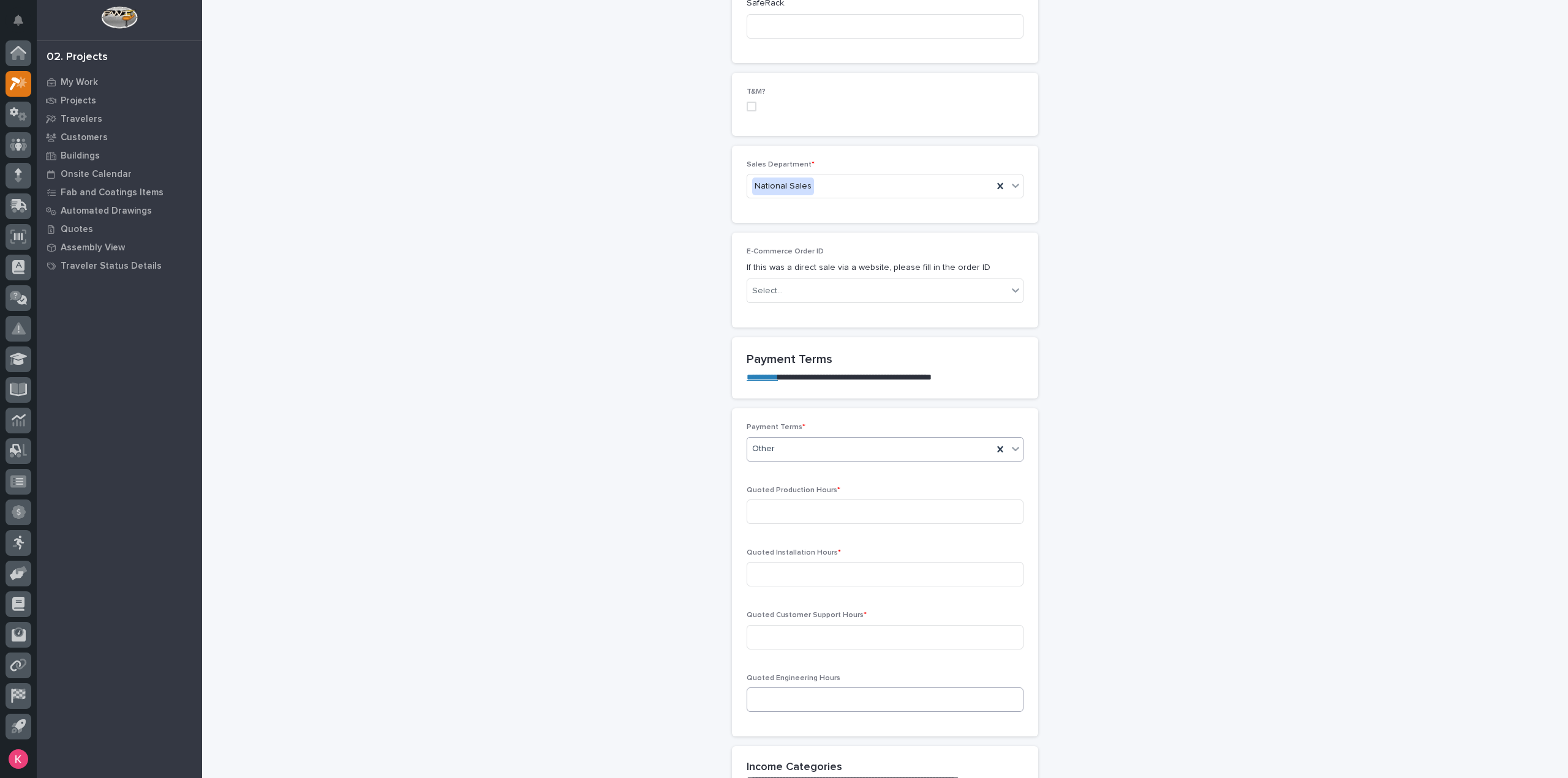
scroll to position [857, 0]
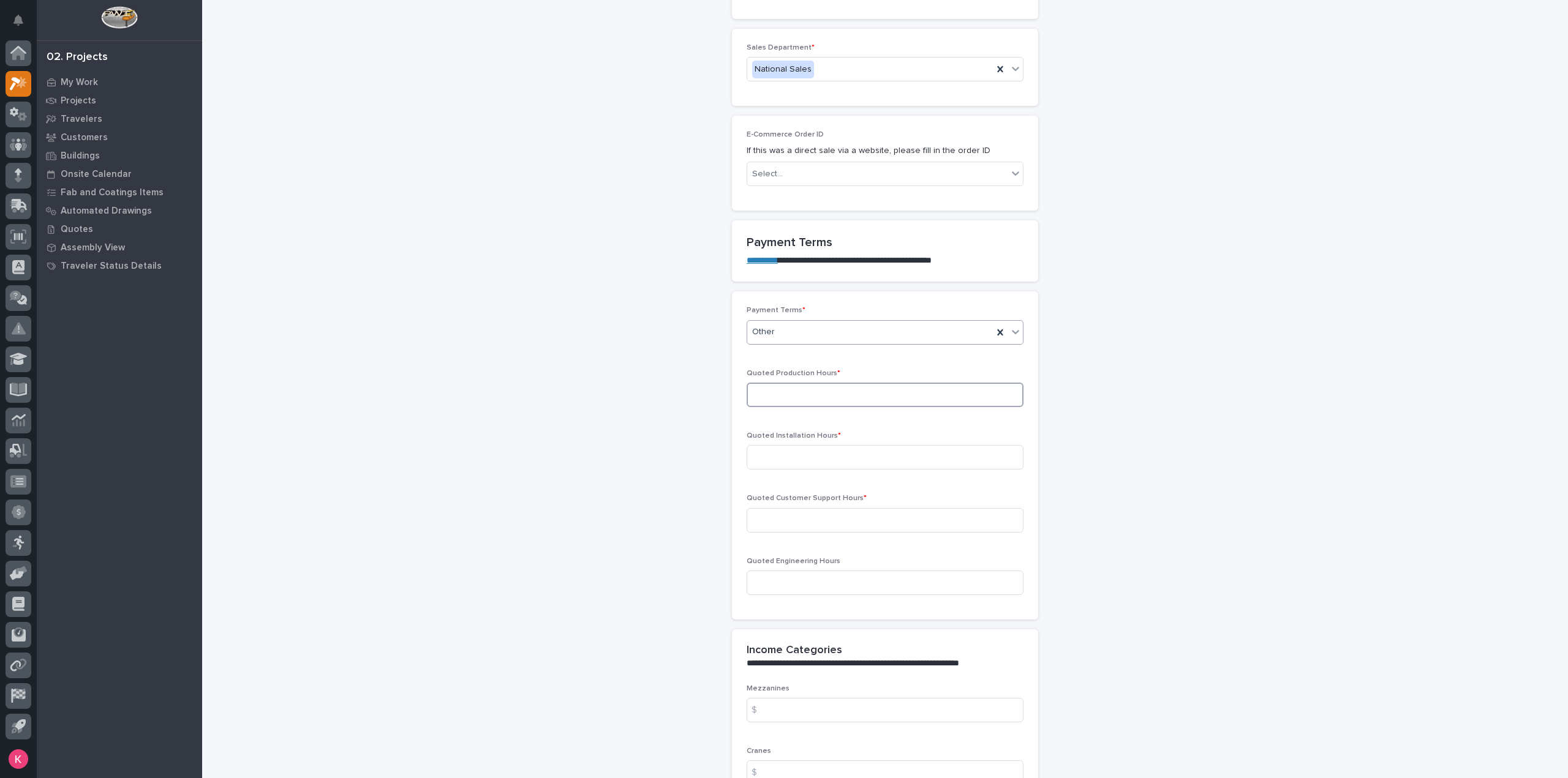
click at [815, 383] on input at bounding box center [885, 395] width 277 height 25
drag, startPoint x: 642, startPoint y: 723, endPoint x: 658, endPoint y: 712, distance: 19.4
click at [637, 722] on div "**********" at bounding box center [886, 467] width 1228 height 2646
click at [799, 383] on input at bounding box center [885, 395] width 277 height 25
type input "52"
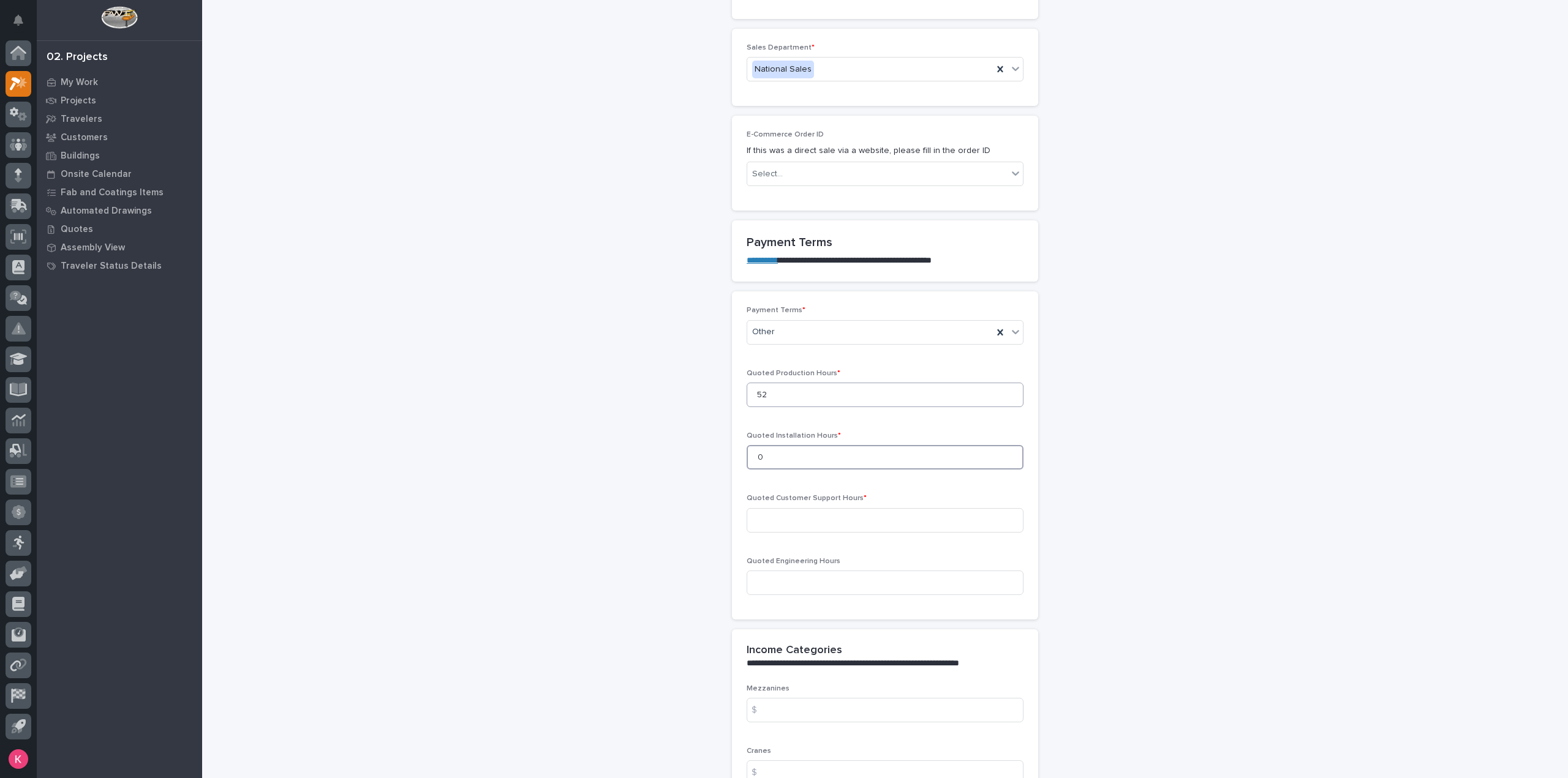
type input "0"
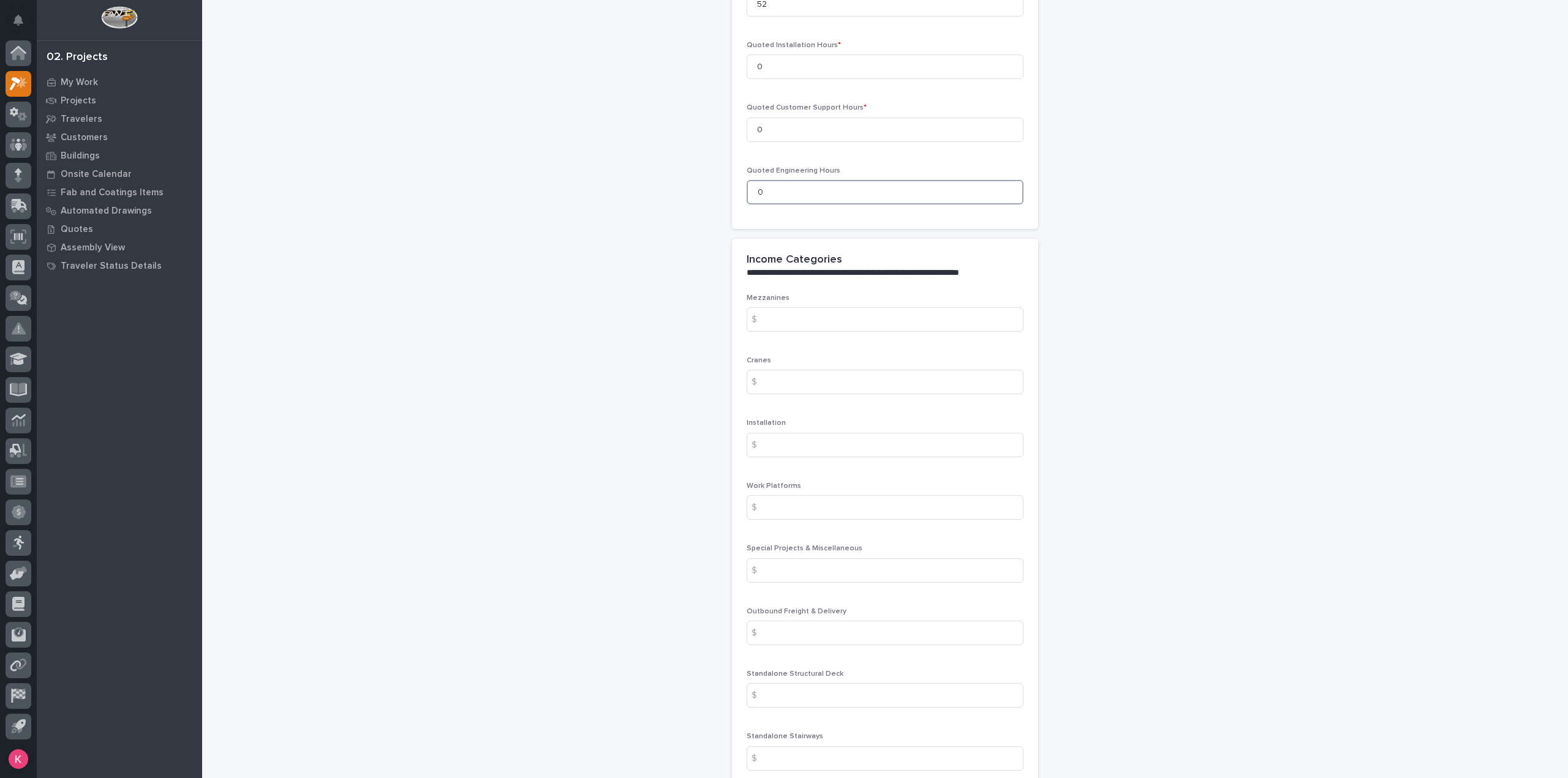
scroll to position [1346, 0]
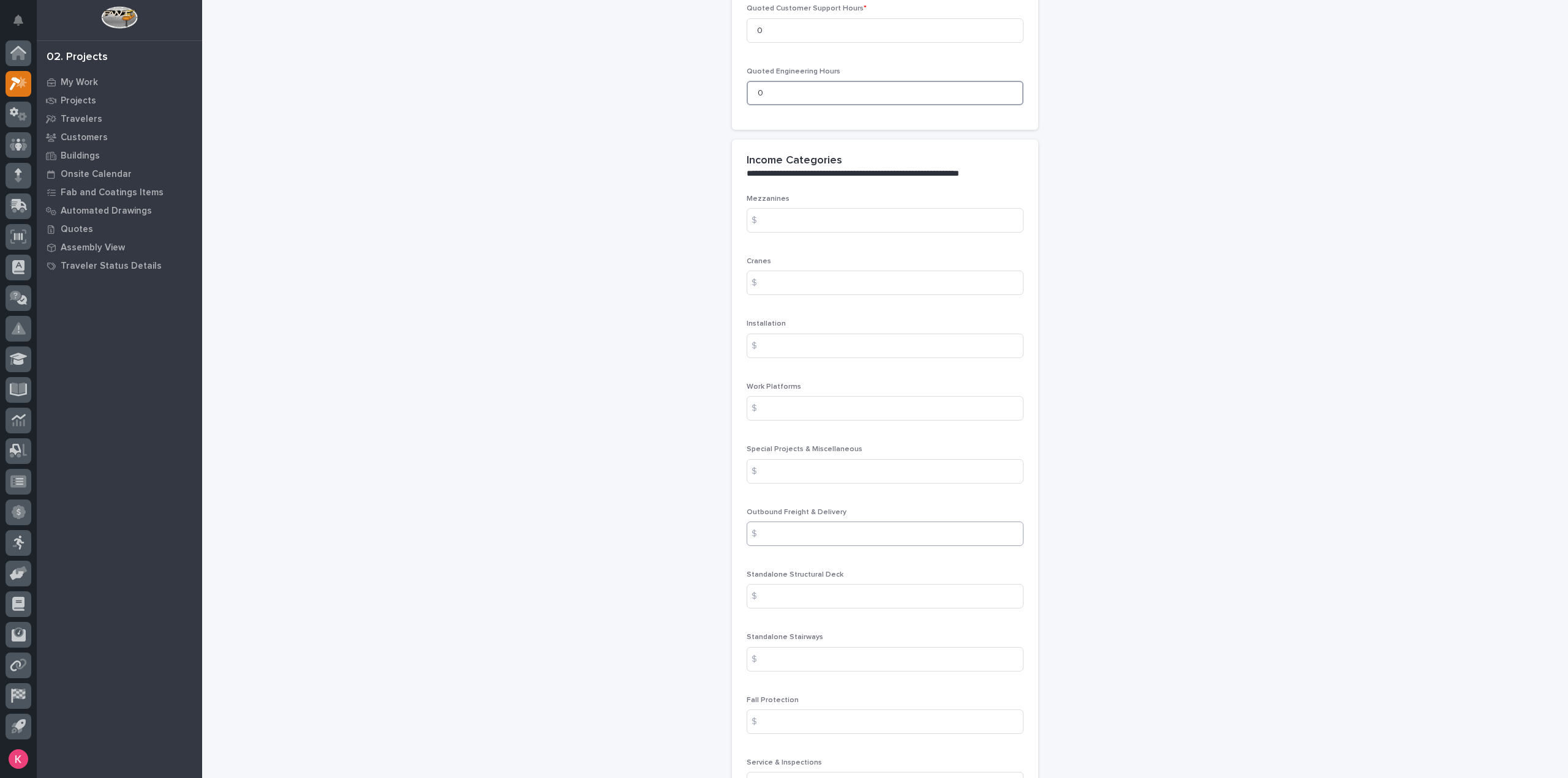
type input "0"
click at [778, 521] on input at bounding box center [885, 534] width 277 height 25
type input "813"
type input "11132"
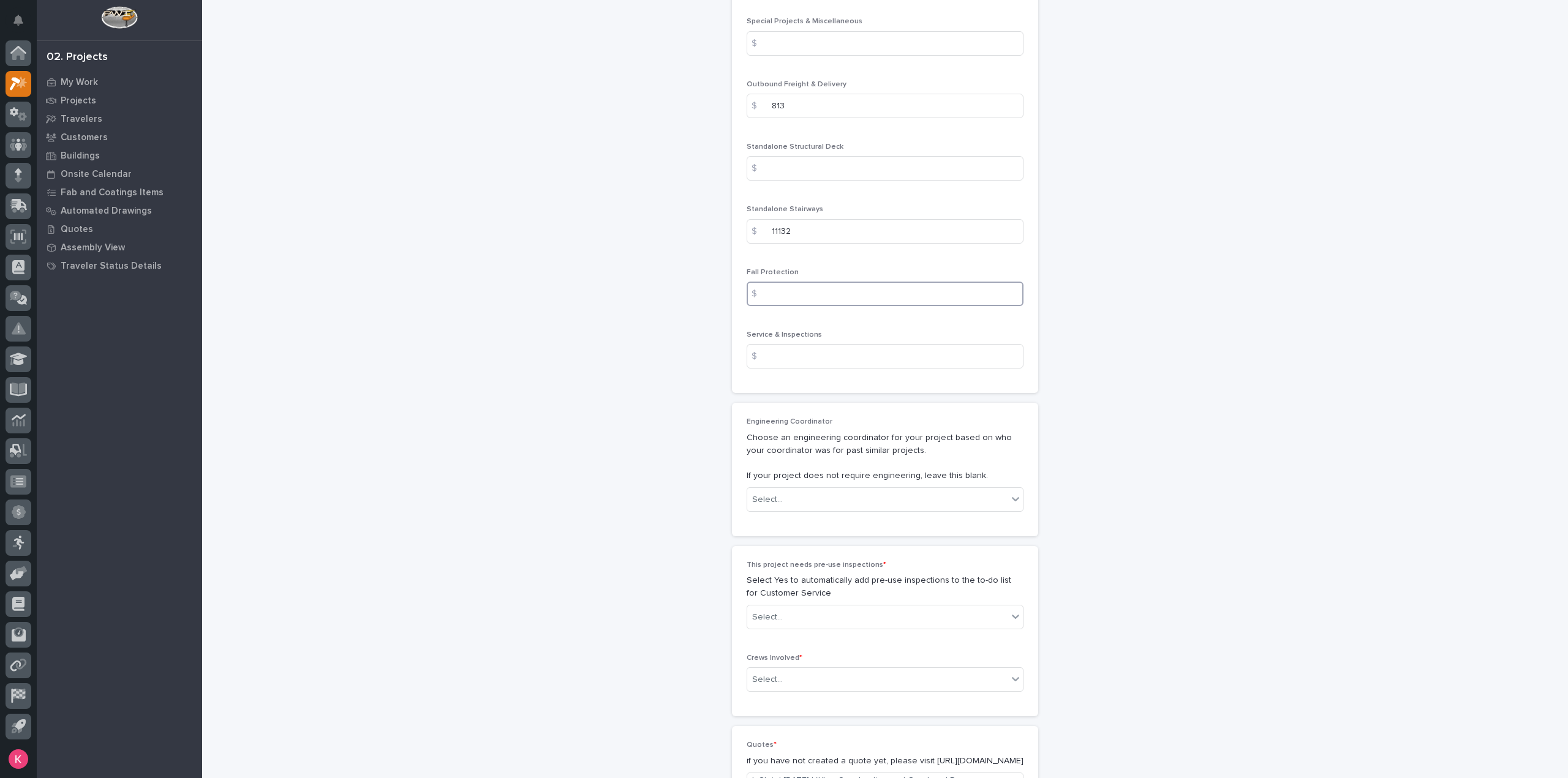
scroll to position [1775, 0]
click at [795, 489] on div "Select..." at bounding box center [877, 499] width 261 height 20
click at [798, 489] on div "Select..." at bounding box center [877, 499] width 261 height 20
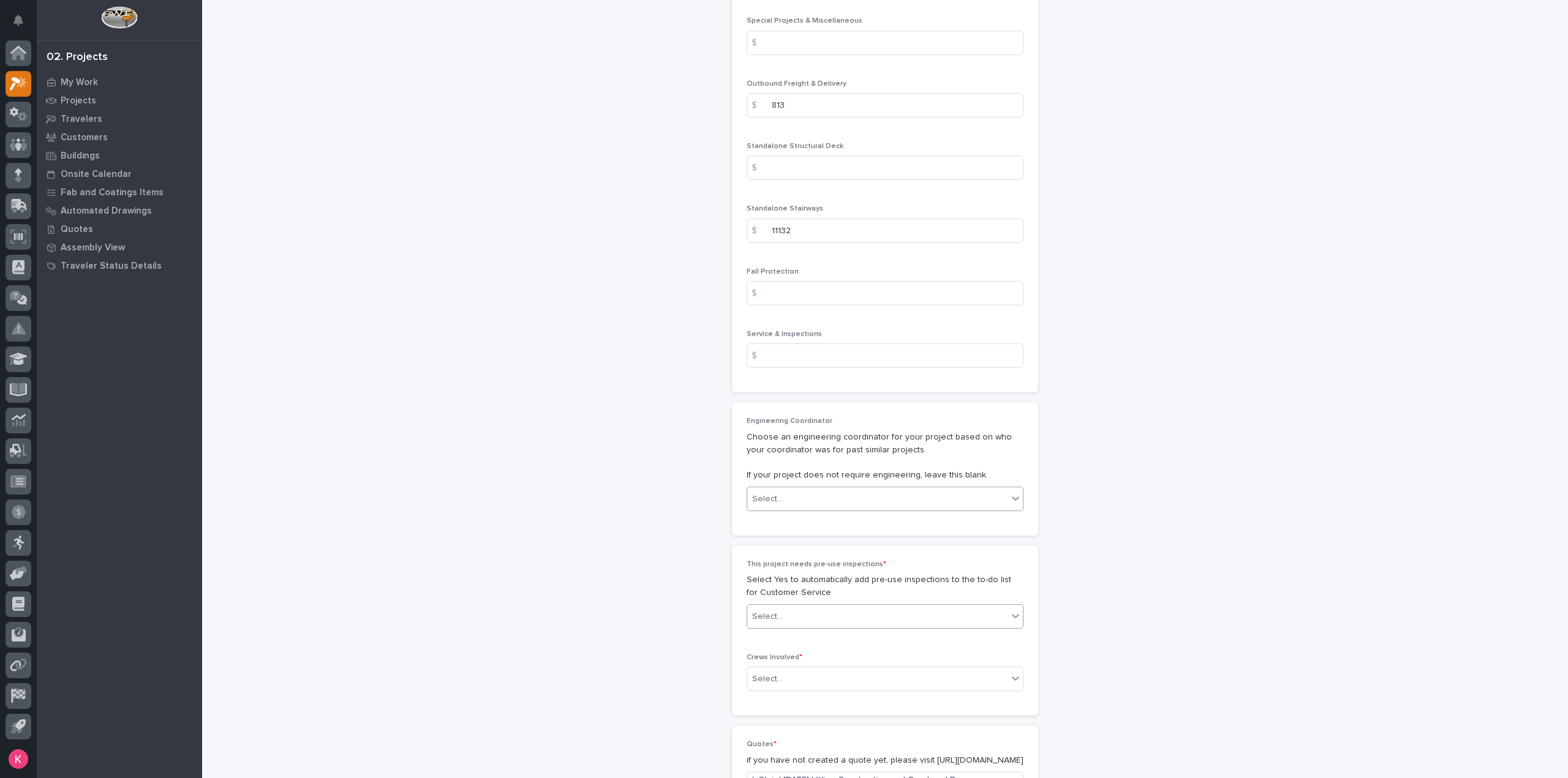
click at [786, 607] on div "Select..." at bounding box center [877, 616] width 261 height 20
click at [780, 613] on div "No" at bounding box center [880, 619] width 276 height 21
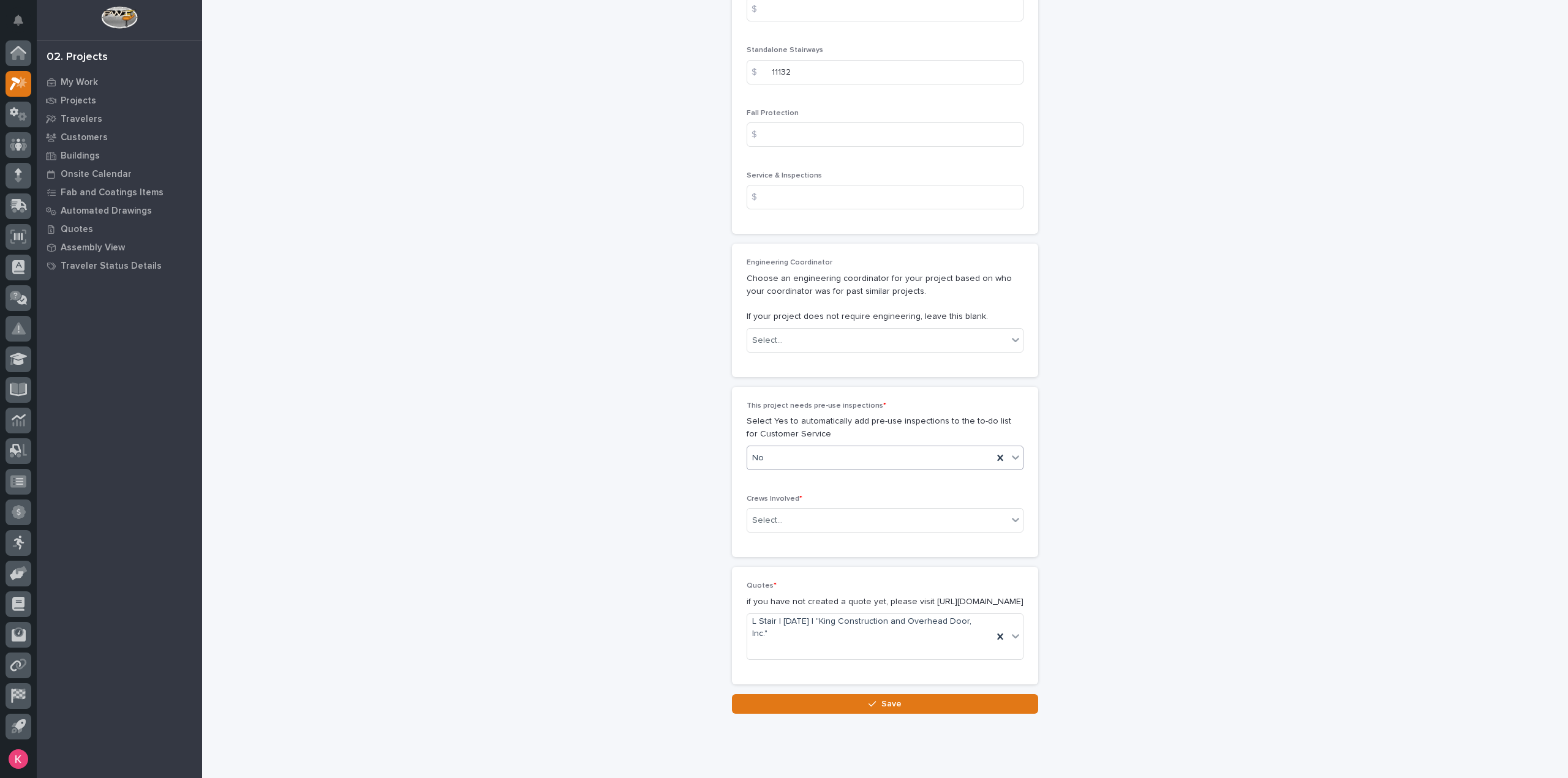
scroll to position [1934, 0]
click at [793, 494] on div "Crews Involved * Select..." at bounding box center [885, 518] width 277 height 48
click at [795, 510] on div "Select..." at bounding box center [877, 520] width 261 height 20
click at [794, 501] on div "Production" at bounding box center [880, 500] width 276 height 21
click at [778, 694] on button "Save" at bounding box center [884, 703] width 306 height 19
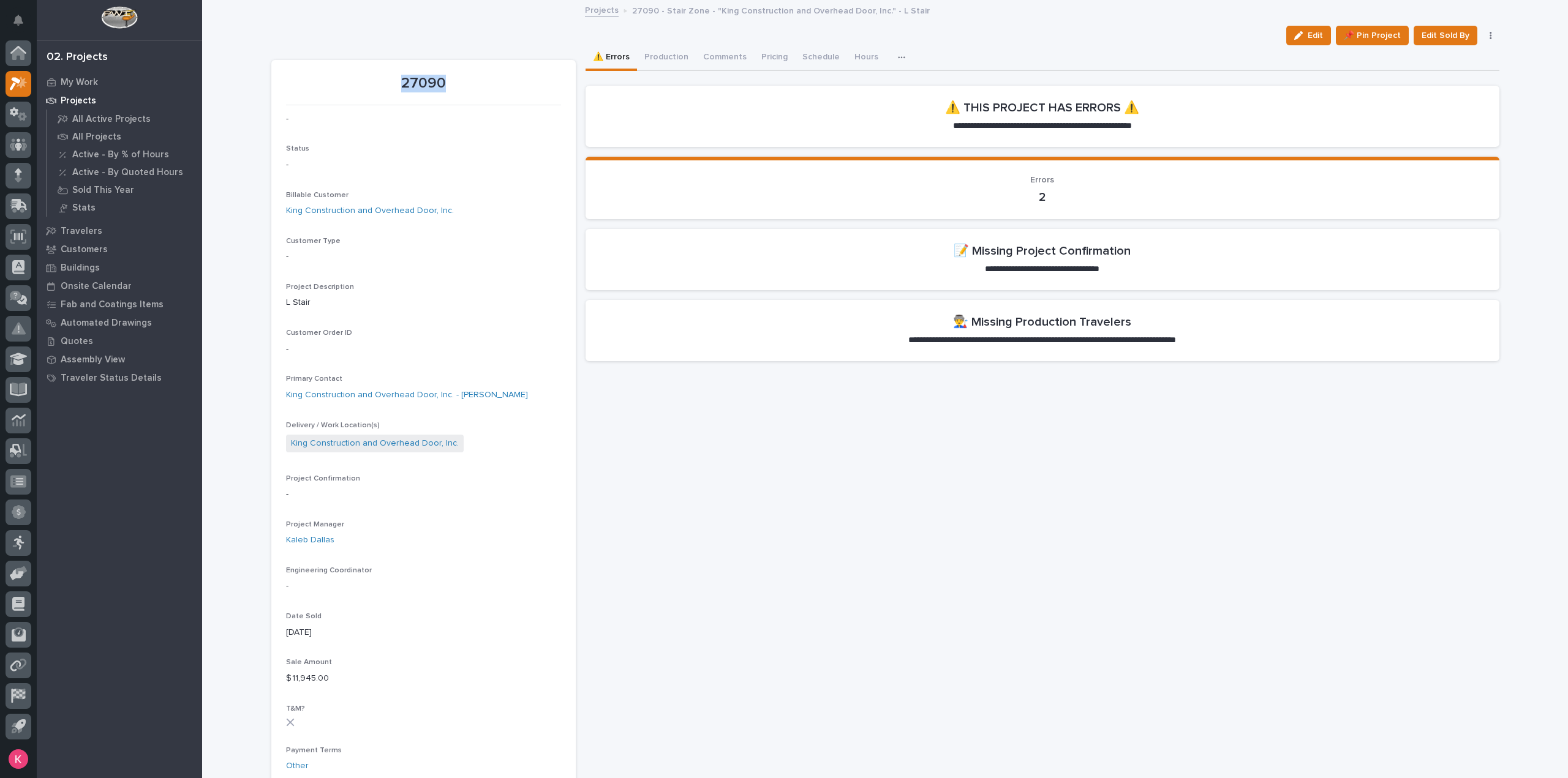
drag, startPoint x: 450, startPoint y: 79, endPoint x: 349, endPoint y: 91, distance: 101.7
click at [346, 80] on p "27090" at bounding box center [423, 83] width 275 height 18
copy p "27090"
